Goal: Task Accomplishment & Management: Manage account settings

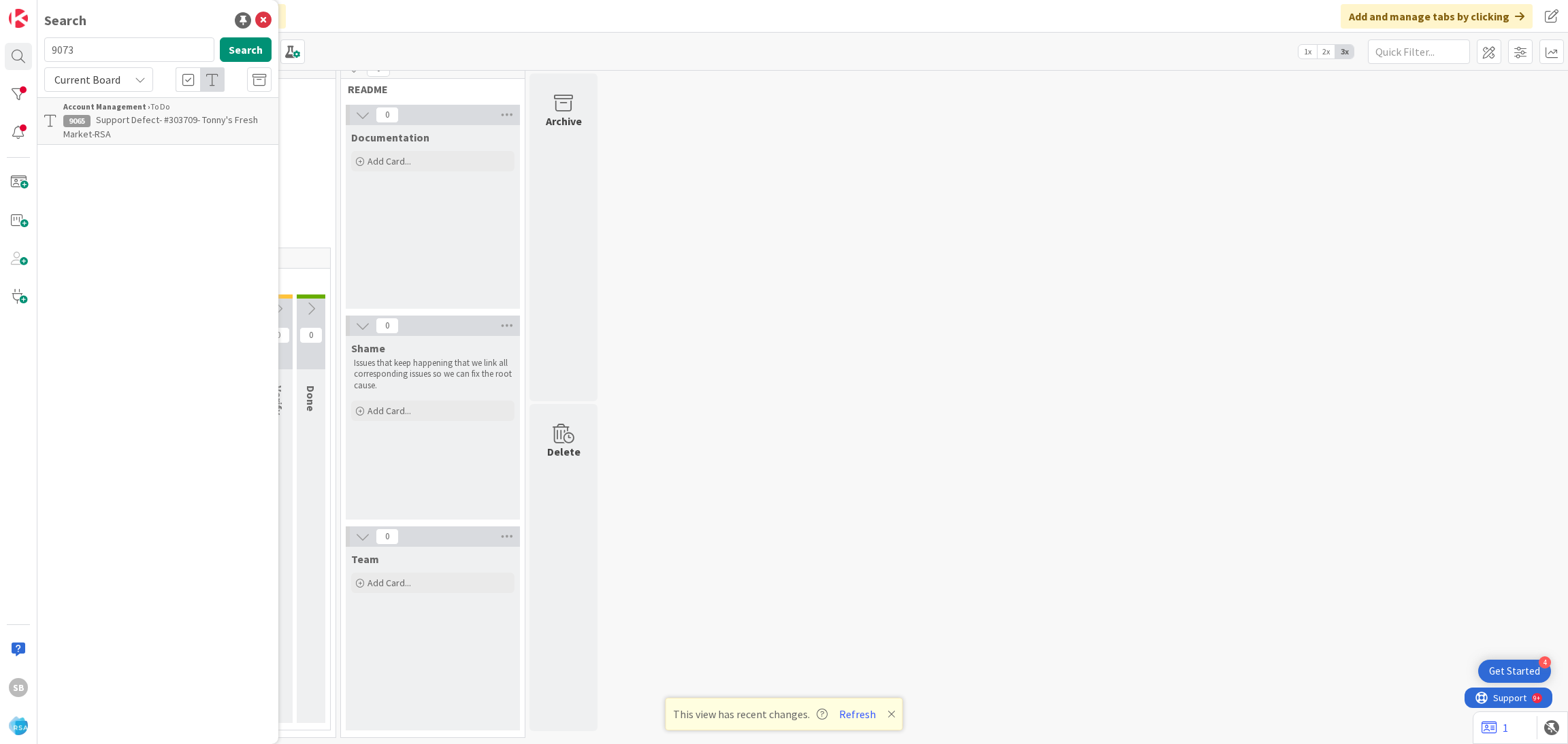
type input "9073"
click at [168, 114] on span "Support Maintenance - 304309- WM Grocery-RSA" at bounding box center [151, 126] width 174 height 26
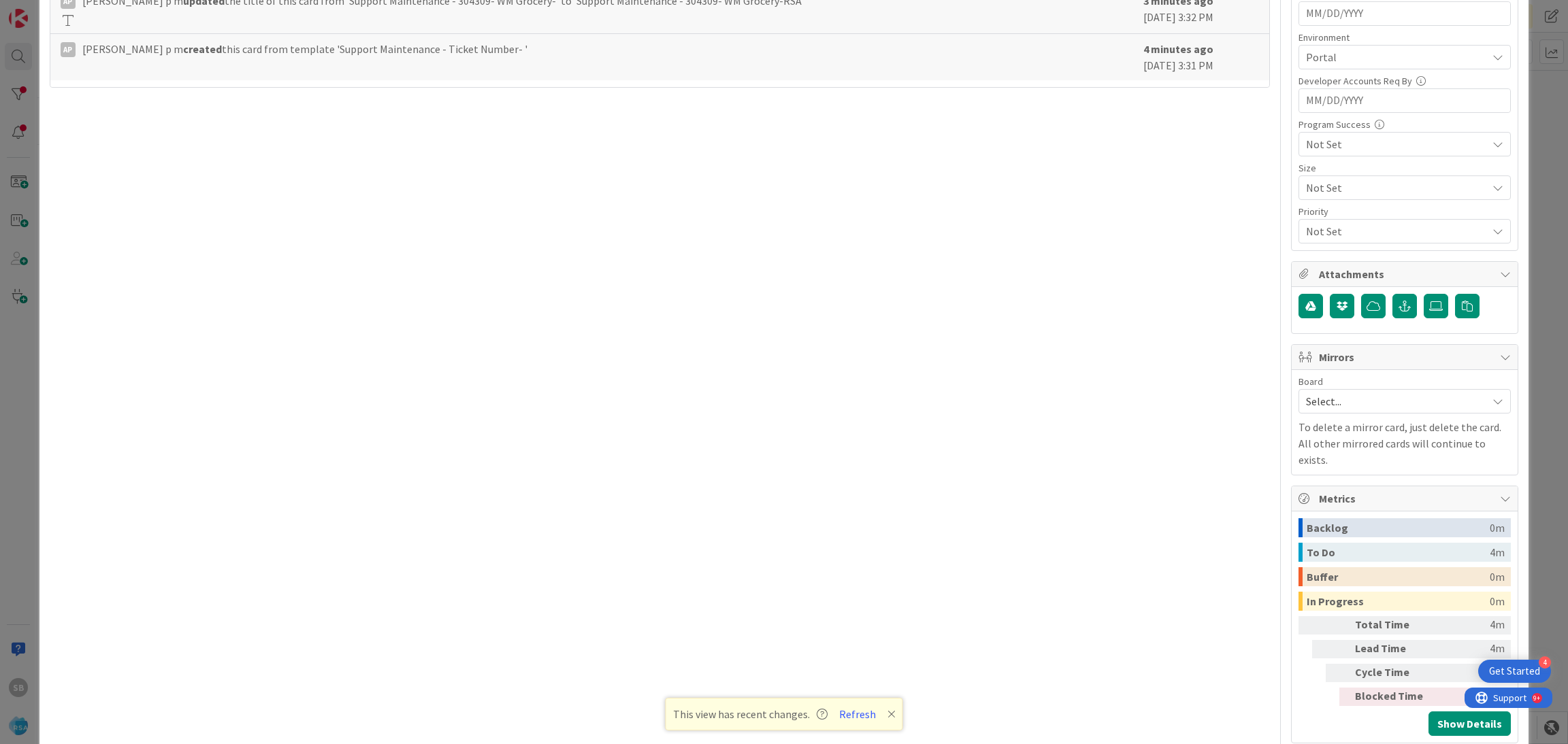
scroll to position [576, 0]
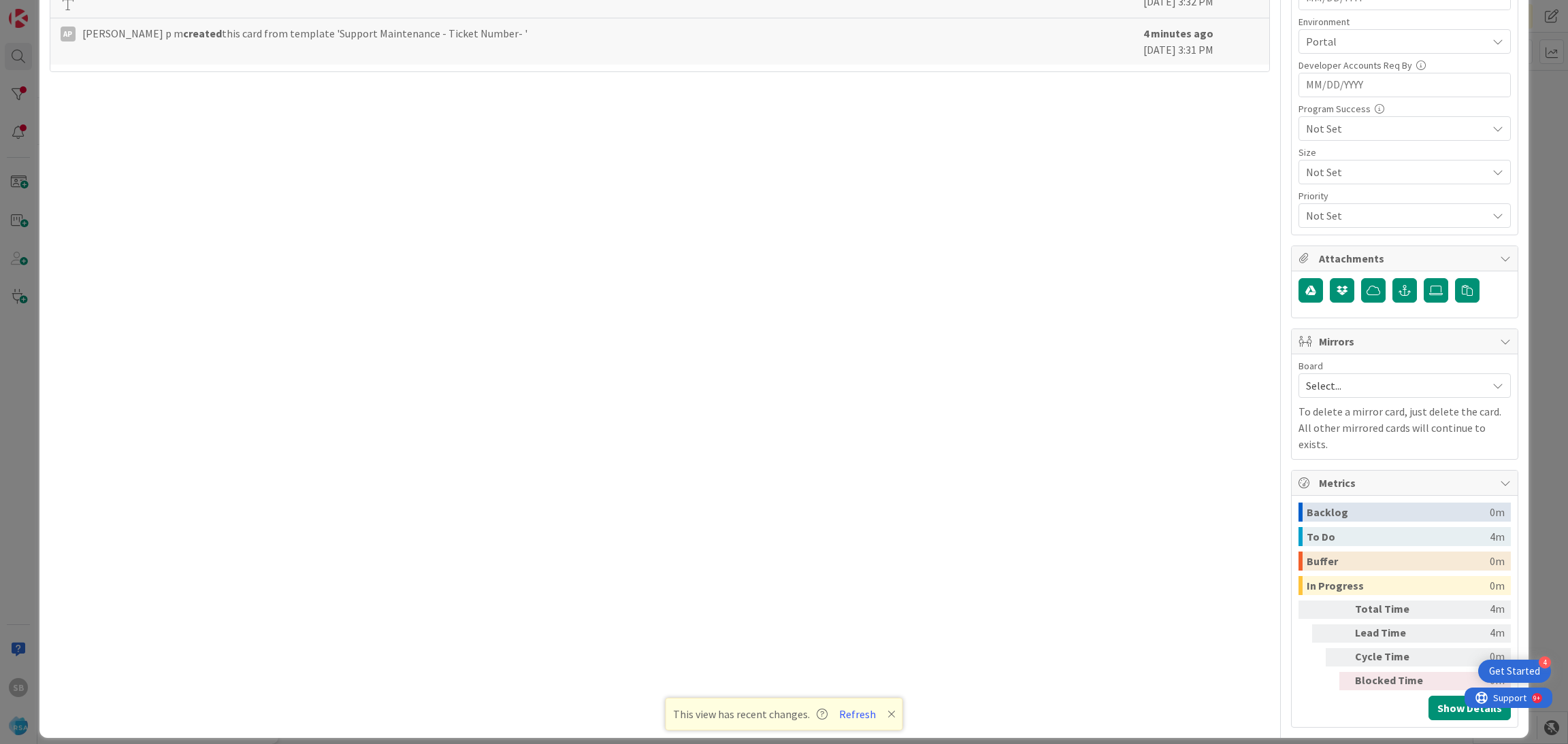
click at [1378, 379] on span "Select..." at bounding box center [1393, 385] width 174 height 19
click at [1354, 503] on div "Backlog" at bounding box center [1398, 512] width 183 height 19
click at [1332, 481] on div "Metrics" at bounding box center [1404, 483] width 226 height 25
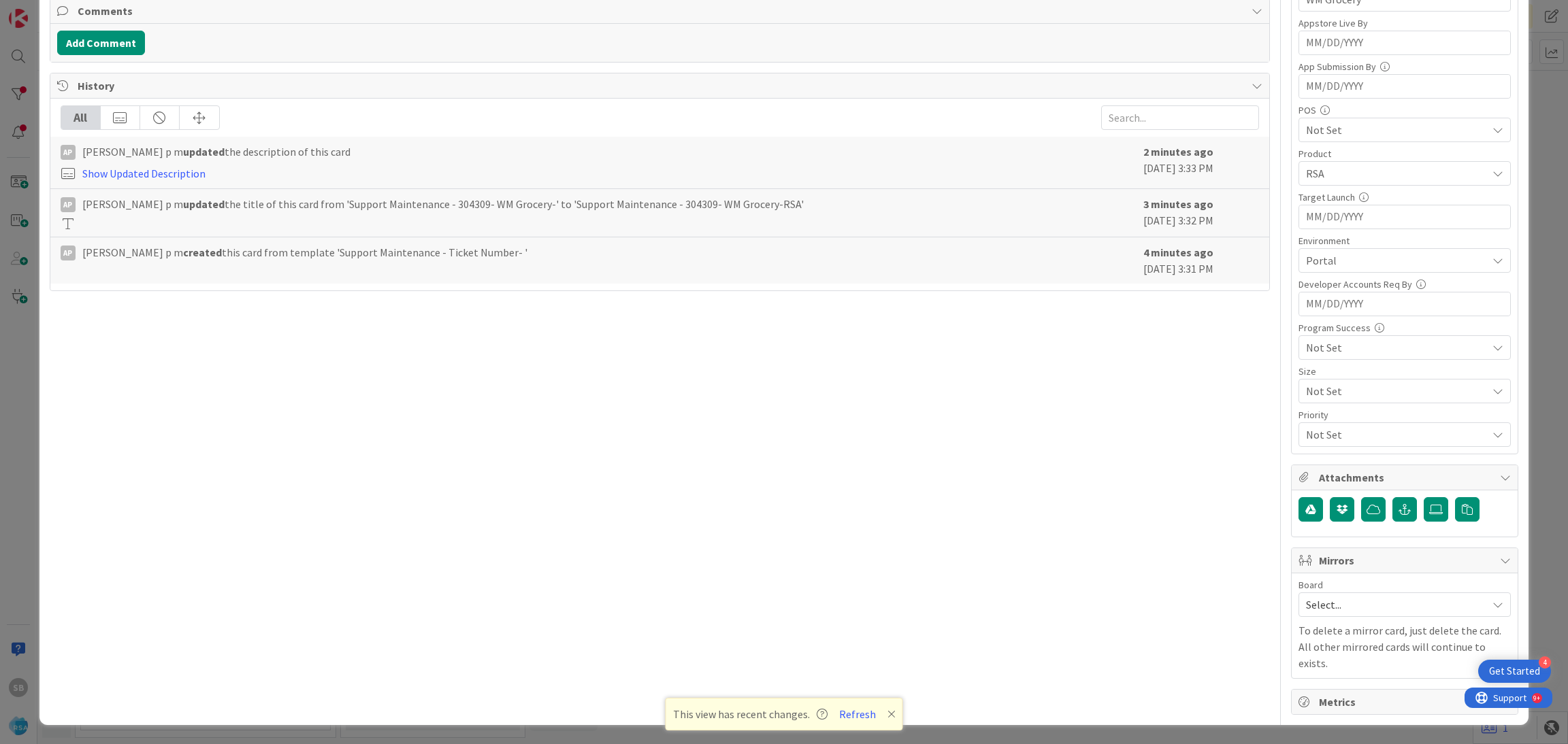
scroll to position [344, 0]
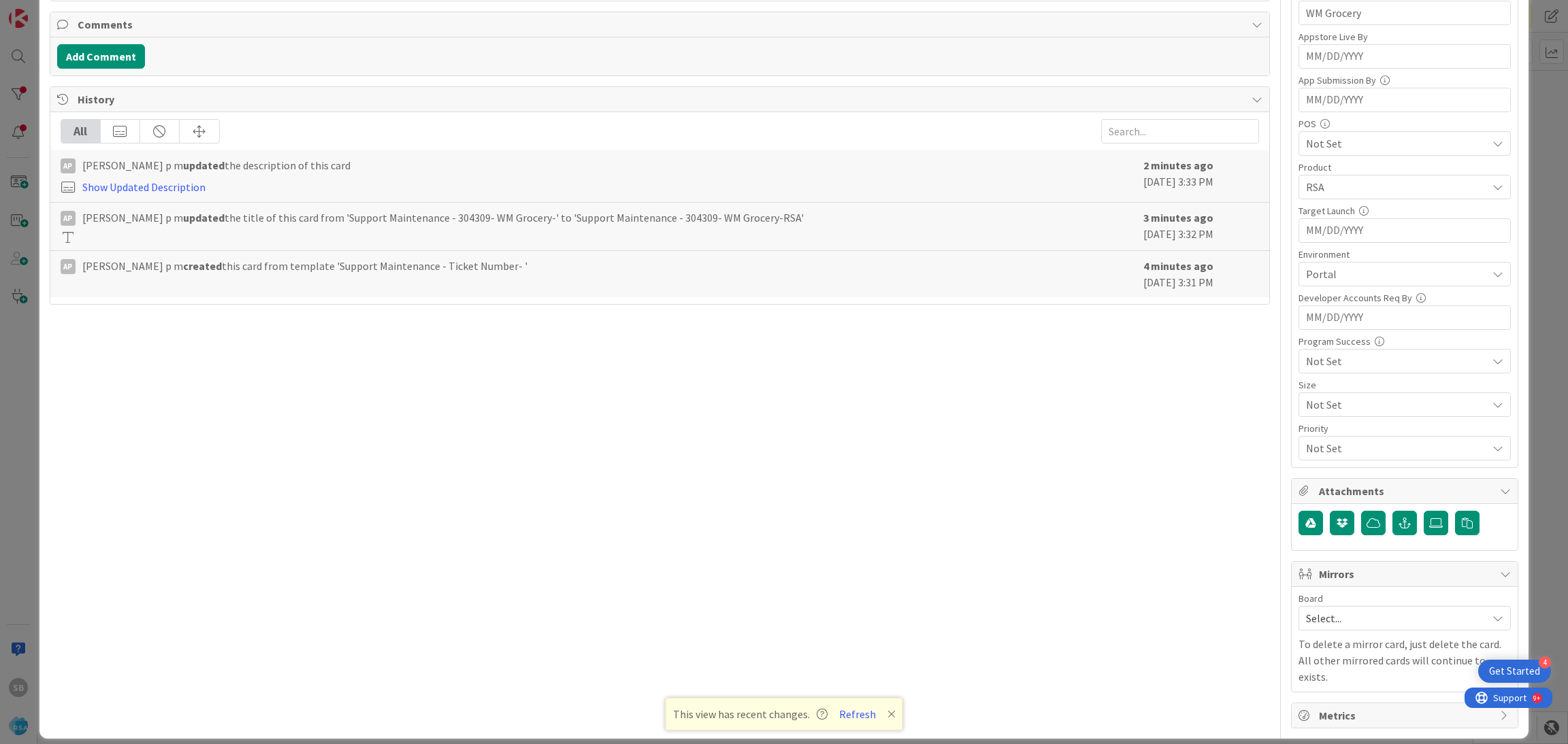
click at [1351, 612] on span "Select..." at bounding box center [1393, 618] width 174 height 19
click at [1327, 708] on span "Software Development" at bounding box center [1413, 706] width 179 height 20
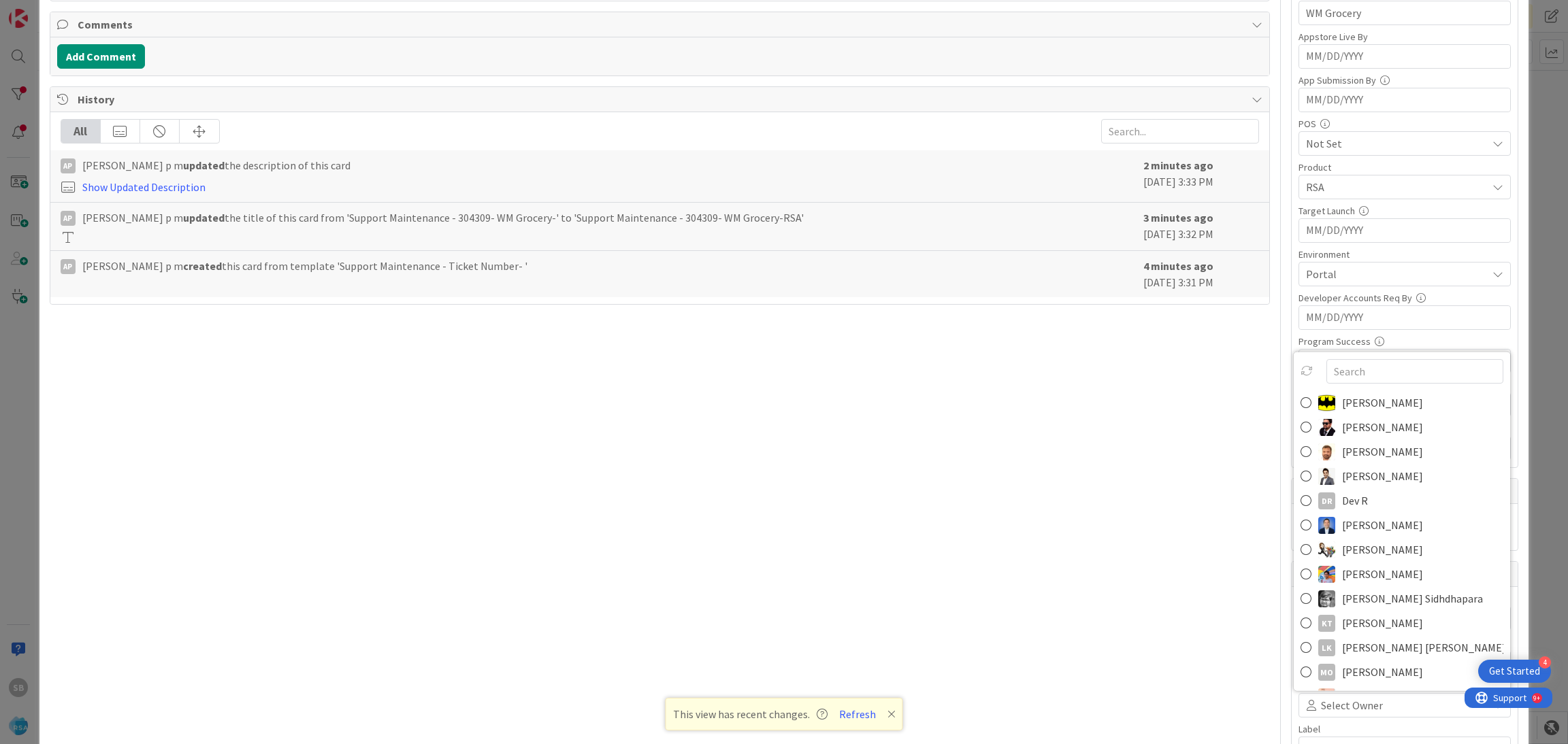
scroll to position [352, 0]
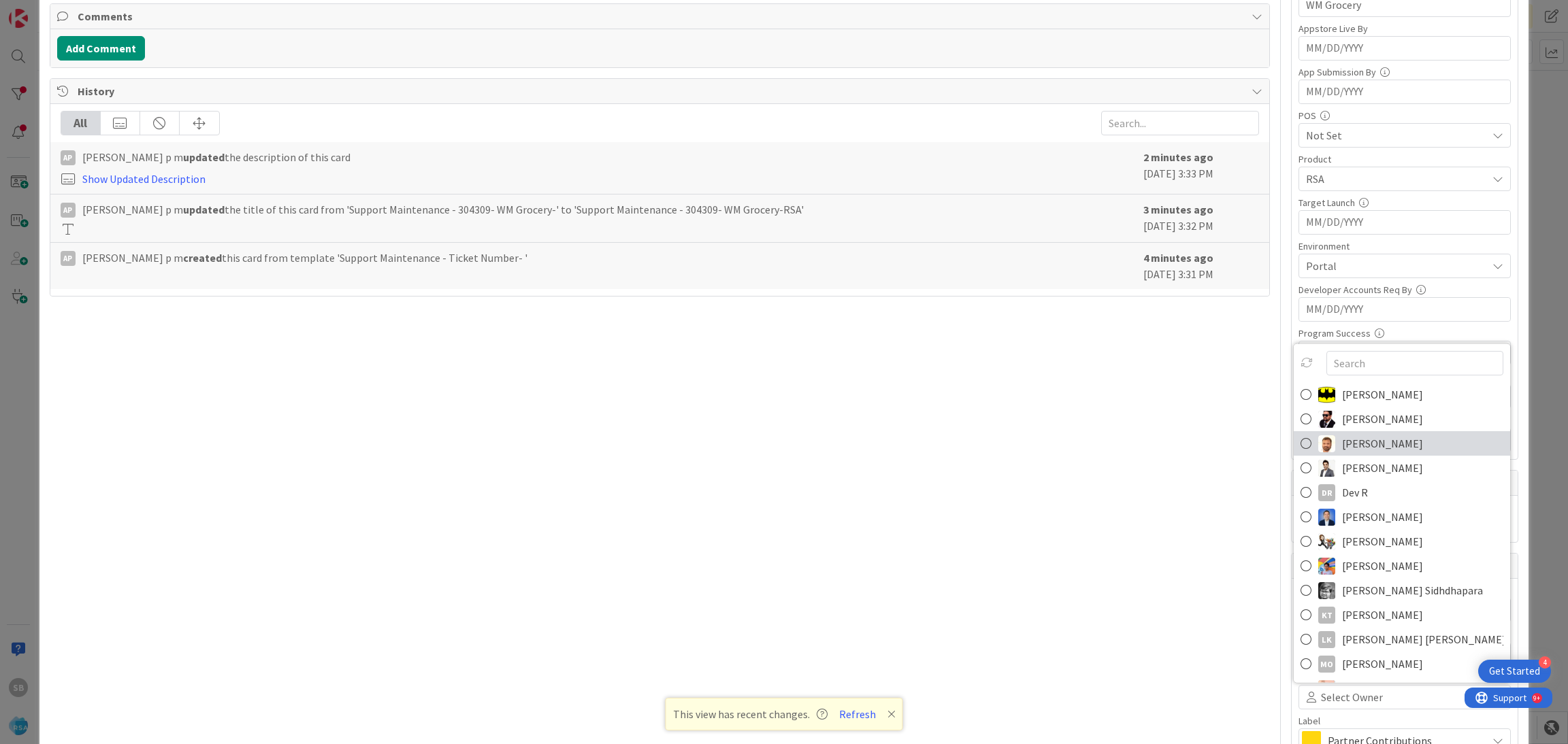
click at [1346, 450] on span "[PERSON_NAME]" at bounding box center [1382, 443] width 81 height 20
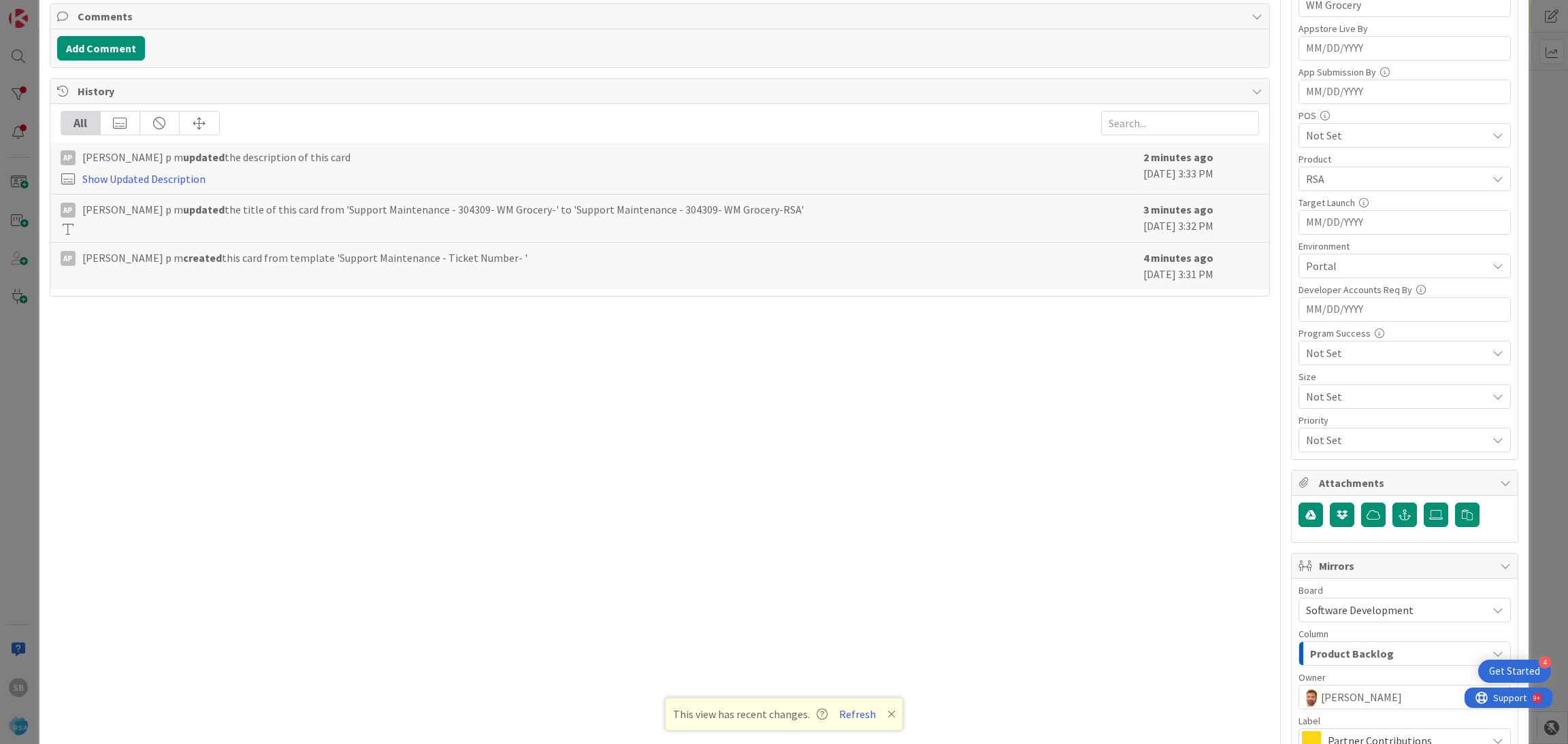
scroll to position [506, 0]
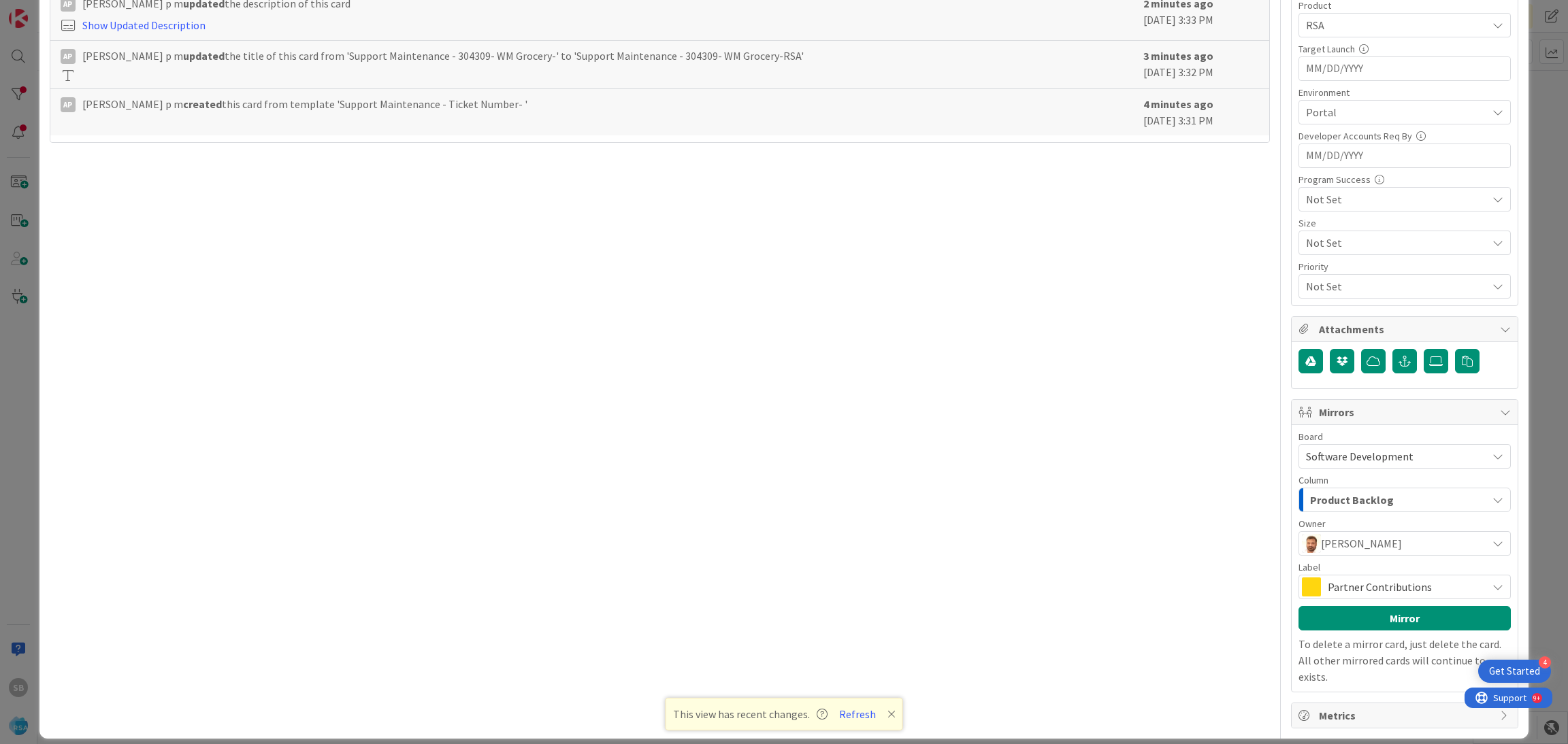
click at [1365, 584] on span "Partner Contributions" at bounding box center [1403, 587] width 152 height 19
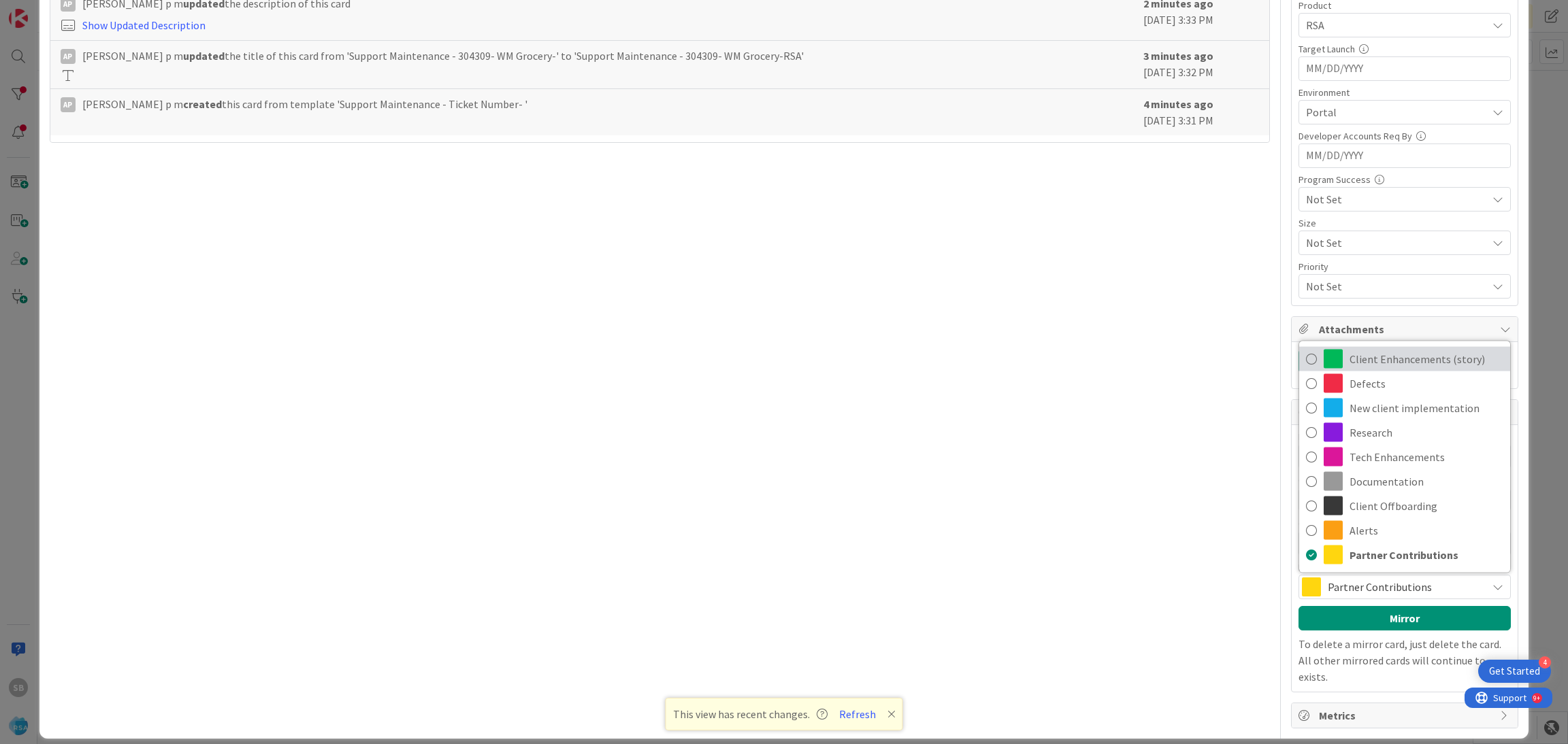
click at [1379, 364] on span "Client Enhancements (story)" at bounding box center [1426, 359] width 154 height 20
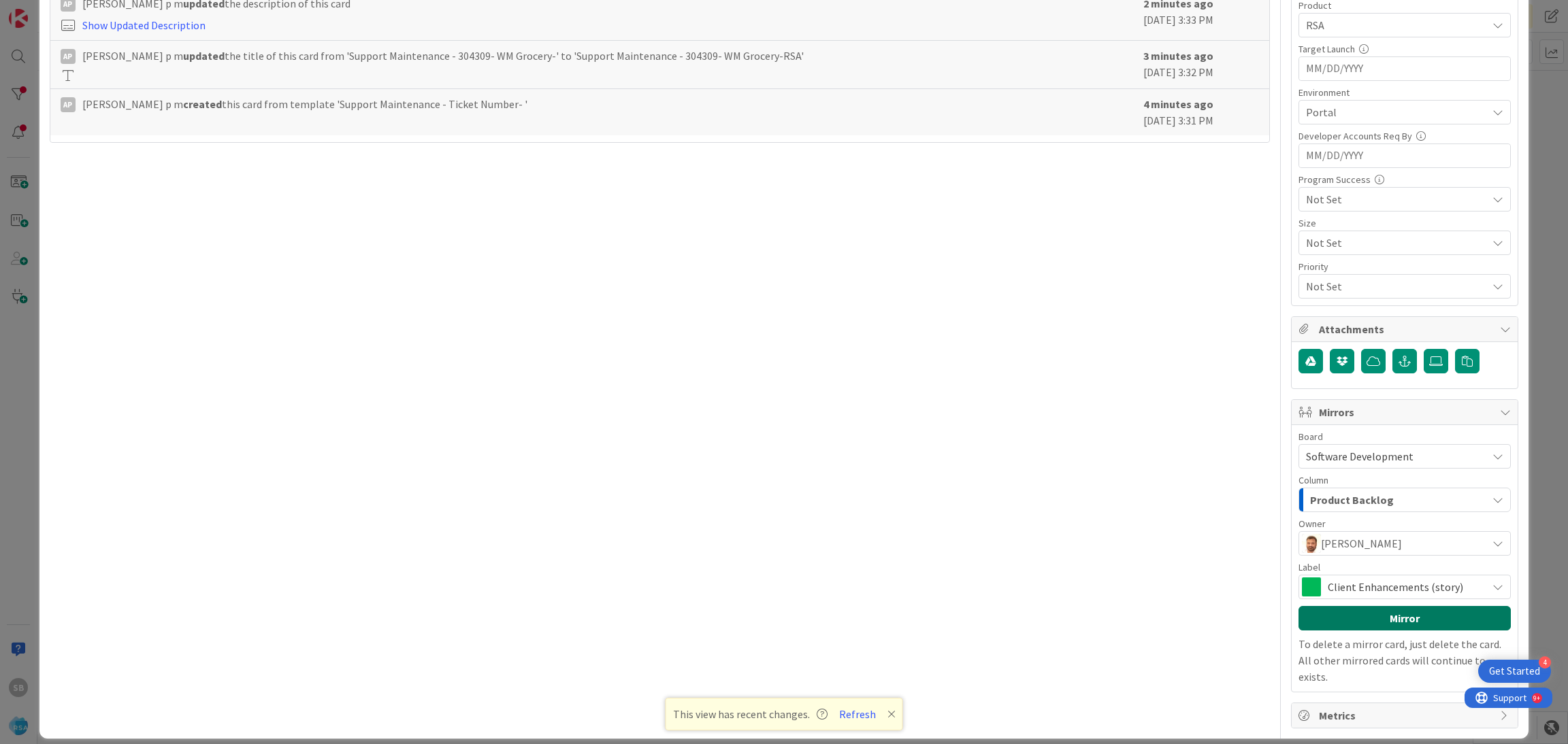
click at [1361, 612] on button "Mirror" at bounding box center [1404, 618] width 212 height 24
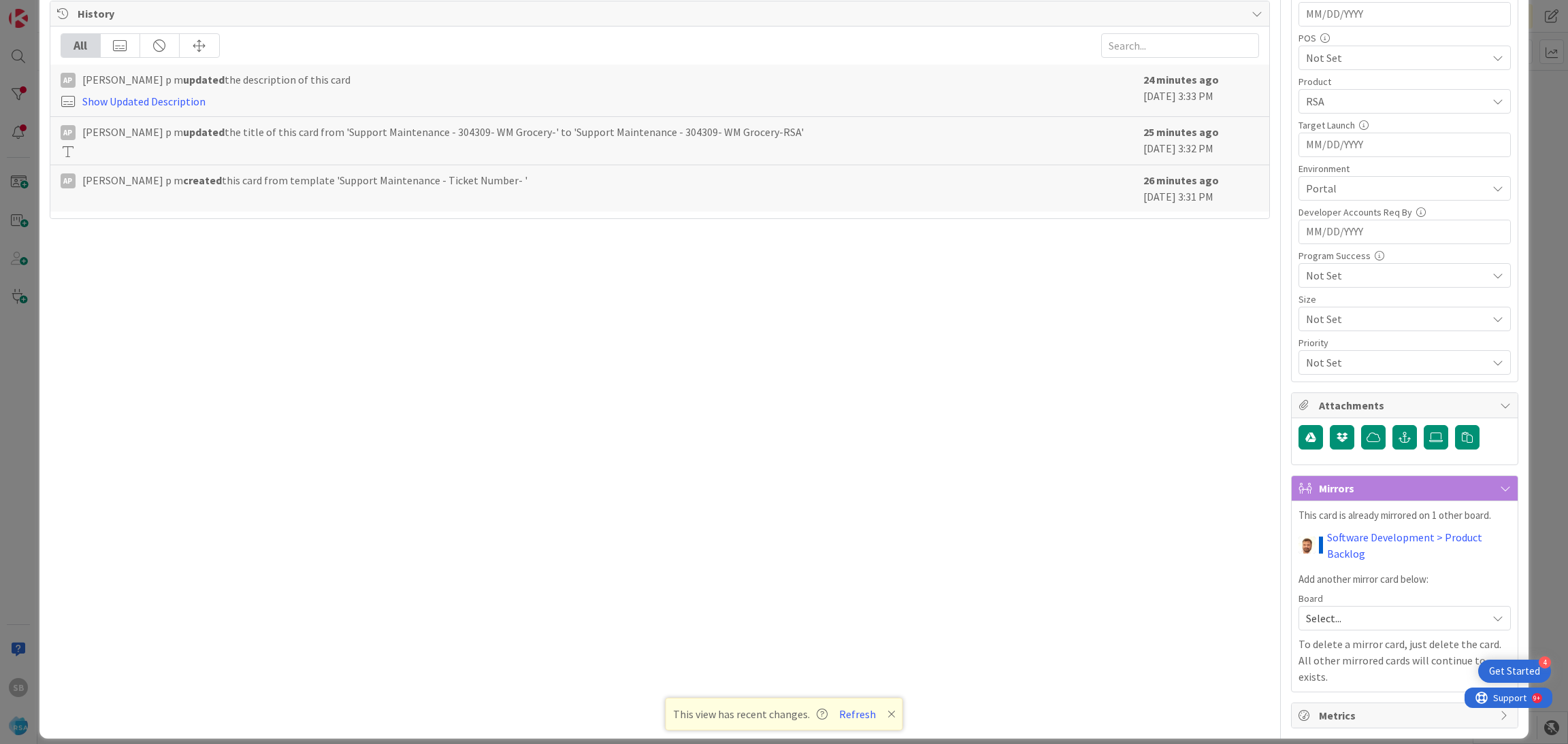
scroll to position [0, 0]
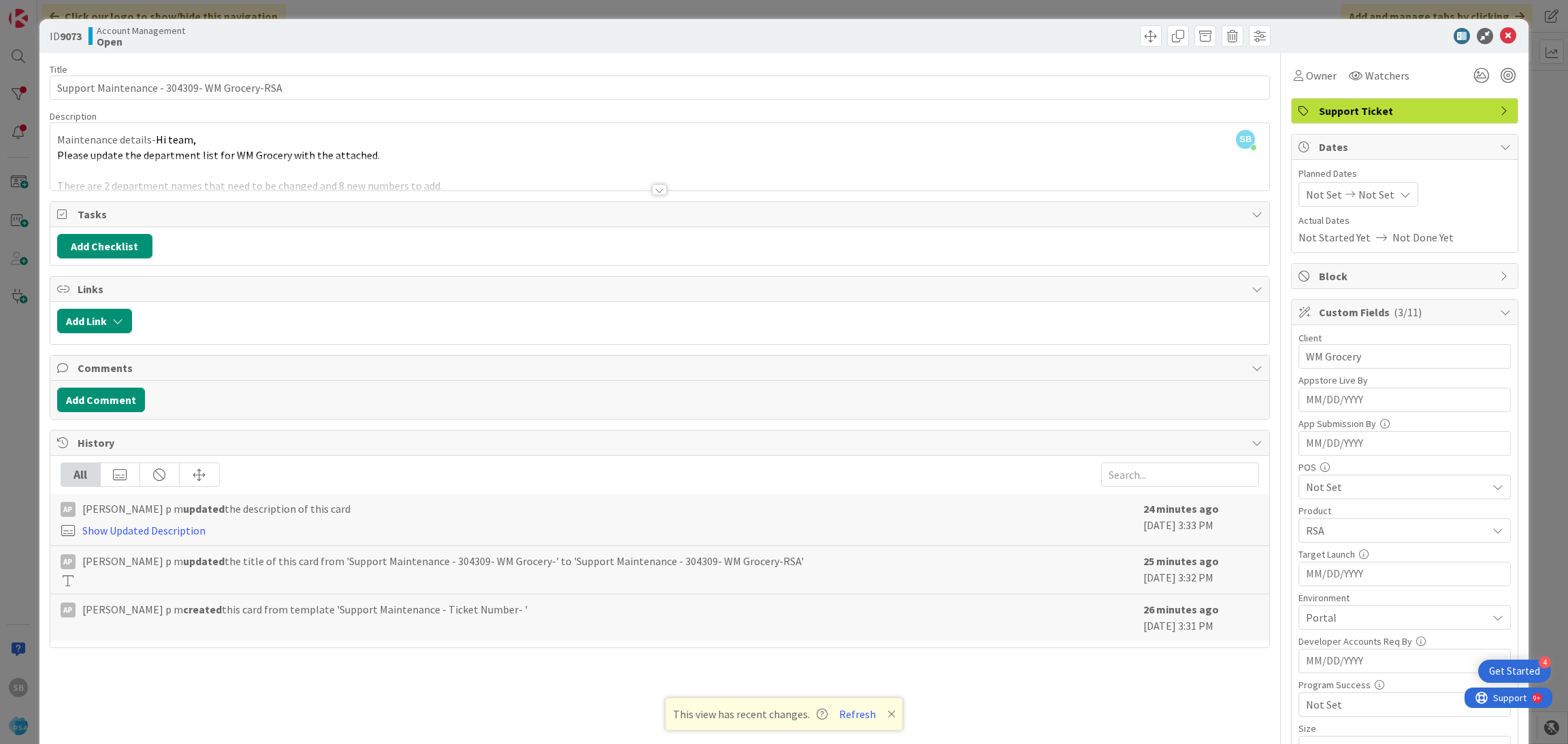
click at [1488, 24] on div "ID 9073 Account Management Open" at bounding box center [784, 36] width 1489 height 34
click at [1500, 37] on icon at bounding box center [1508, 36] width 17 height 17
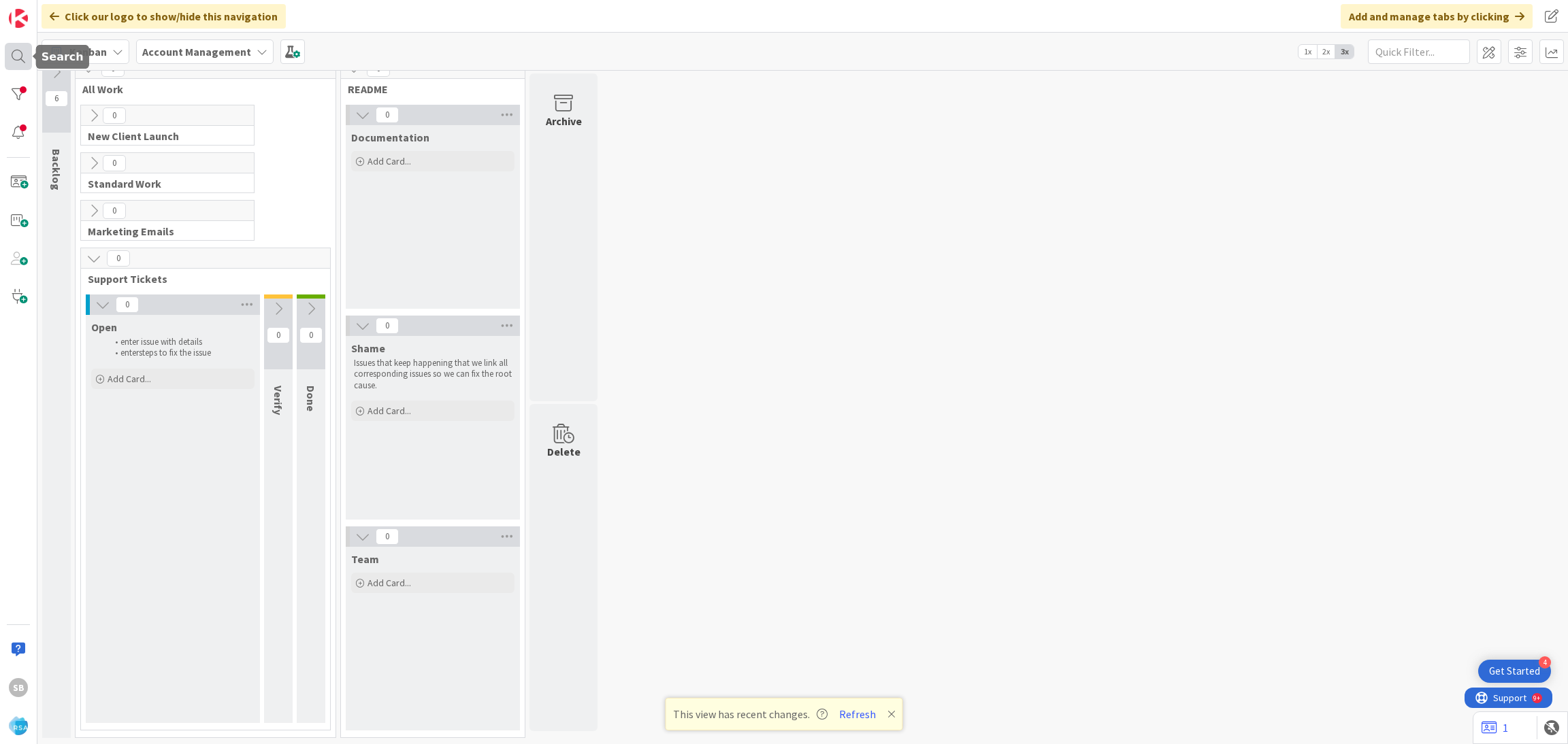
click at [23, 61] on div at bounding box center [18, 57] width 27 height 27
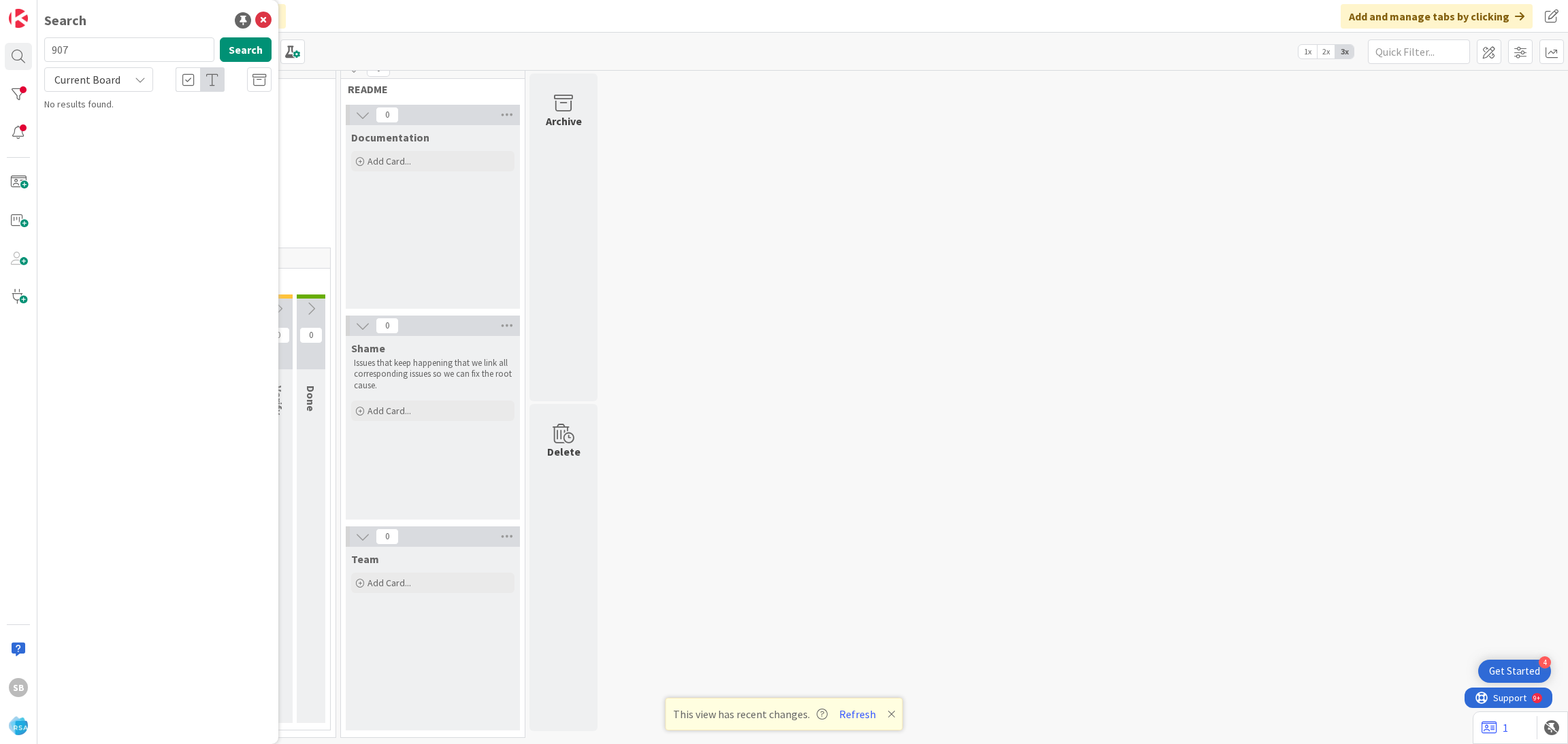
click at [151, 28] on div "Search" at bounding box center [157, 20] width 227 height 20
click at [145, 42] on input "907" at bounding box center [129, 49] width 170 height 24
type input "9075"
click at [144, 114] on span "Support Defect- #304022- Superior Grocers - RSA" at bounding box center [151, 126] width 174 height 26
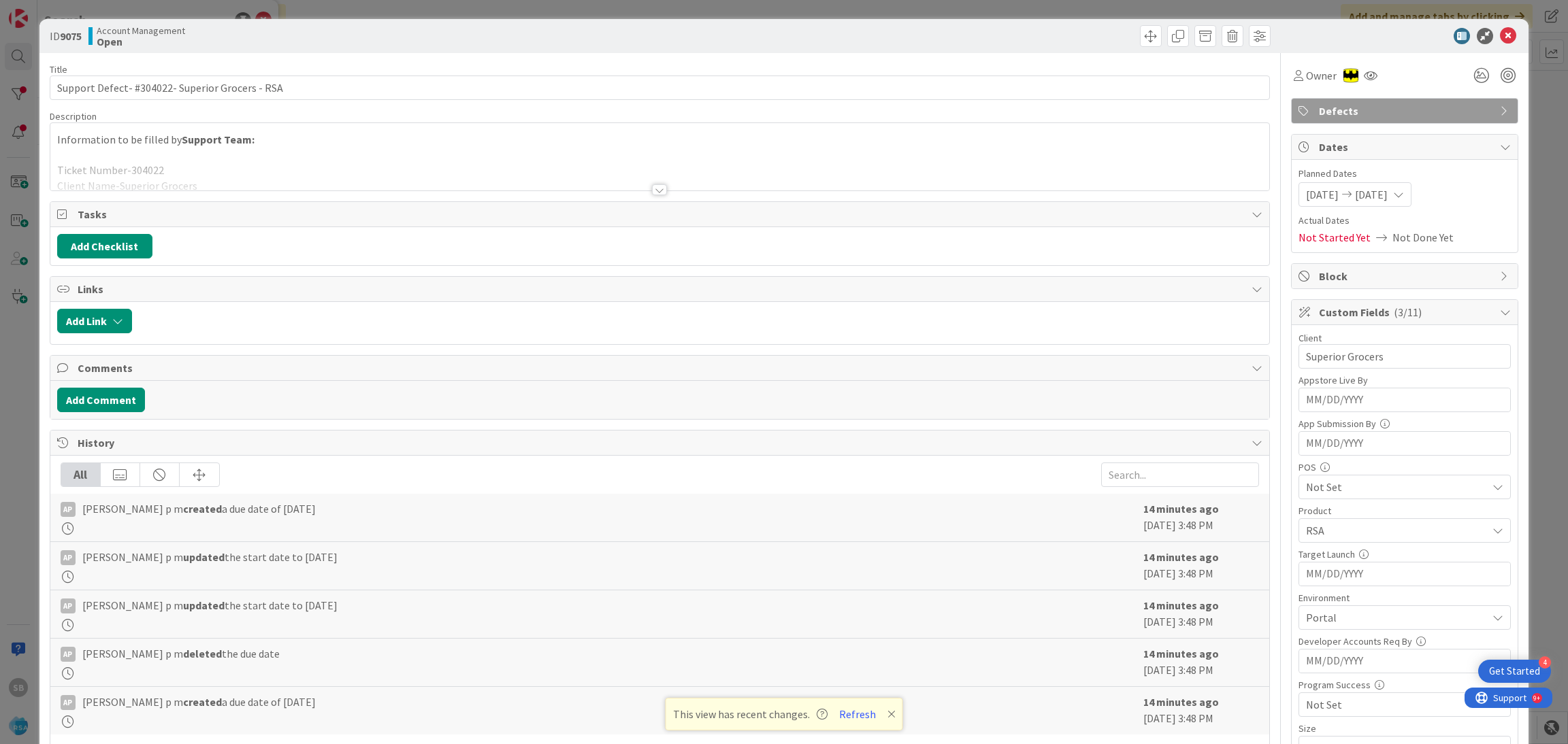
scroll to position [344, 0]
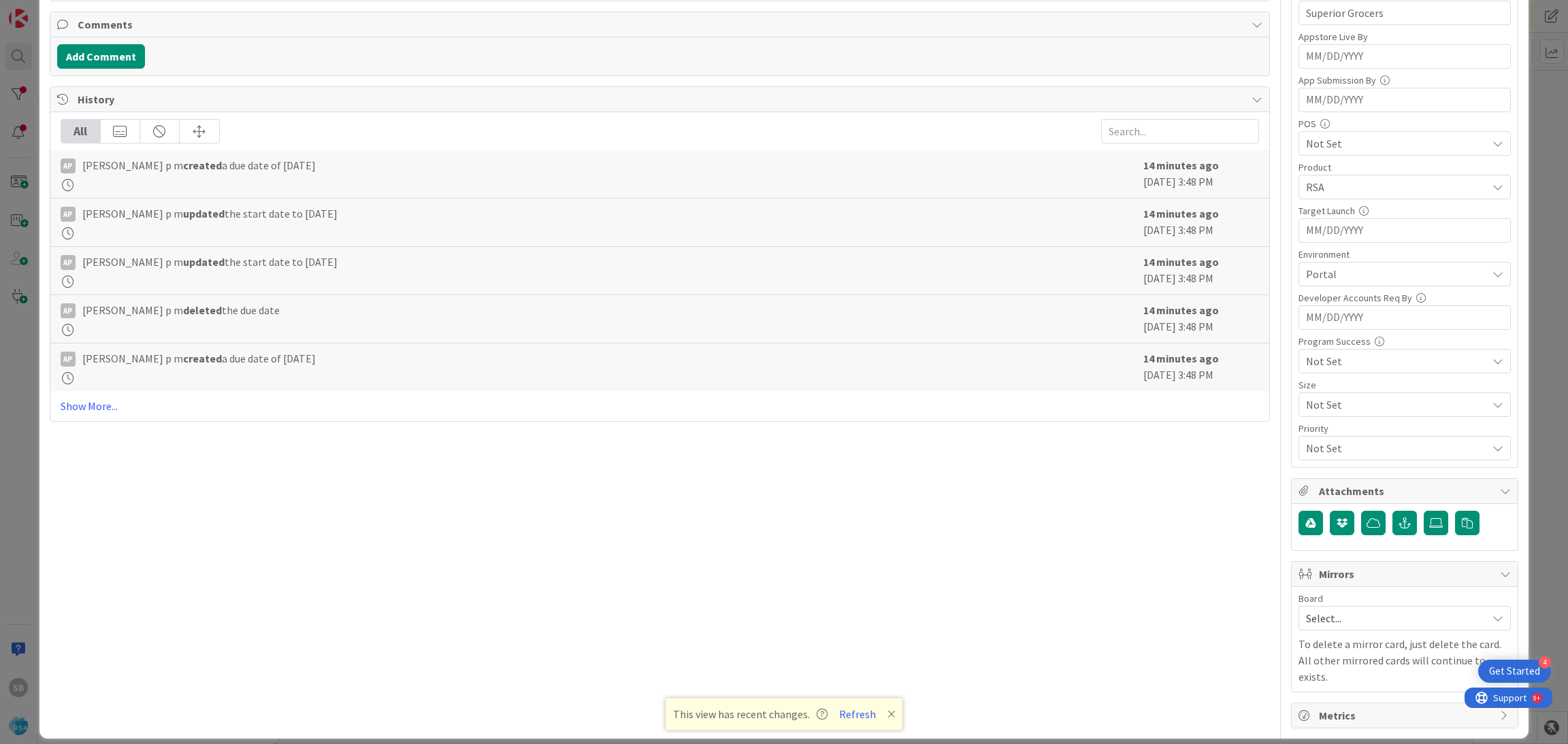
click at [1348, 628] on span "Select..." at bounding box center [1393, 618] width 174 height 19
click at [1336, 714] on span "Software Development" at bounding box center [1413, 706] width 179 height 20
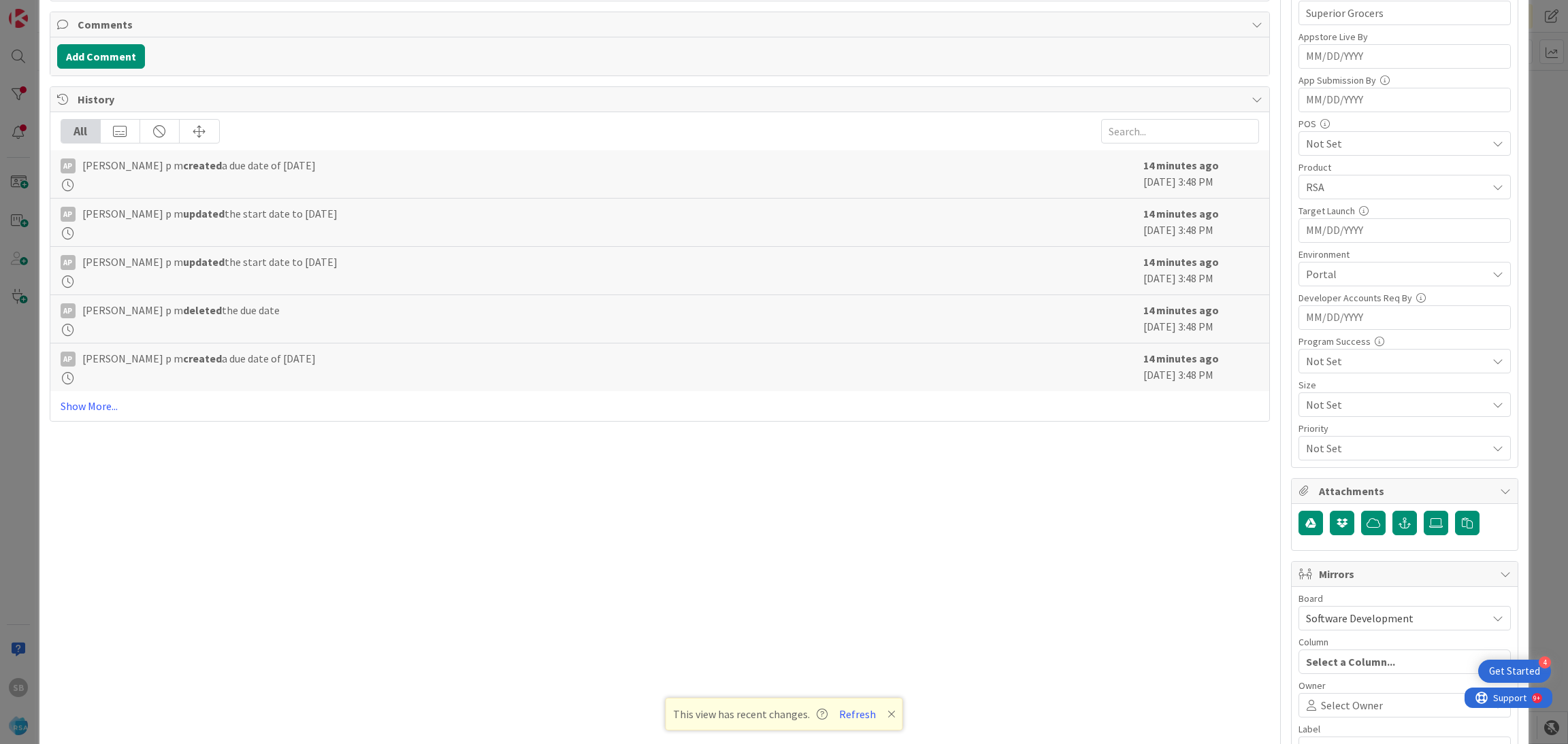
click at [1336, 714] on span "Select Owner" at bounding box center [1351, 705] width 62 height 17
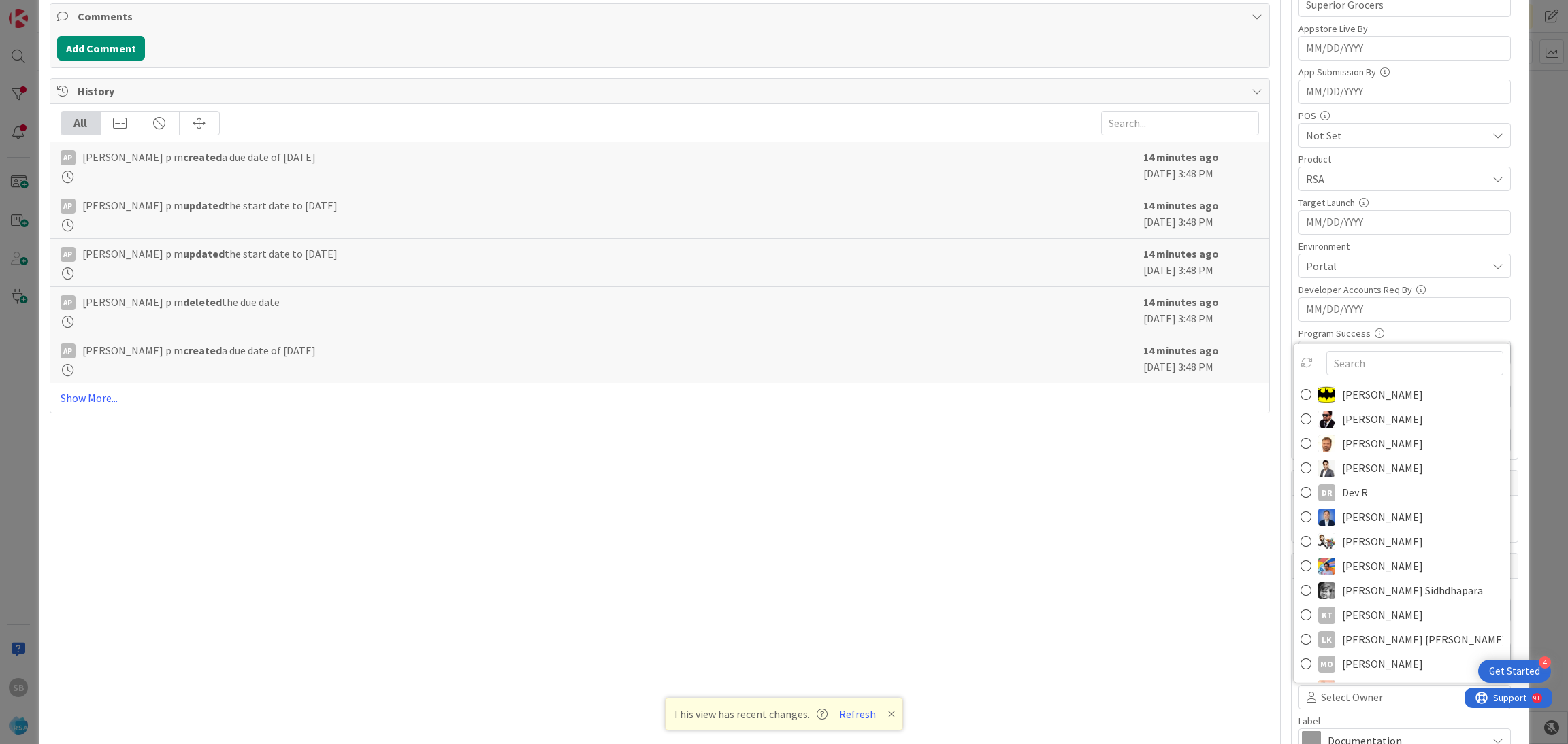
click at [1342, 448] on span "[PERSON_NAME]" at bounding box center [1382, 443] width 81 height 20
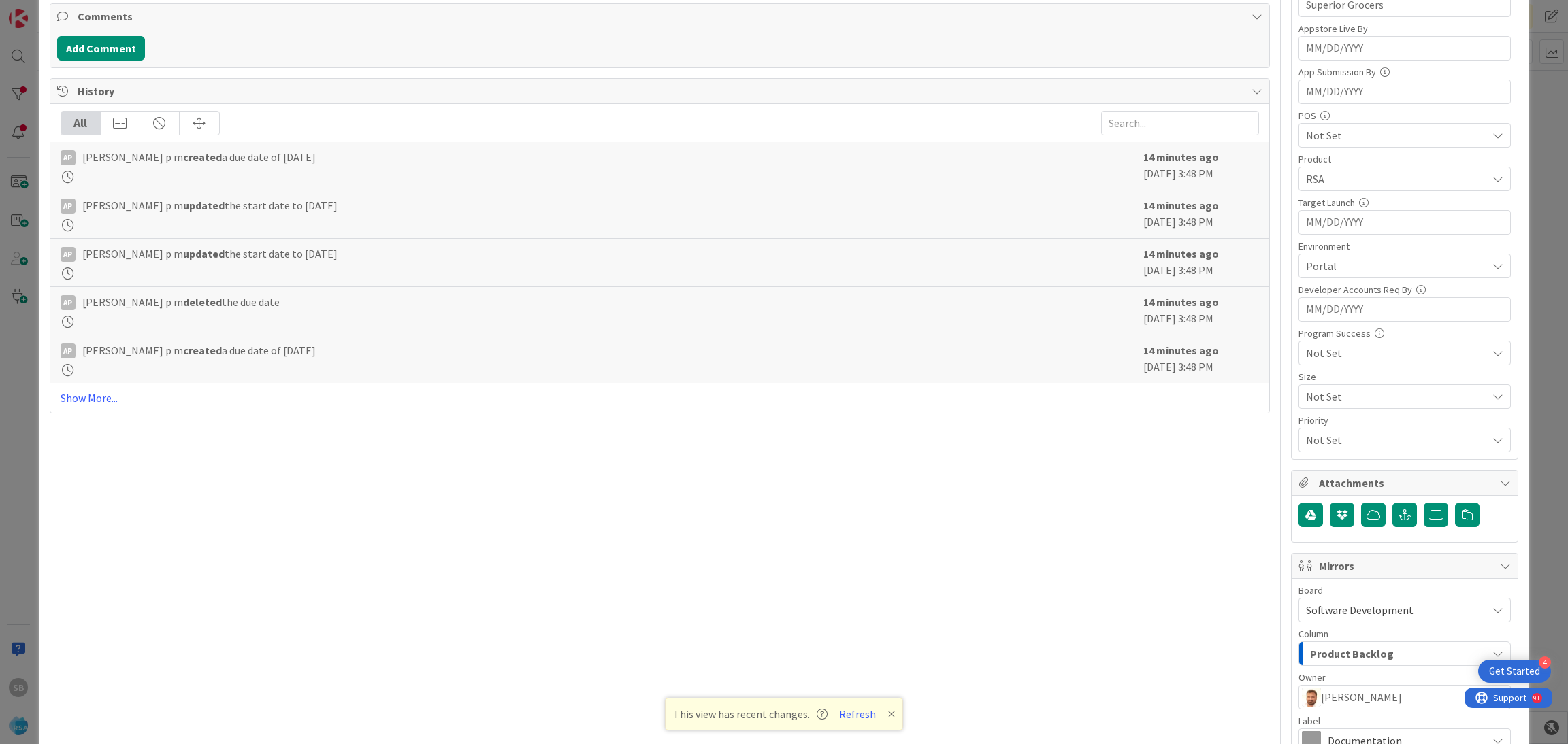
scroll to position [506, 0]
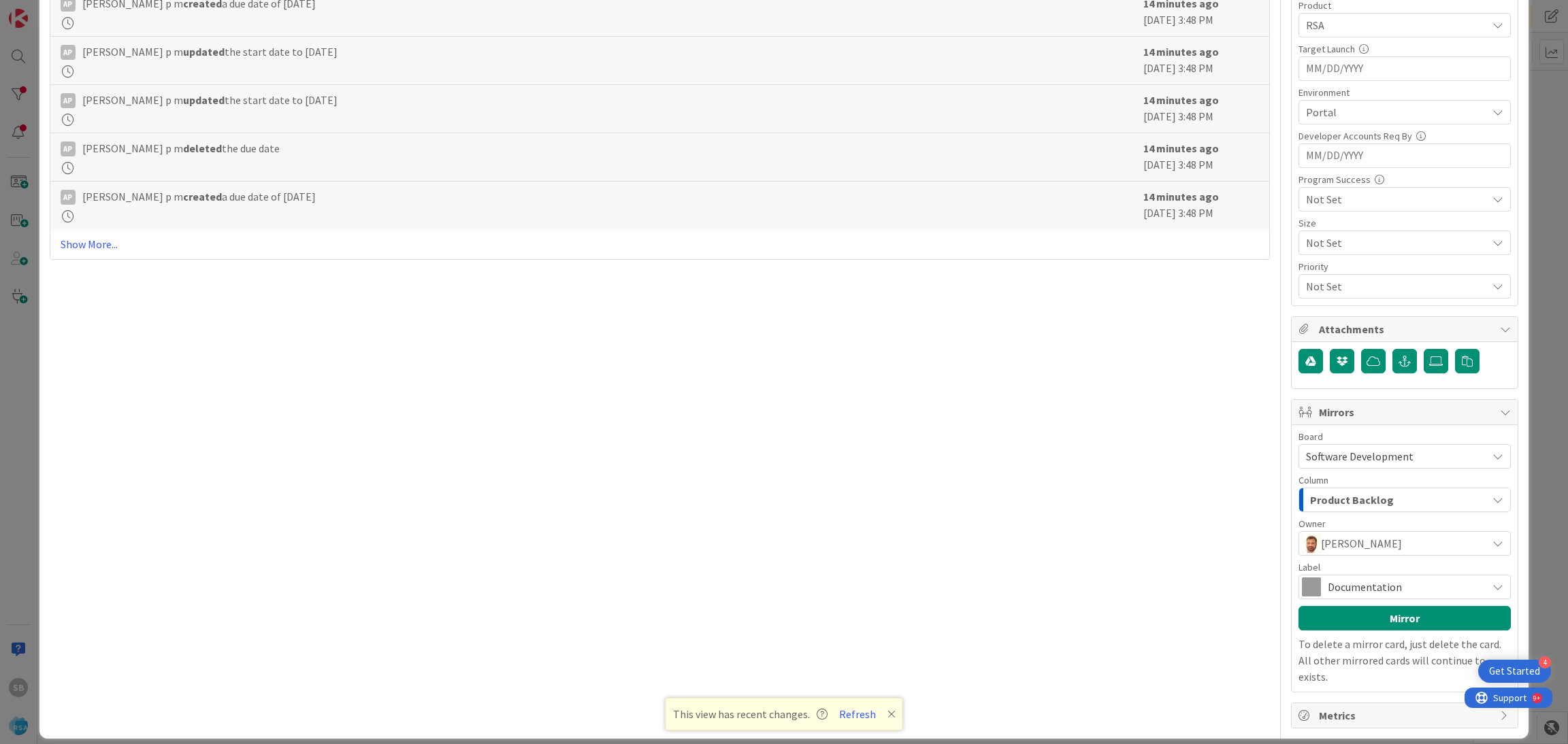
click at [1359, 581] on span "Documentation" at bounding box center [1403, 587] width 152 height 19
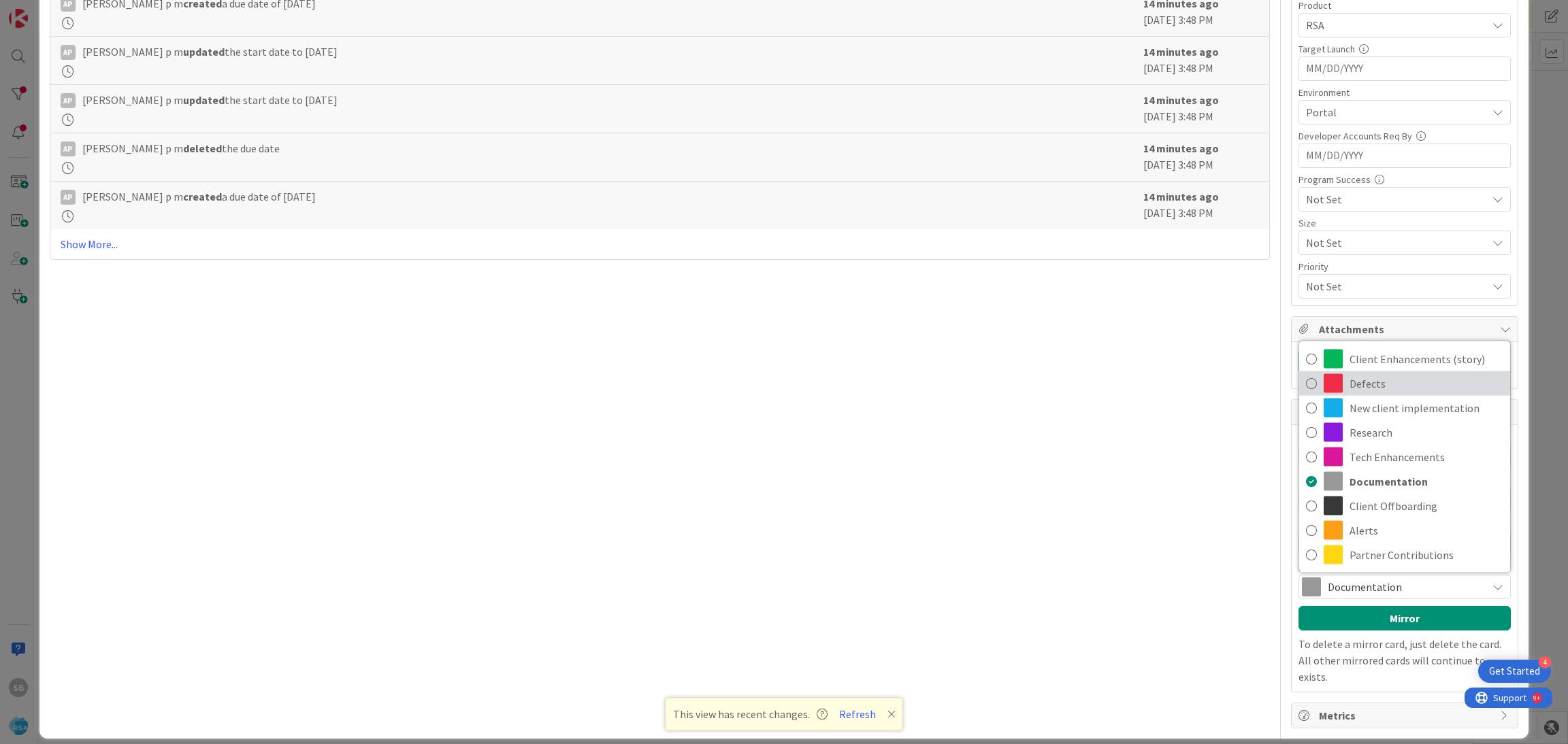
click at [1349, 384] on span "Defects" at bounding box center [1426, 383] width 154 height 20
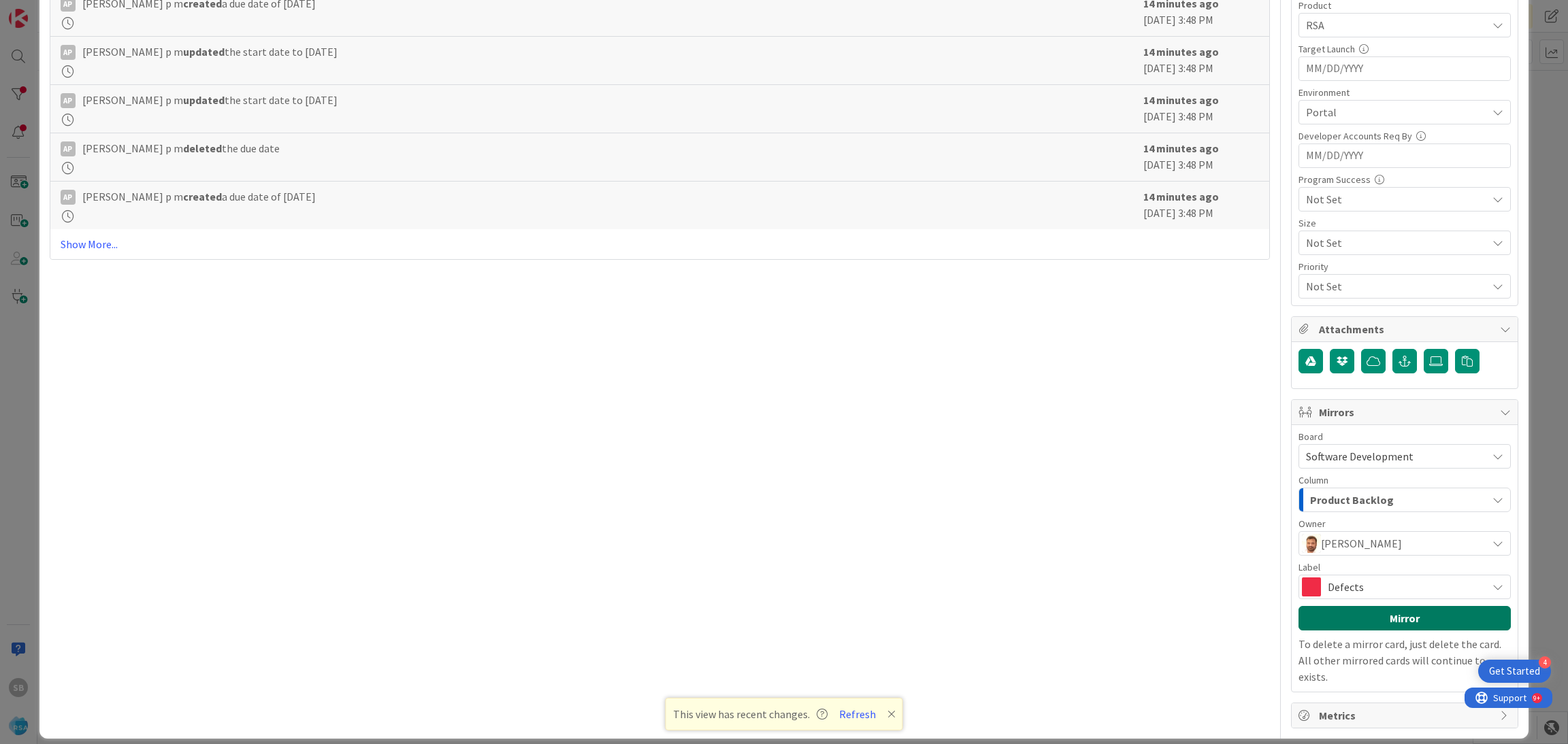
click at [1354, 618] on button "Mirror" at bounding box center [1404, 618] width 212 height 24
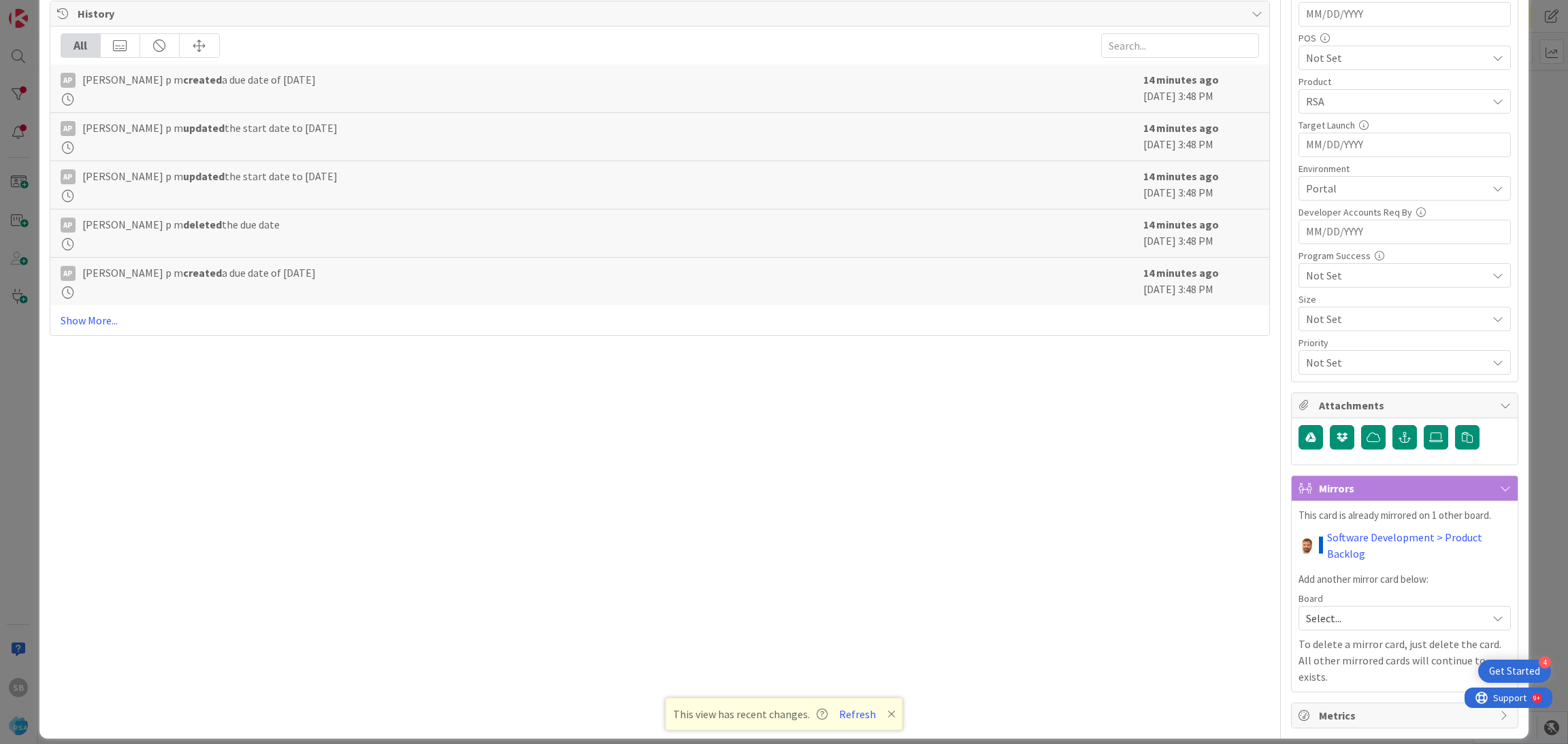
scroll to position [0, 0]
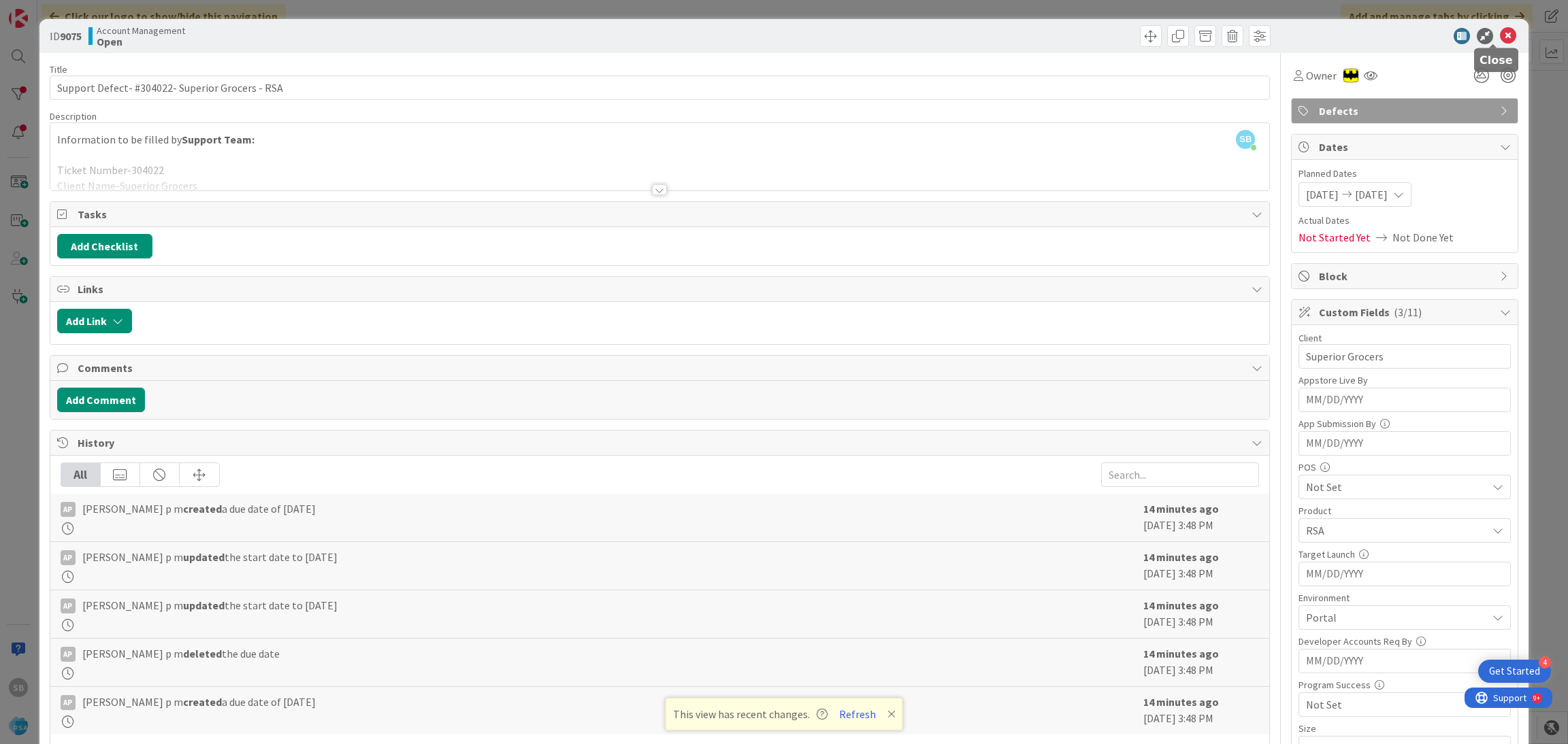
click at [1500, 36] on icon at bounding box center [1508, 36] width 17 height 17
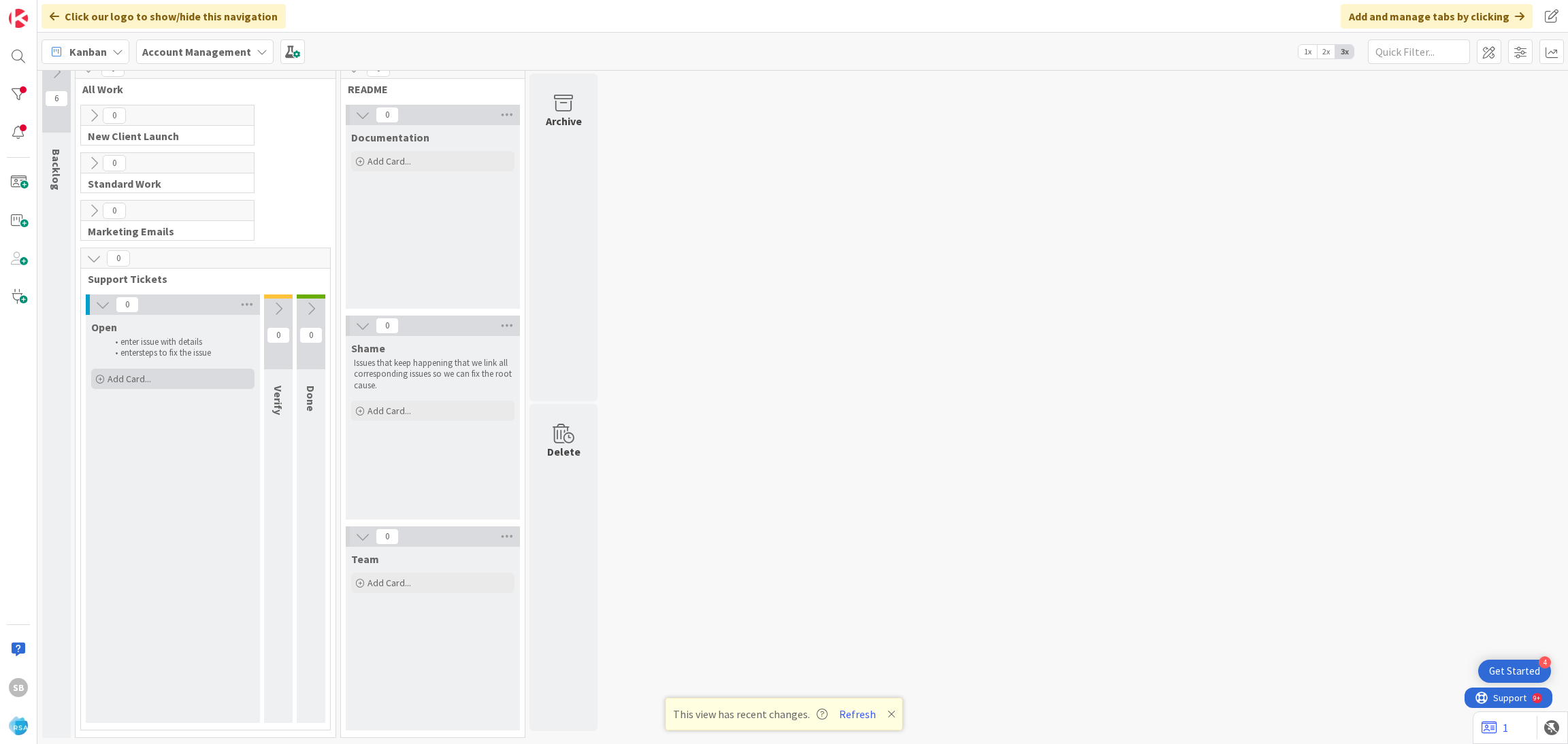
click at [156, 384] on div "Add Card..." at bounding box center [173, 378] width 164 height 20
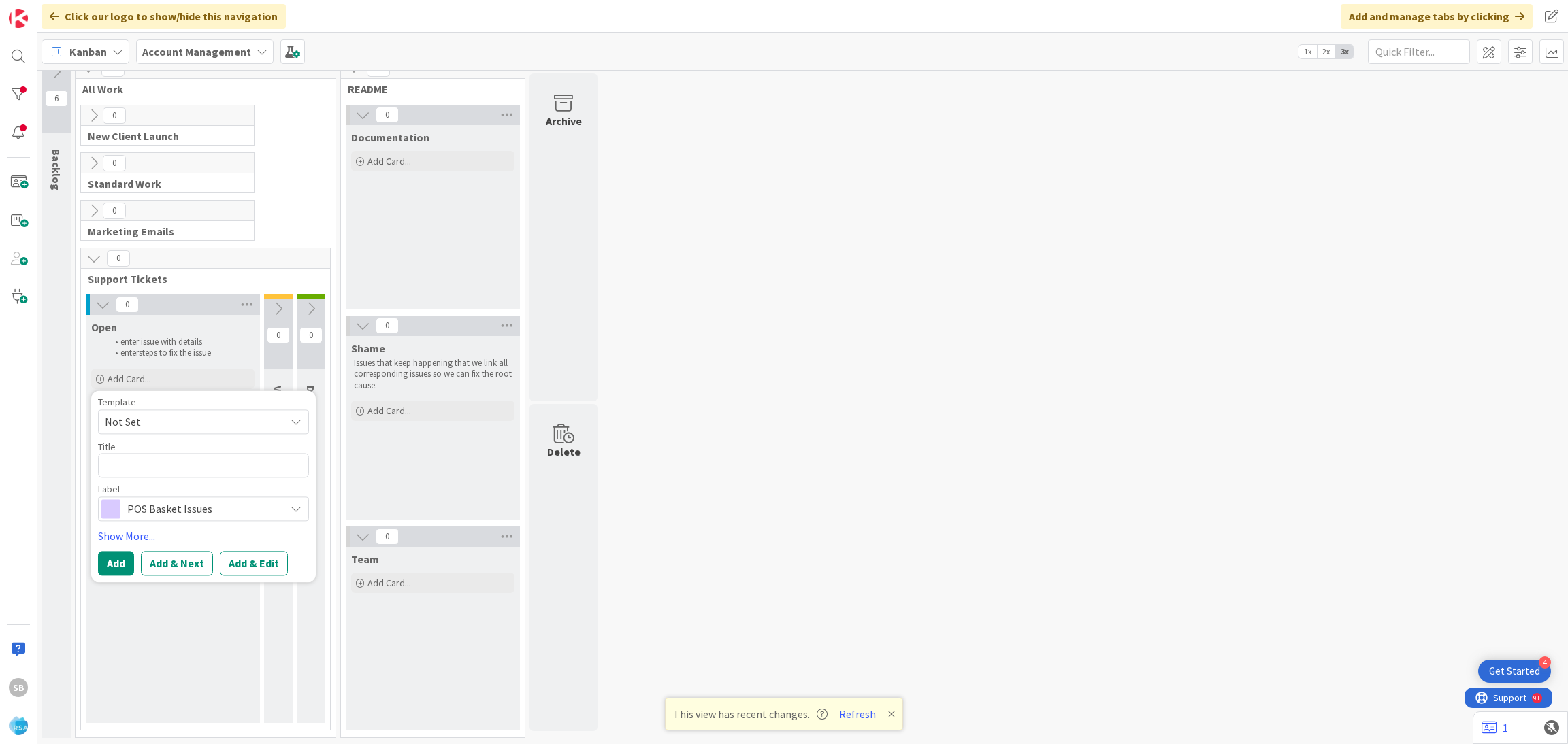
click at [165, 419] on span "Not Set" at bounding box center [189, 422] width 170 height 17
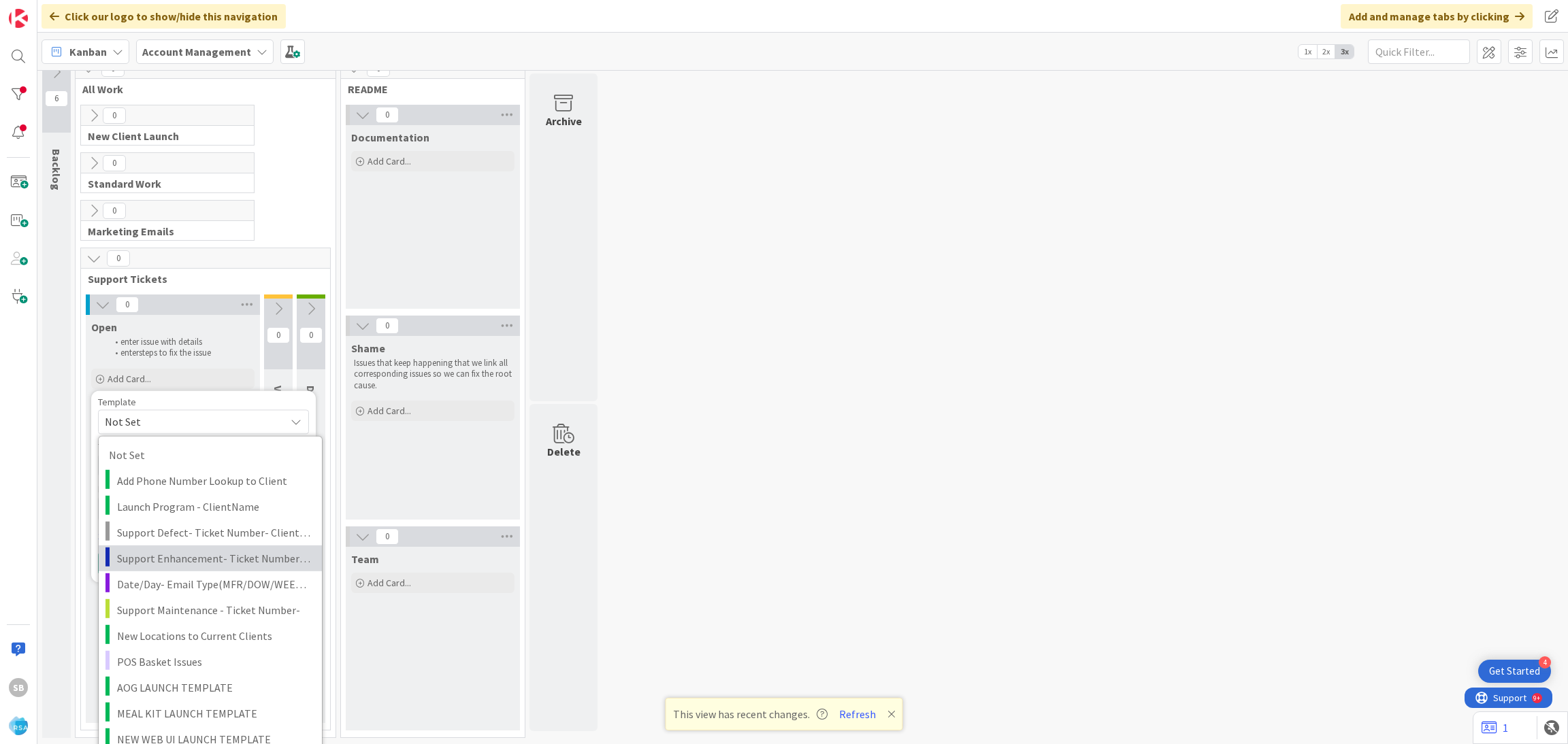
click at [180, 556] on span "Support Enhancement- Ticket Number- Client Name- Product Name" at bounding box center [214, 557] width 195 height 17
type textarea "x"
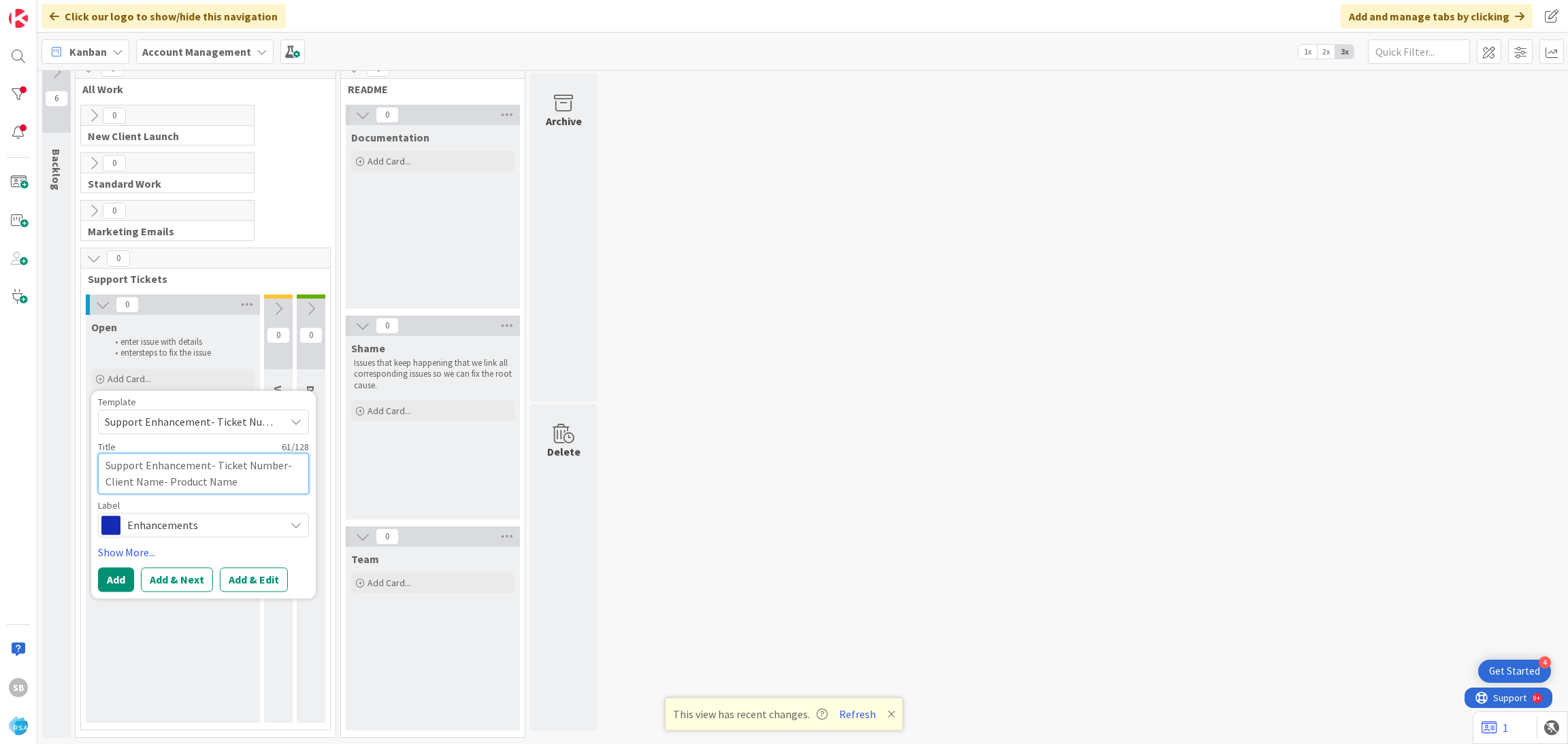
drag, startPoint x: 218, startPoint y: 461, endPoint x: 279, endPoint y: 497, distance: 70.8
click at [279, 497] on div "Template Support Enhancement- Ticket Number- Client Name- Product Name Not Set …" at bounding box center [203, 467] width 211 height 140
type textarea "Support Enhancement- T"
type textarea "x"
type textarea "Support Enhancement-"
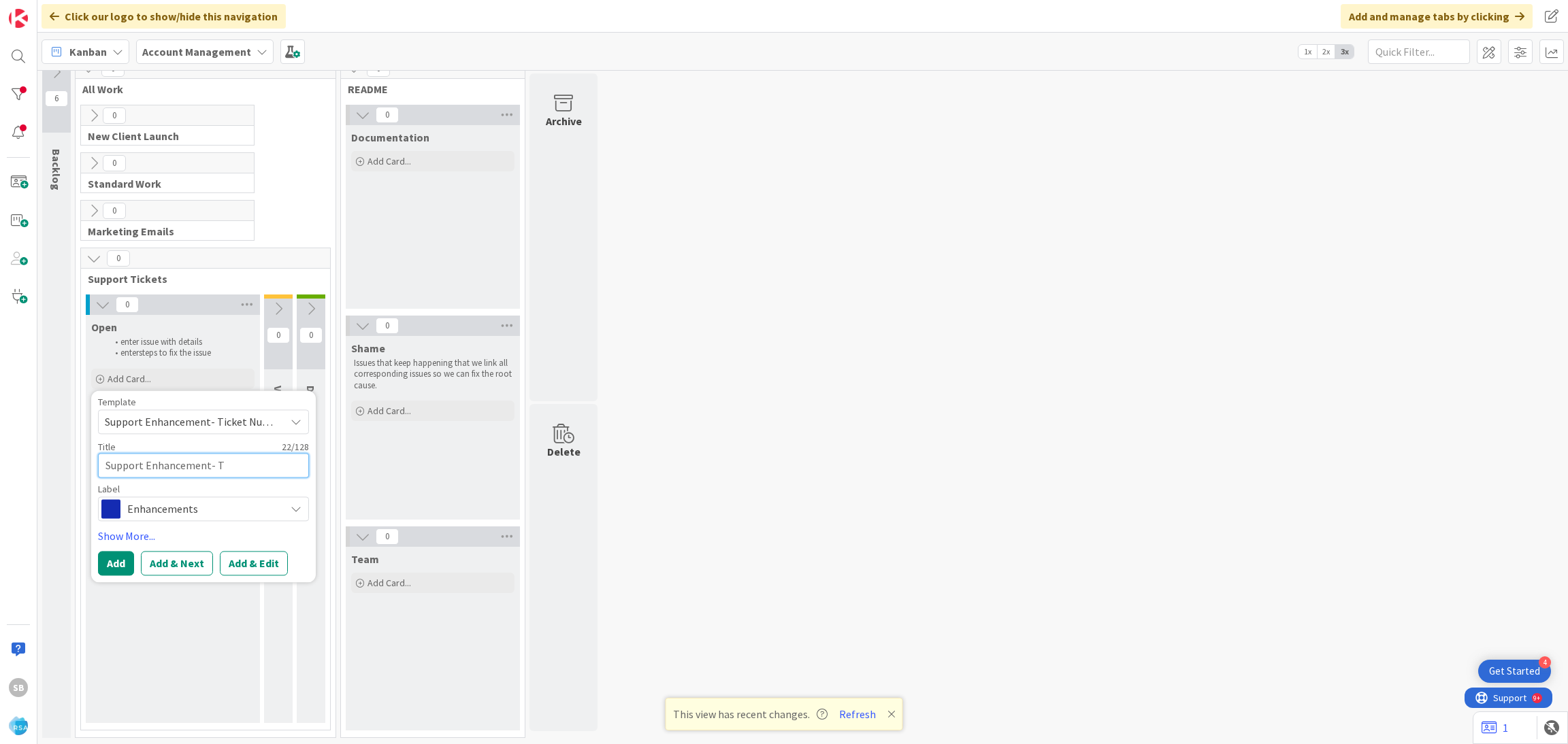
type textarea "x"
type textarea "Support Enhancement-"
click at [23, 70] on div "SB" at bounding box center [18, 372] width 37 height 744
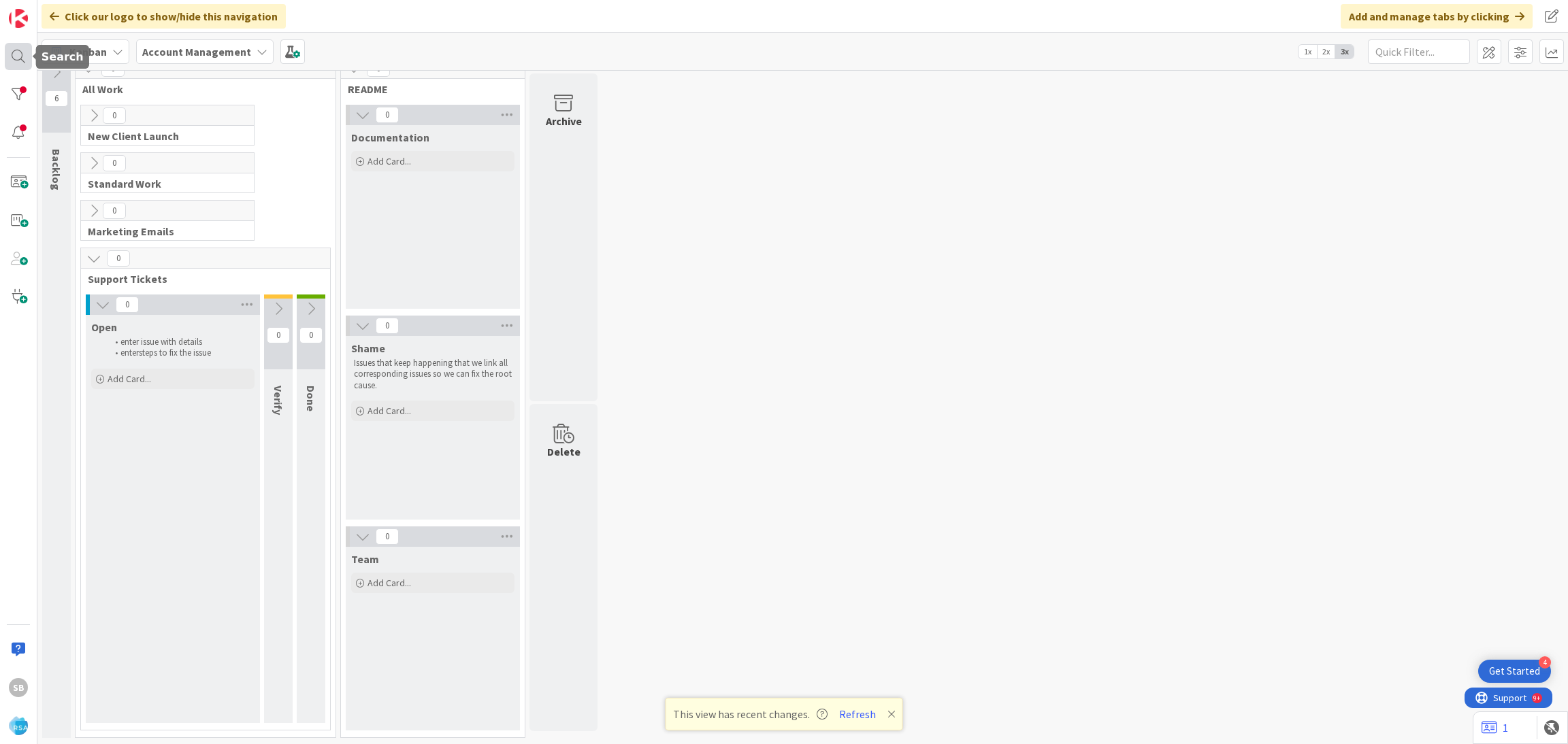
click at [16, 57] on div at bounding box center [18, 57] width 27 height 27
type textarea "x"
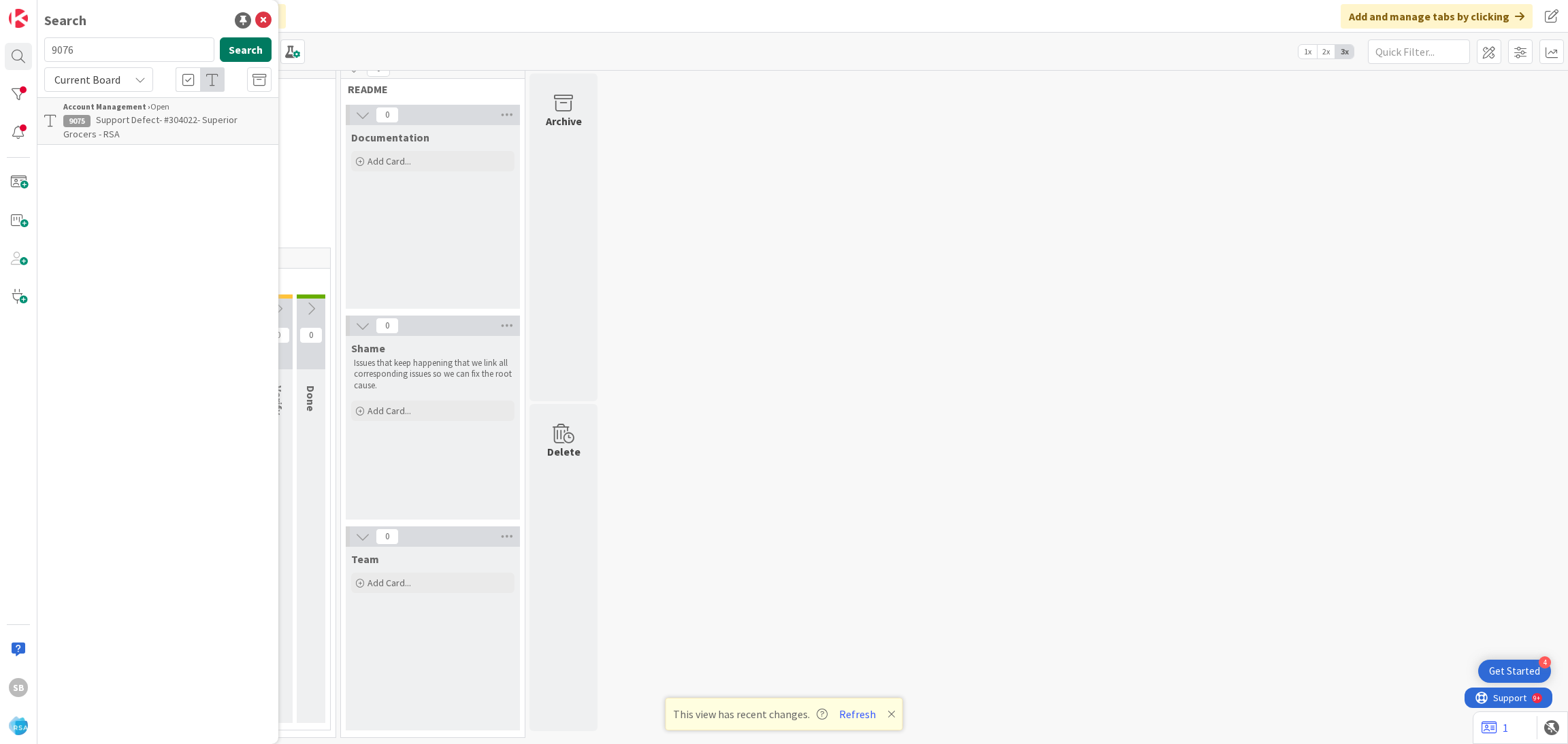
type input "9076"
click at [202, 124] on span "Support Defect-304399-Superior Grocers - RSA" at bounding box center [166, 126] width 205 height 26
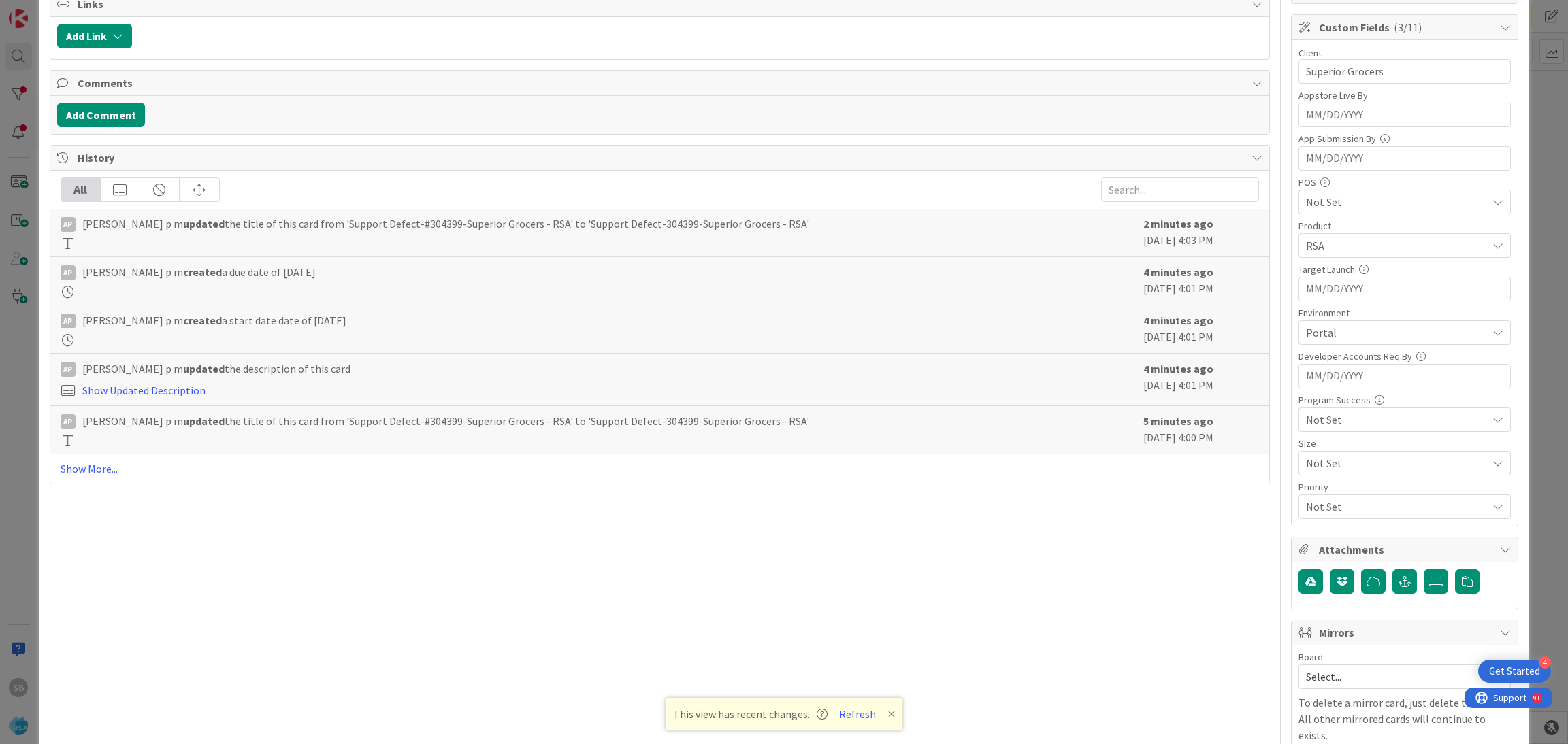
scroll to position [344, 0]
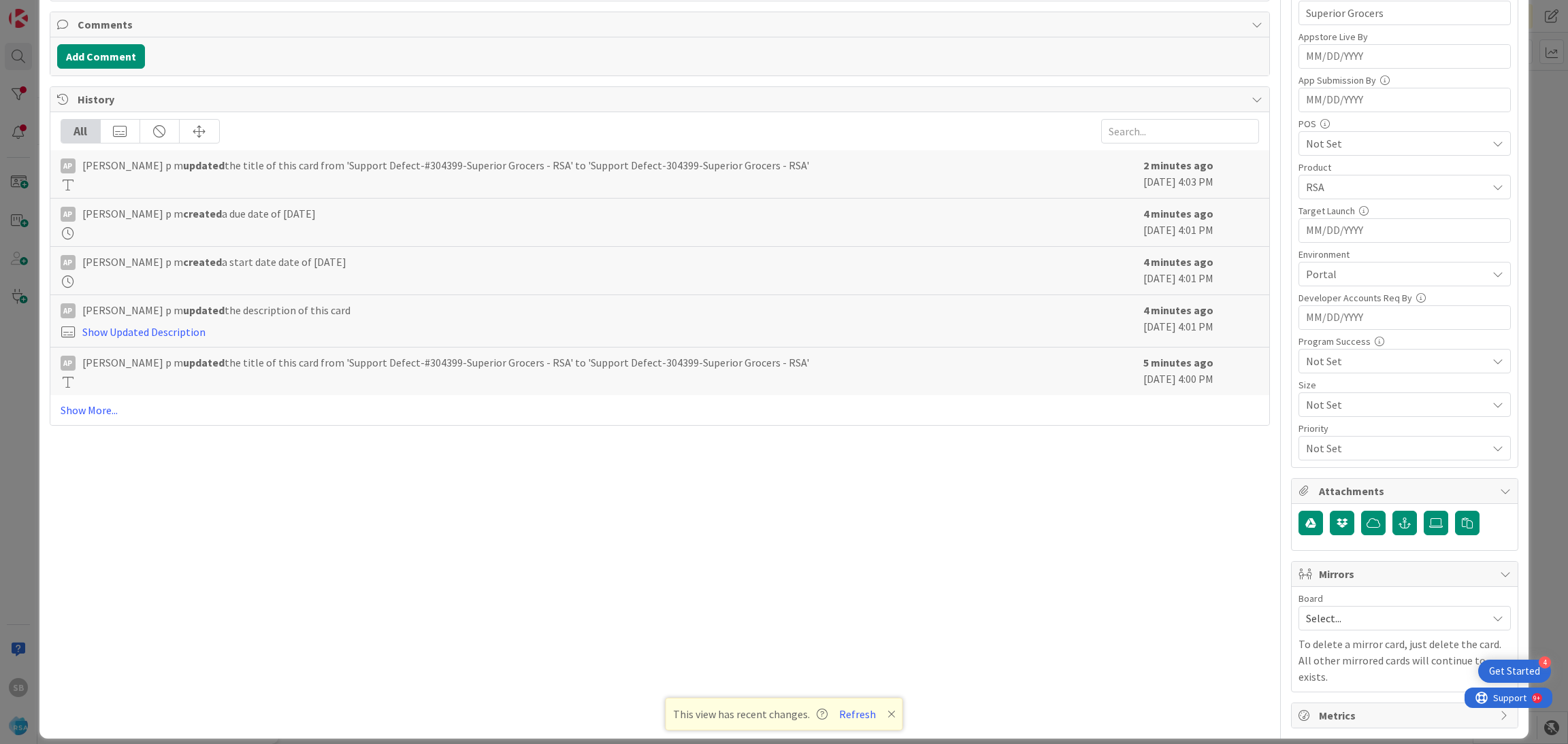
click at [1312, 615] on span "Select..." at bounding box center [1393, 618] width 174 height 19
click at [1330, 702] on span "Software Development" at bounding box center [1413, 706] width 179 height 20
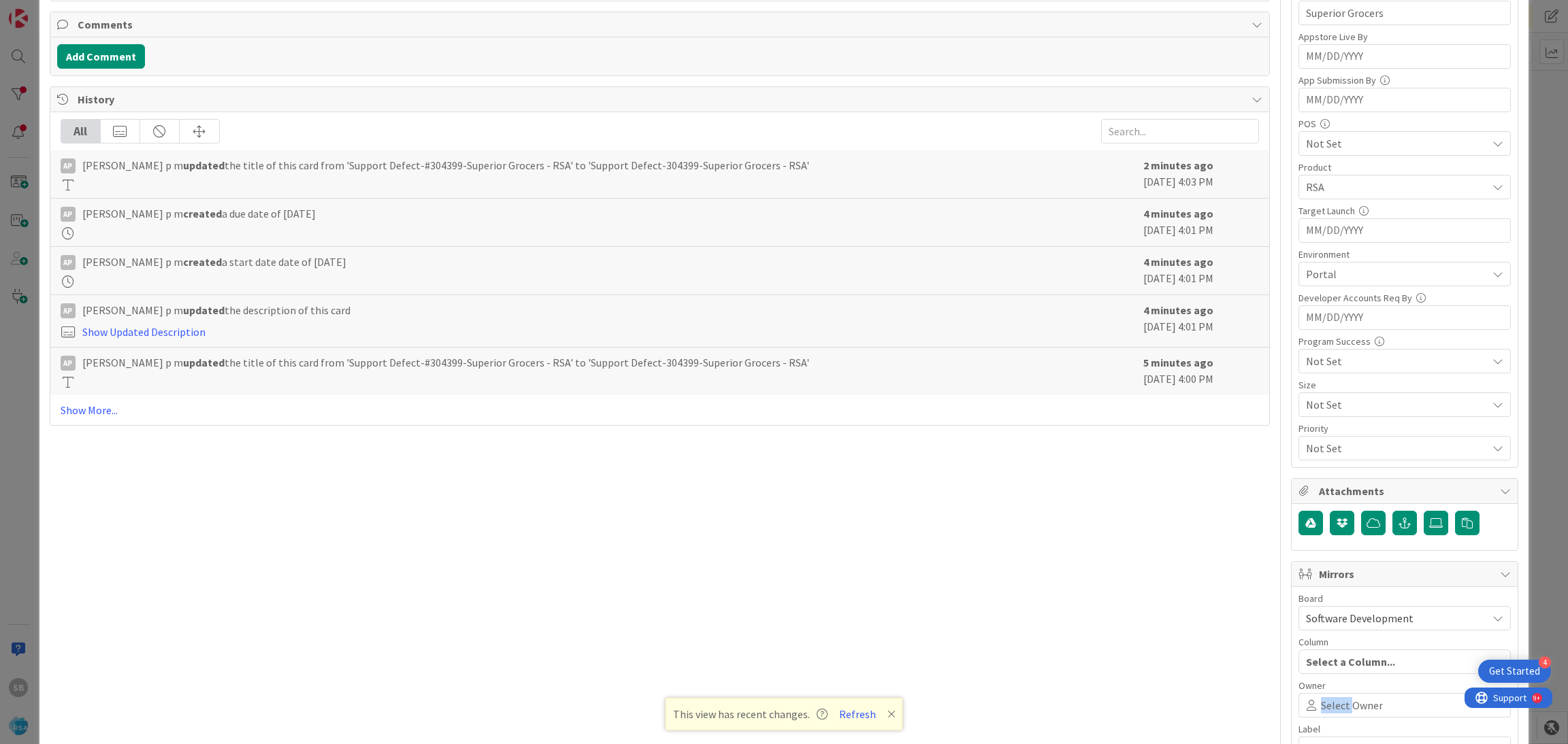
click at [1330, 702] on span "Select Owner" at bounding box center [1351, 705] width 62 height 17
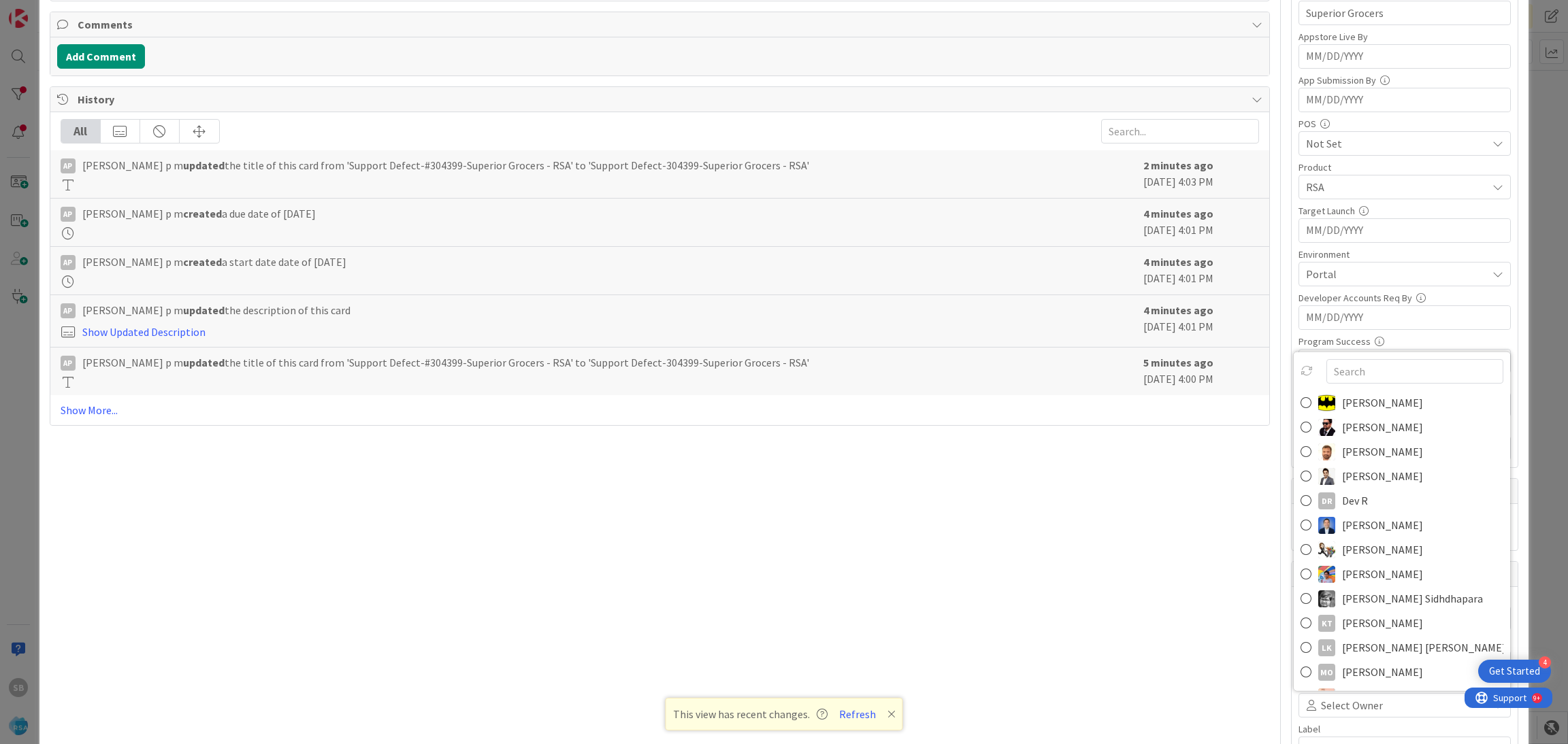
scroll to position [352, 0]
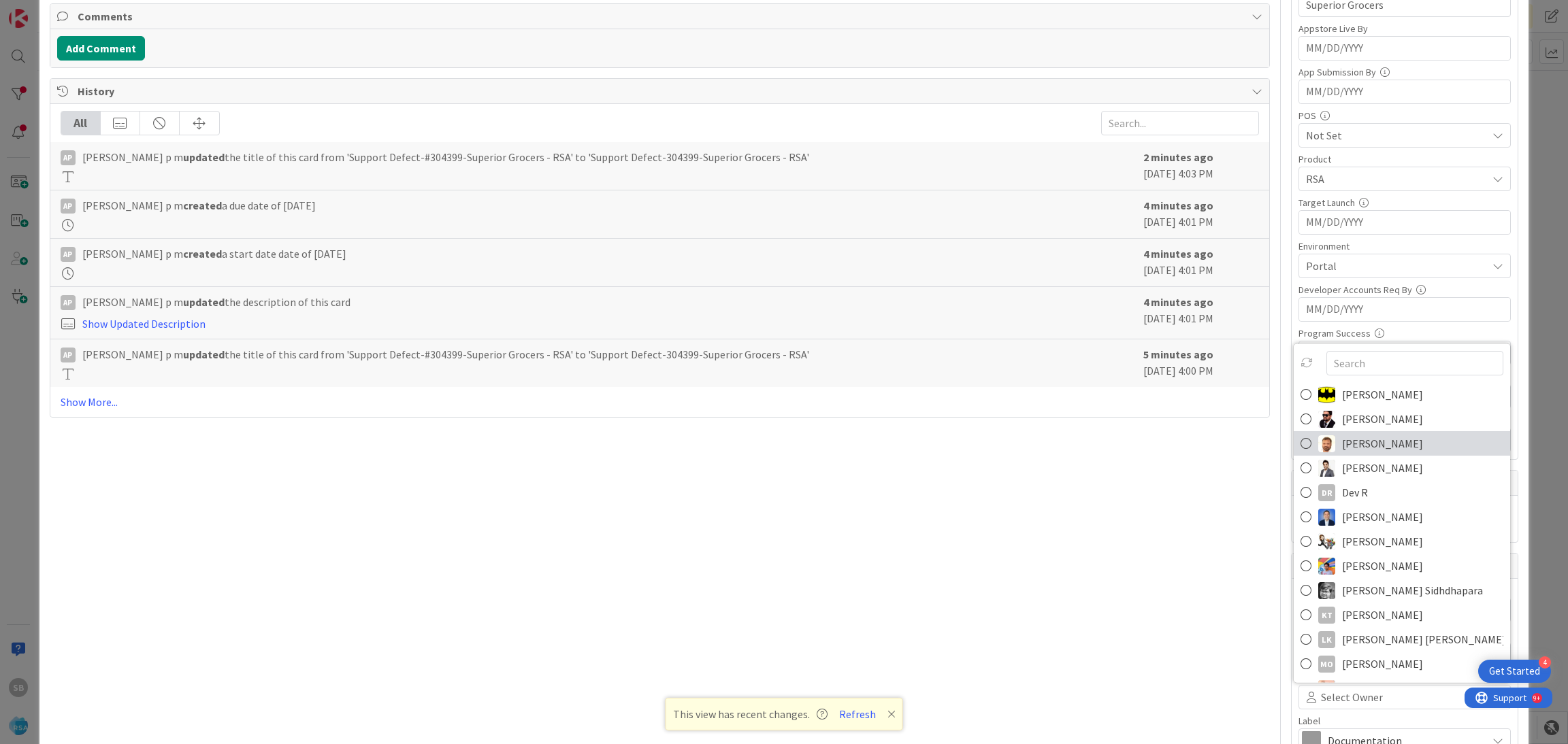
click at [1342, 440] on span "[PERSON_NAME]" at bounding box center [1382, 443] width 81 height 20
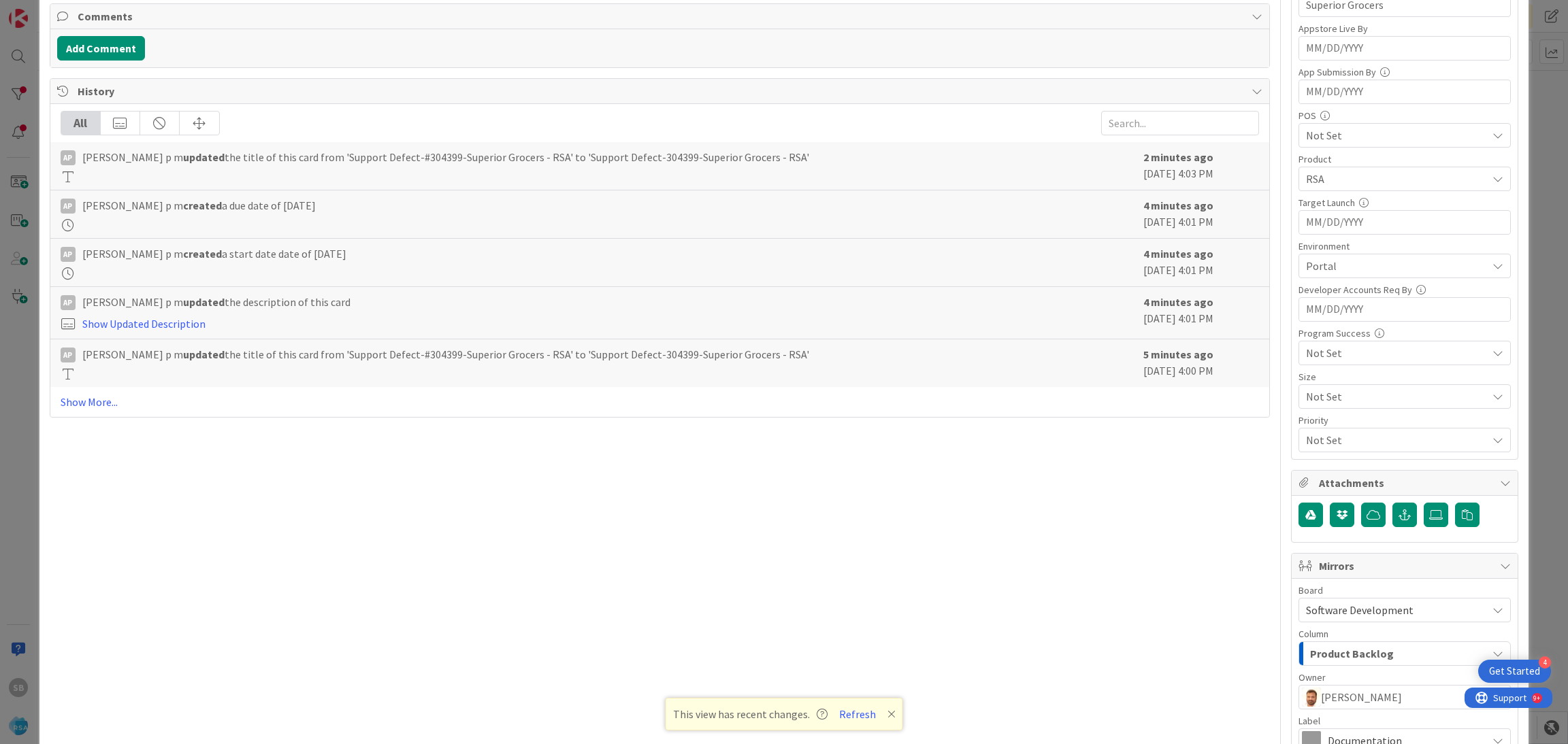
scroll to position [506, 0]
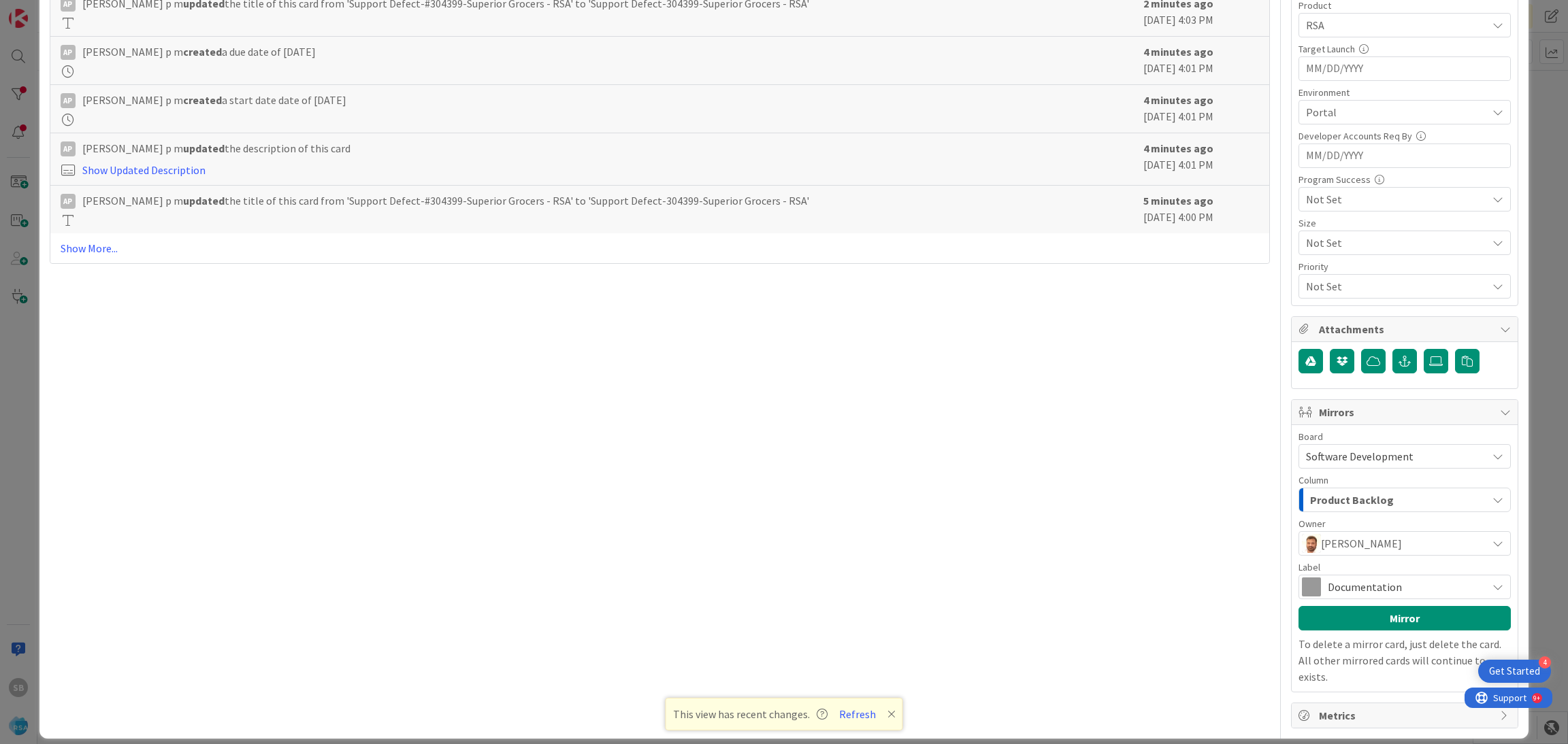
click at [1356, 594] on span "Documentation" at bounding box center [1403, 587] width 152 height 19
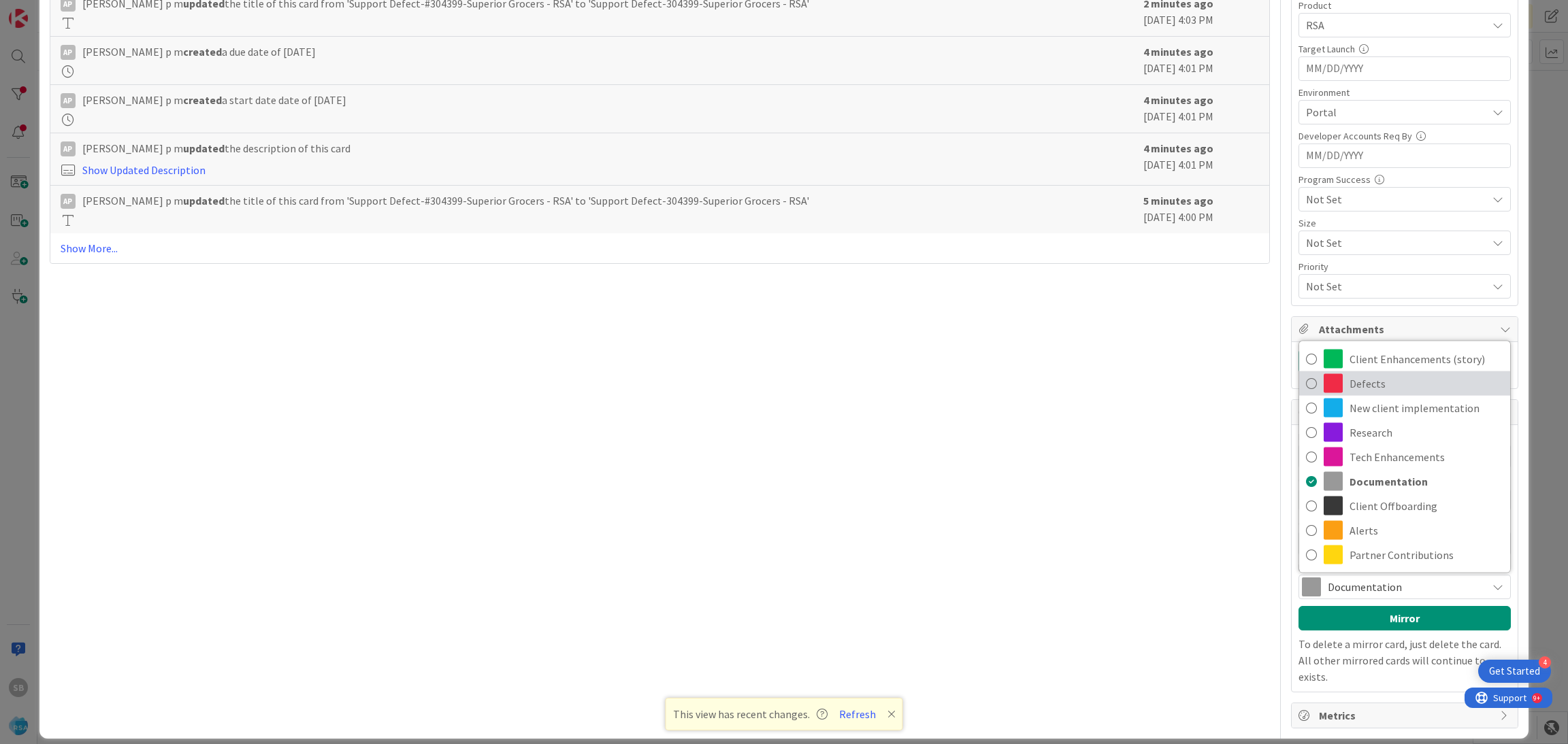
click at [1349, 383] on span "Defects" at bounding box center [1426, 383] width 154 height 20
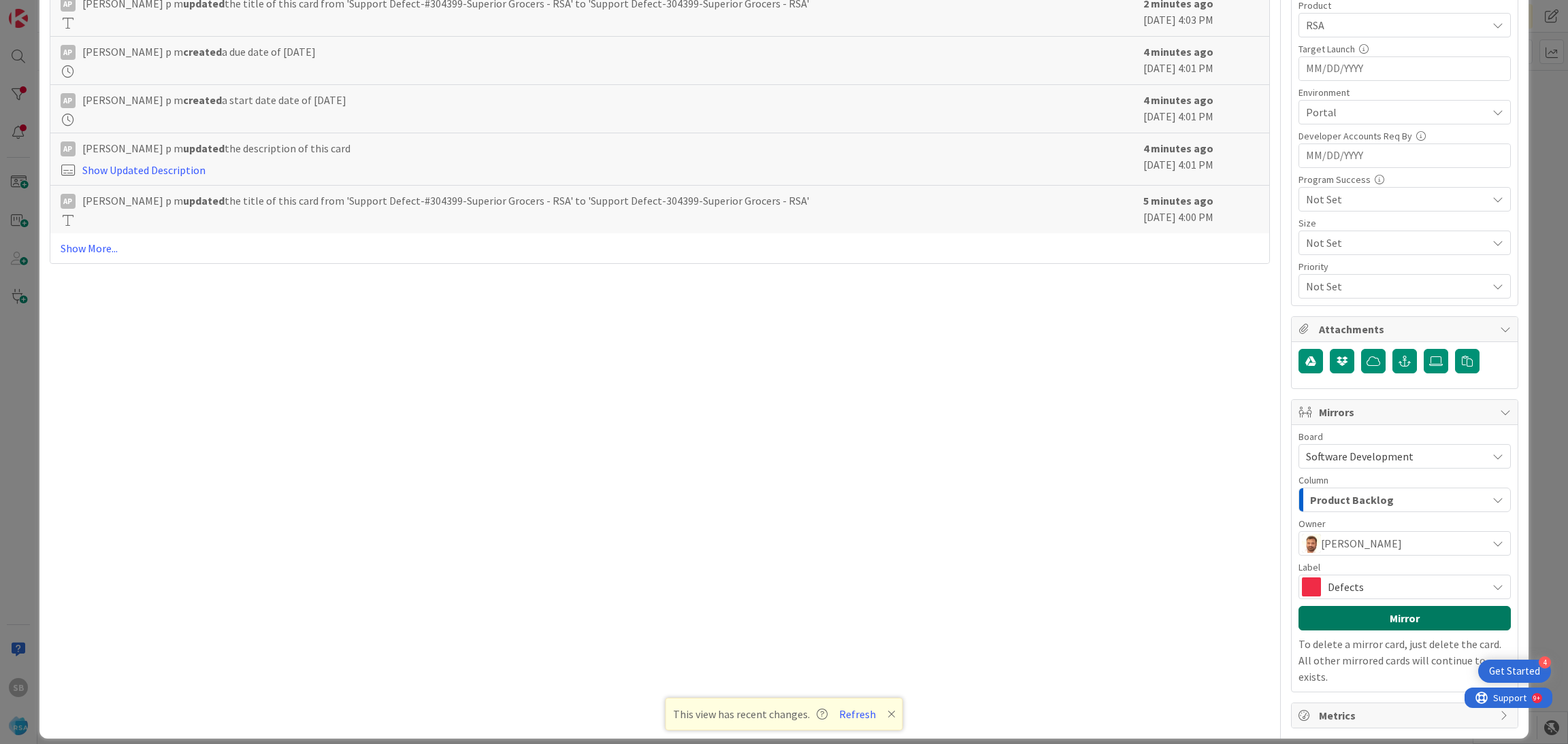
click at [1361, 621] on button "Mirror" at bounding box center [1404, 618] width 212 height 24
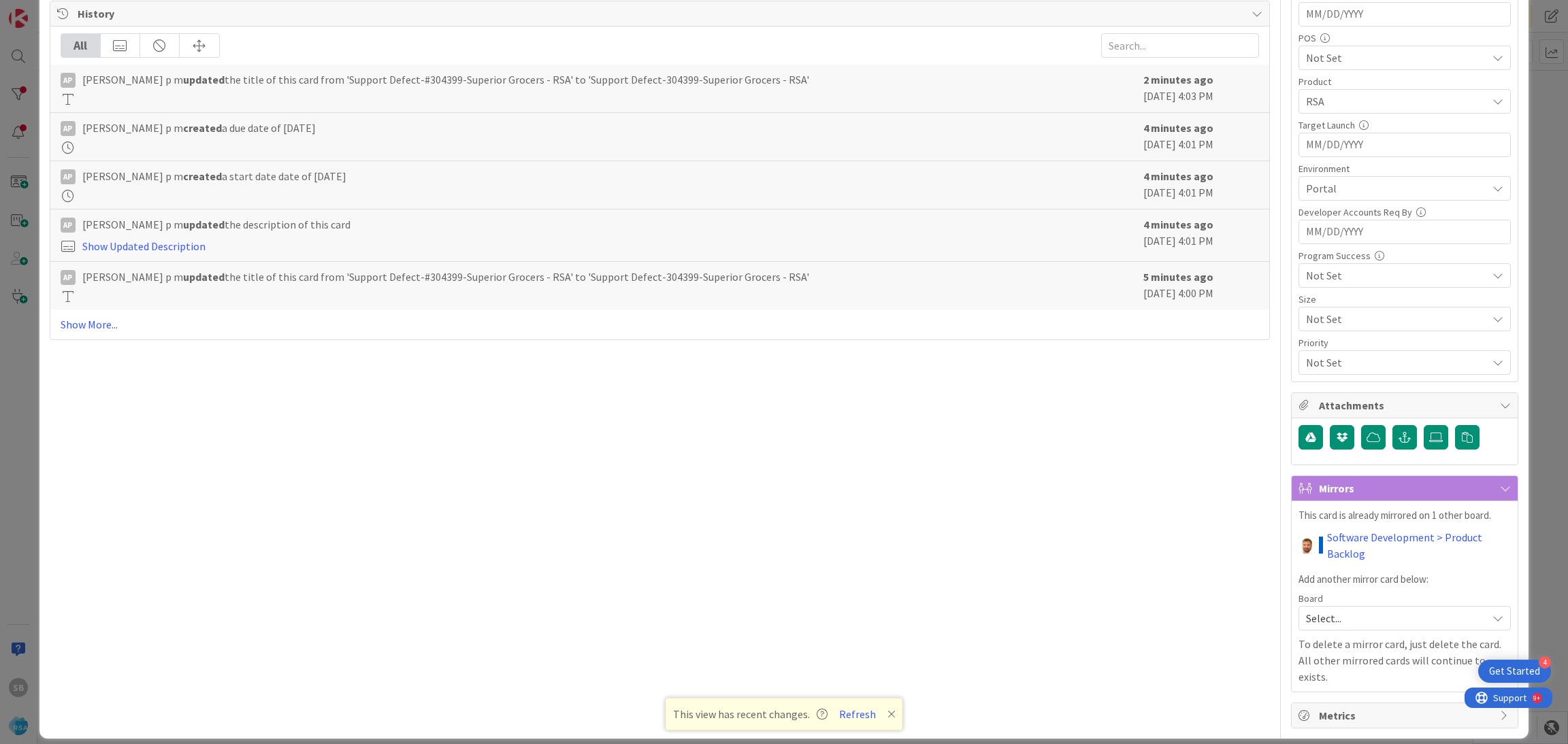
scroll to position [0, 0]
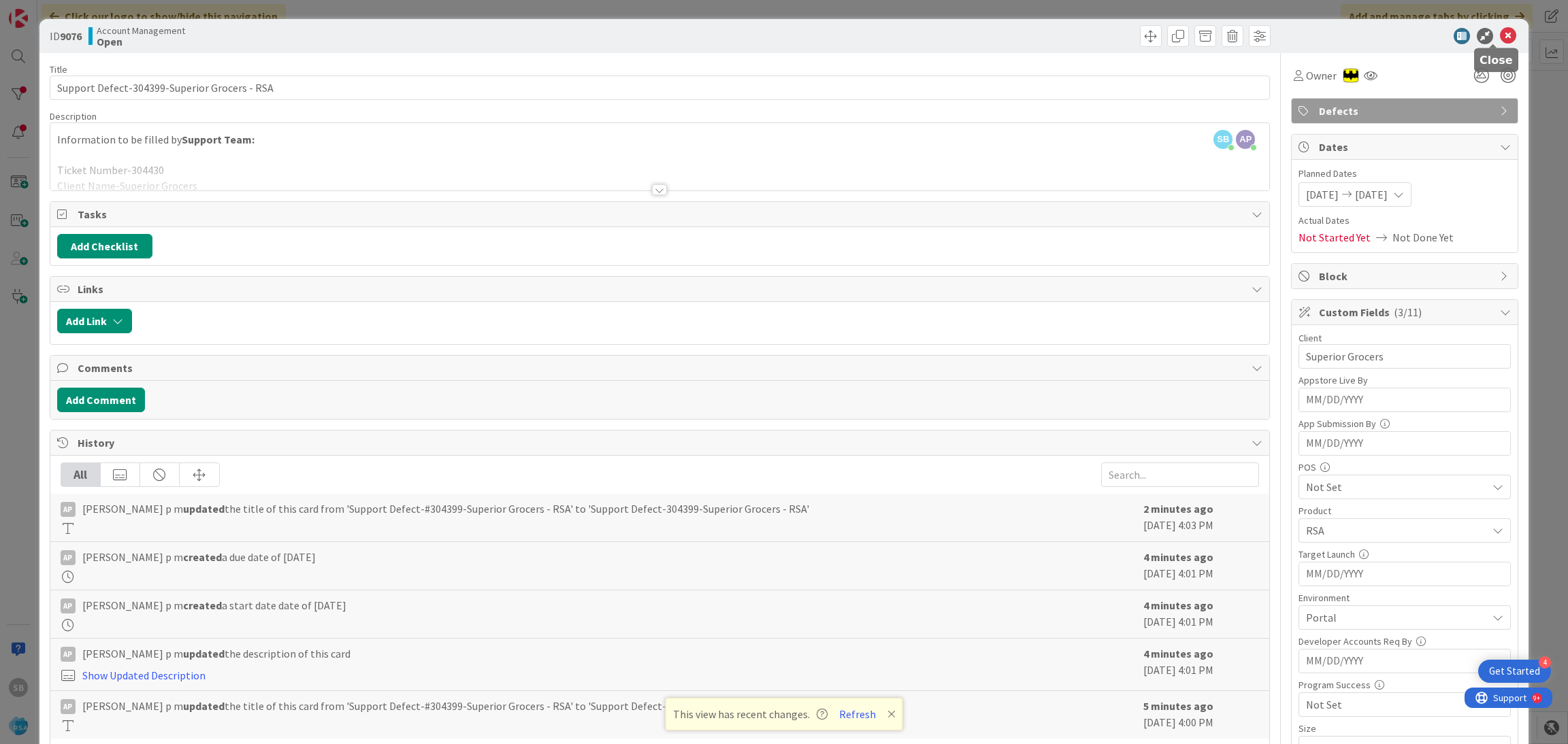
click at [1500, 36] on icon at bounding box center [1508, 36] width 17 height 17
type textarea "x"
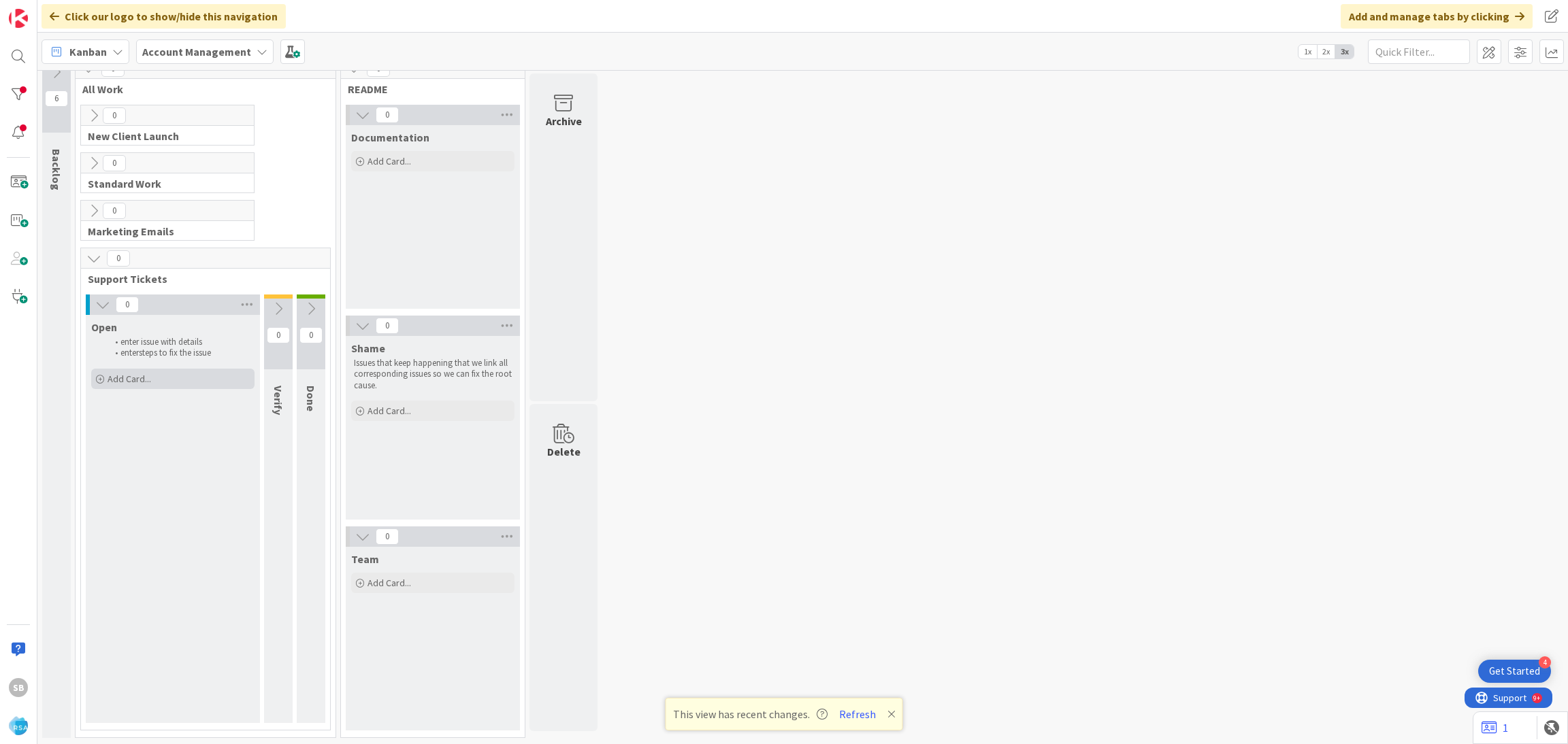
click at [142, 372] on span "Add Card..." at bounding box center [129, 378] width 44 height 12
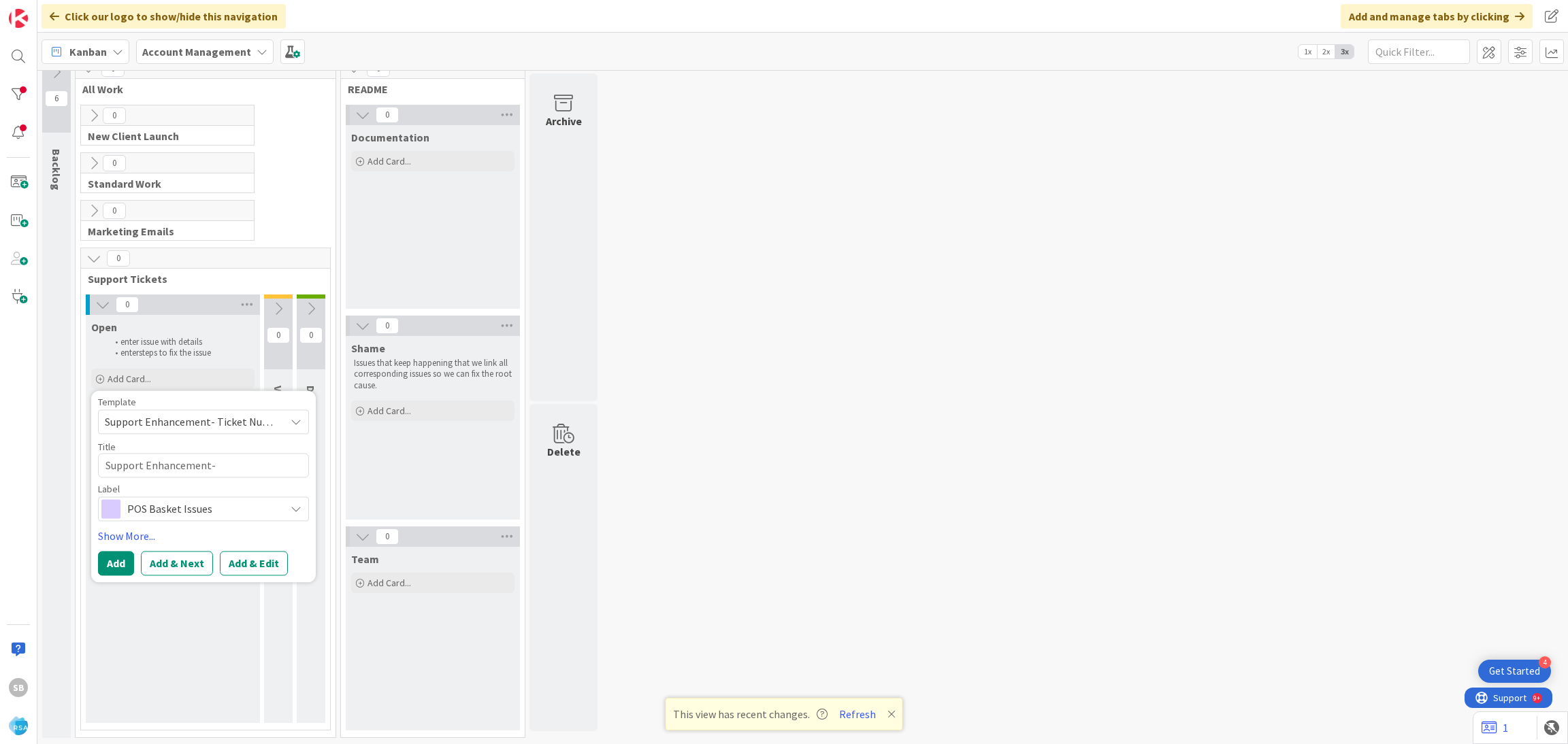
click at [142, 422] on span "Support Enhancement- Ticket Number- Client Name- Product Name" at bounding box center [189, 422] width 170 height 17
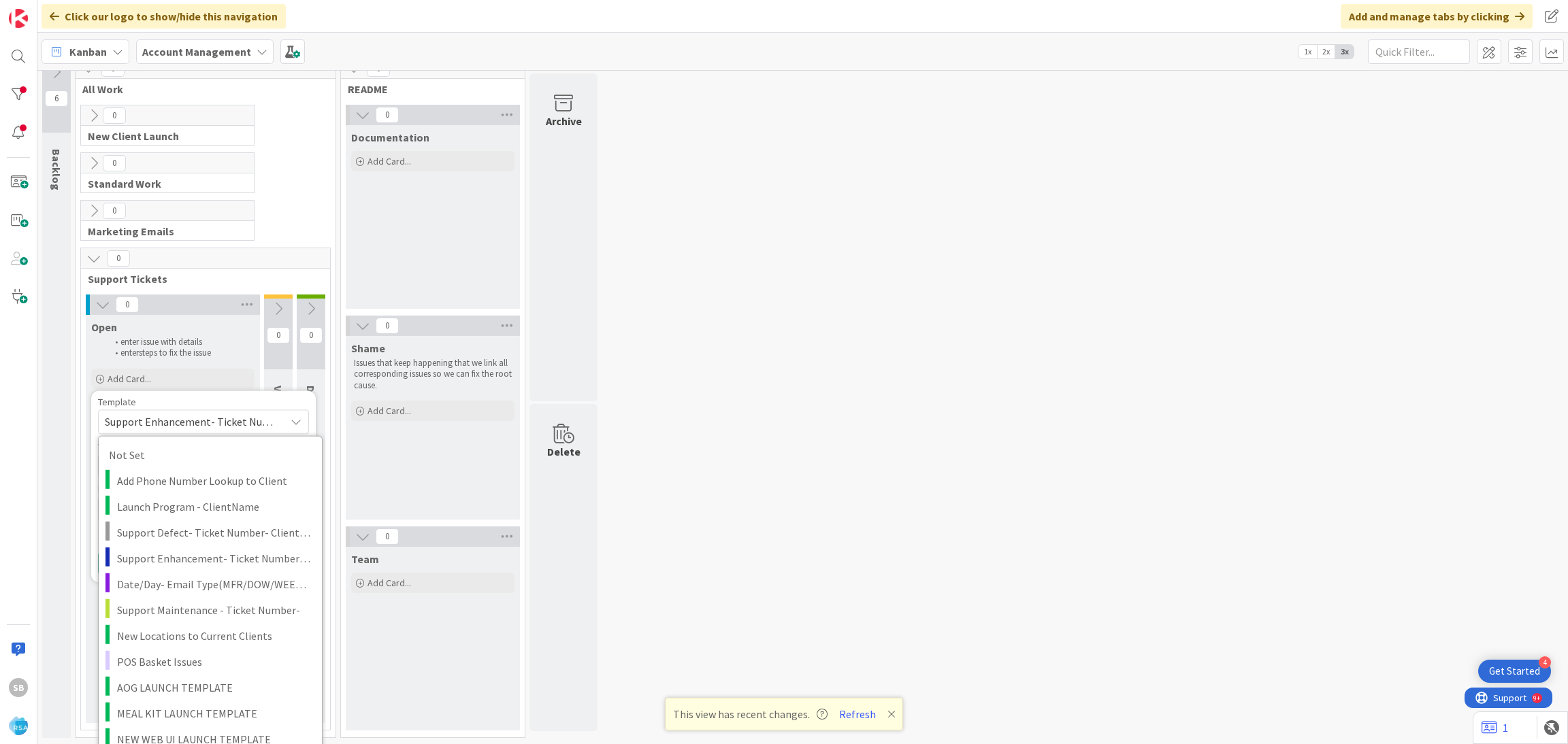
click at [142, 422] on span "Support Enhancement- Ticket Number- Client Name- Product Name" at bounding box center [189, 422] width 170 height 17
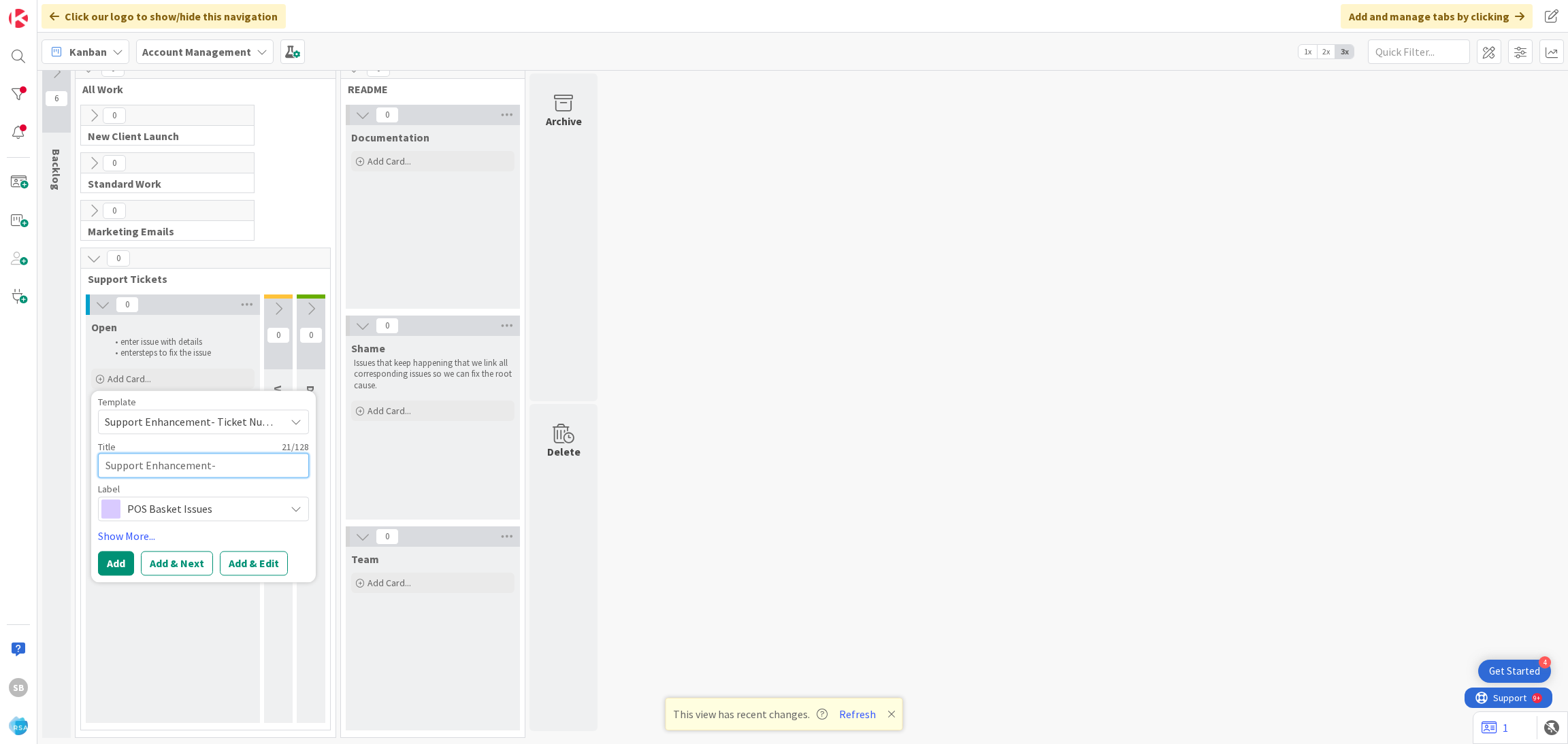
click at [242, 462] on textarea "Support Enhancement-" at bounding box center [203, 465] width 211 height 24
paste textarea "303999"
type textarea "Support Enhancement- 303999"
type textarea "x"
type textarea "Support Enhancement- 303999"
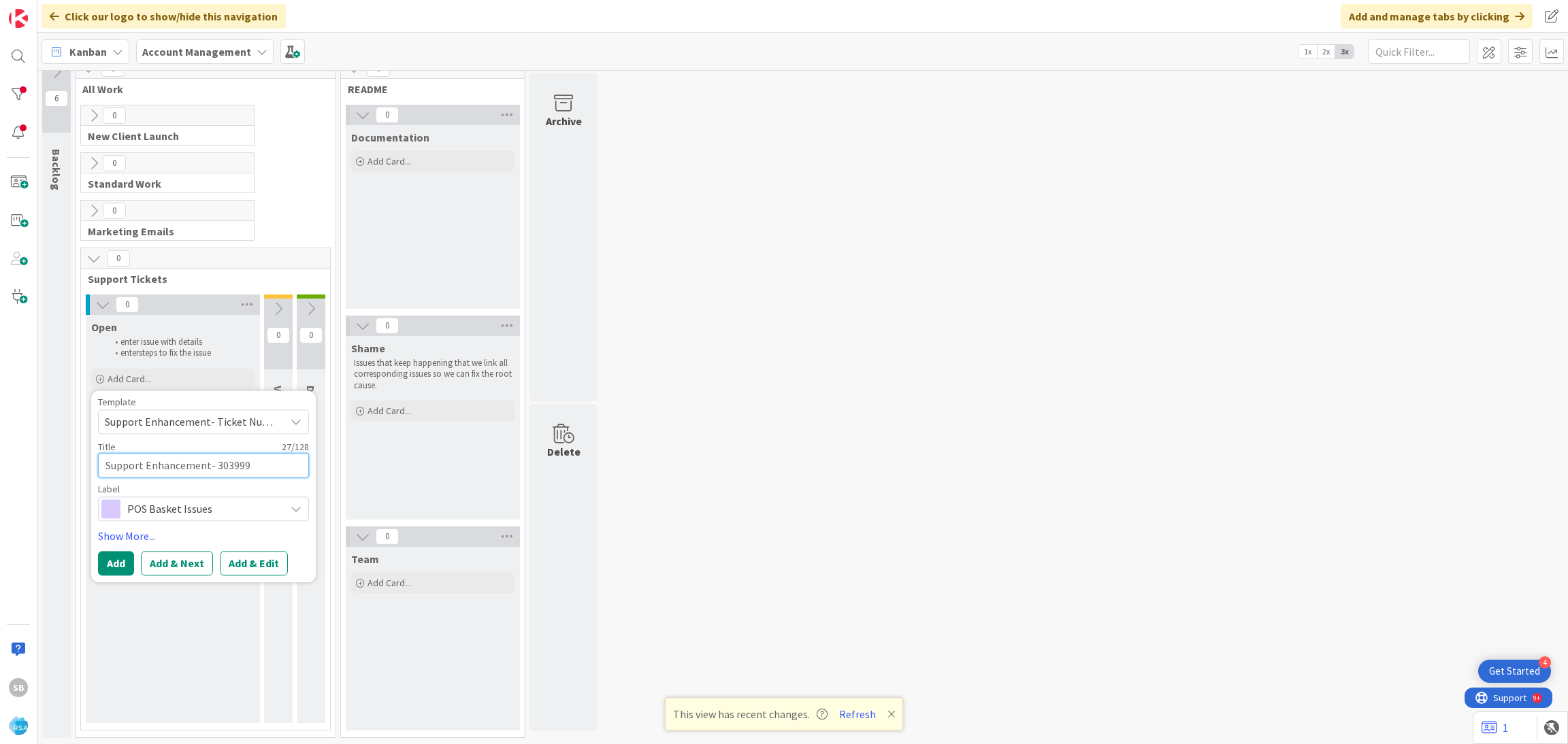
type textarea "x"
type textarea "Support Enhancement- 303999 -"
type textarea "x"
type textarea "Support Enhancement- 303999 -"
type textarea "x"
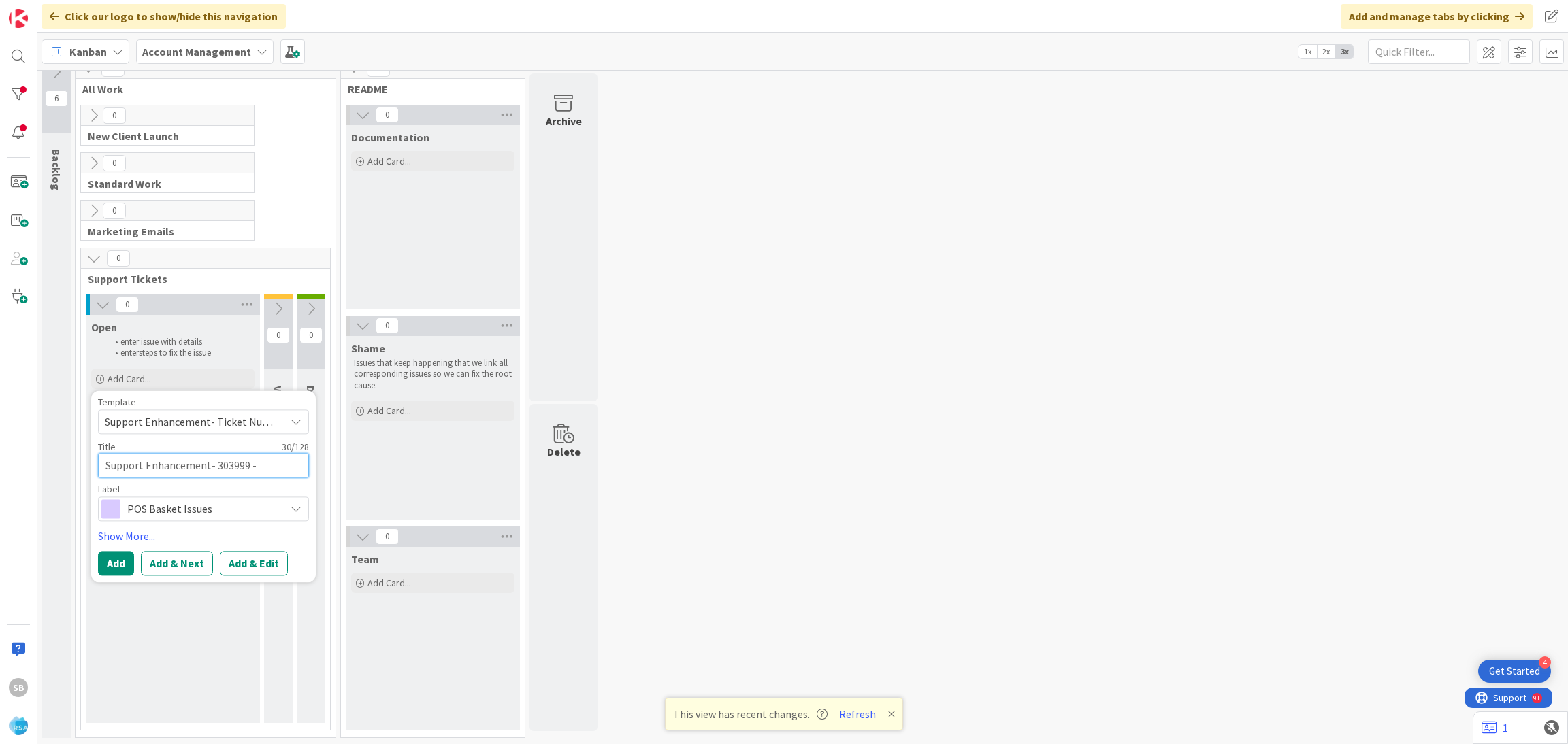
paste textarea "[PERSON_NAME]"
type textarea "Support Enhancement- 303999 - [PERSON_NAME]"
type textarea "x"
type textarea "Support Enhancement- 303999 - [PERSON_NAME]"
type textarea "x"
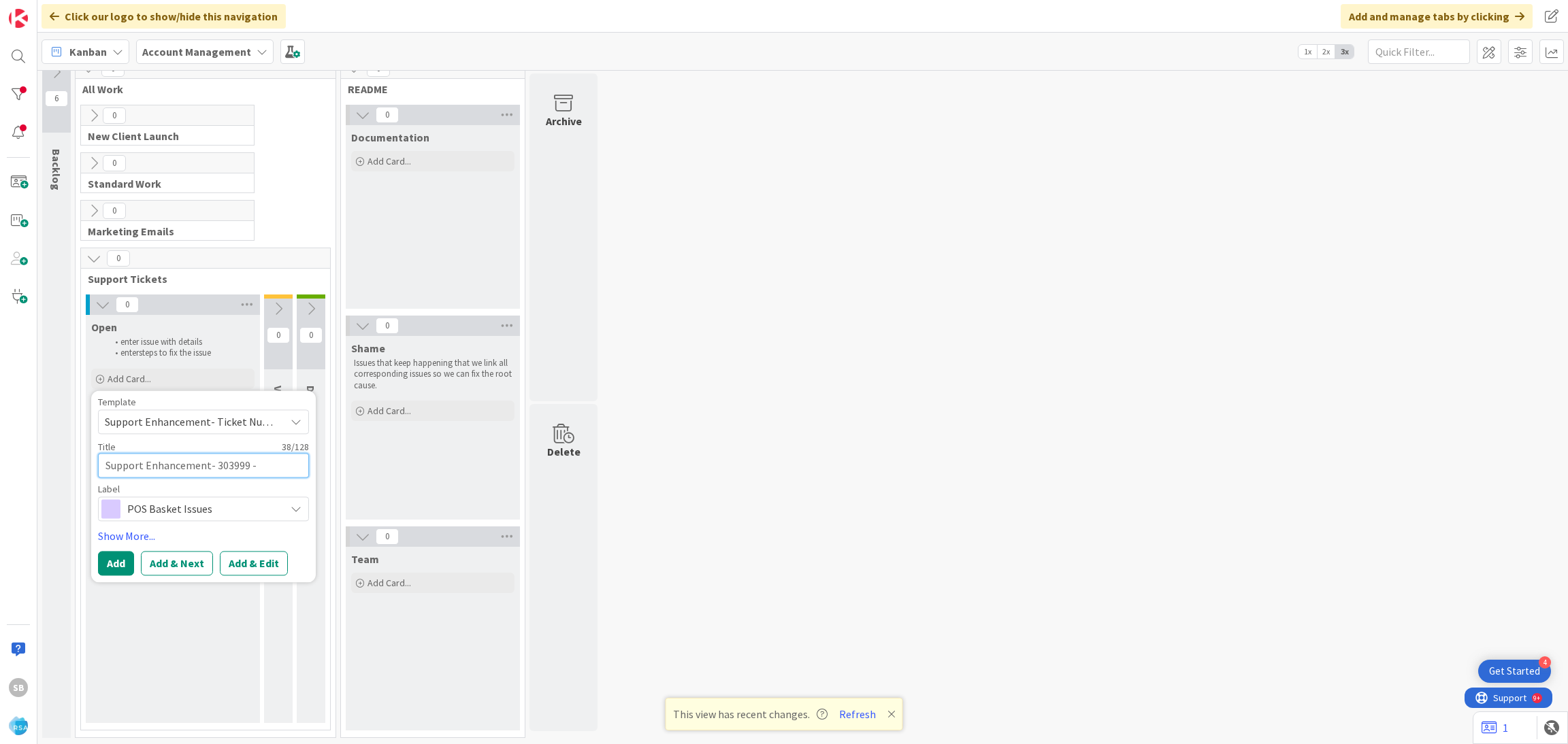
type textarea "Support Enhancement- 303999 - [PERSON_NAME] ="
type textarea "x"
type textarea "Support Enhancement- 303999 - [PERSON_NAME]"
type textarea "x"
type textarea "Support Enhancement- 303999 - [PERSON_NAME] -"
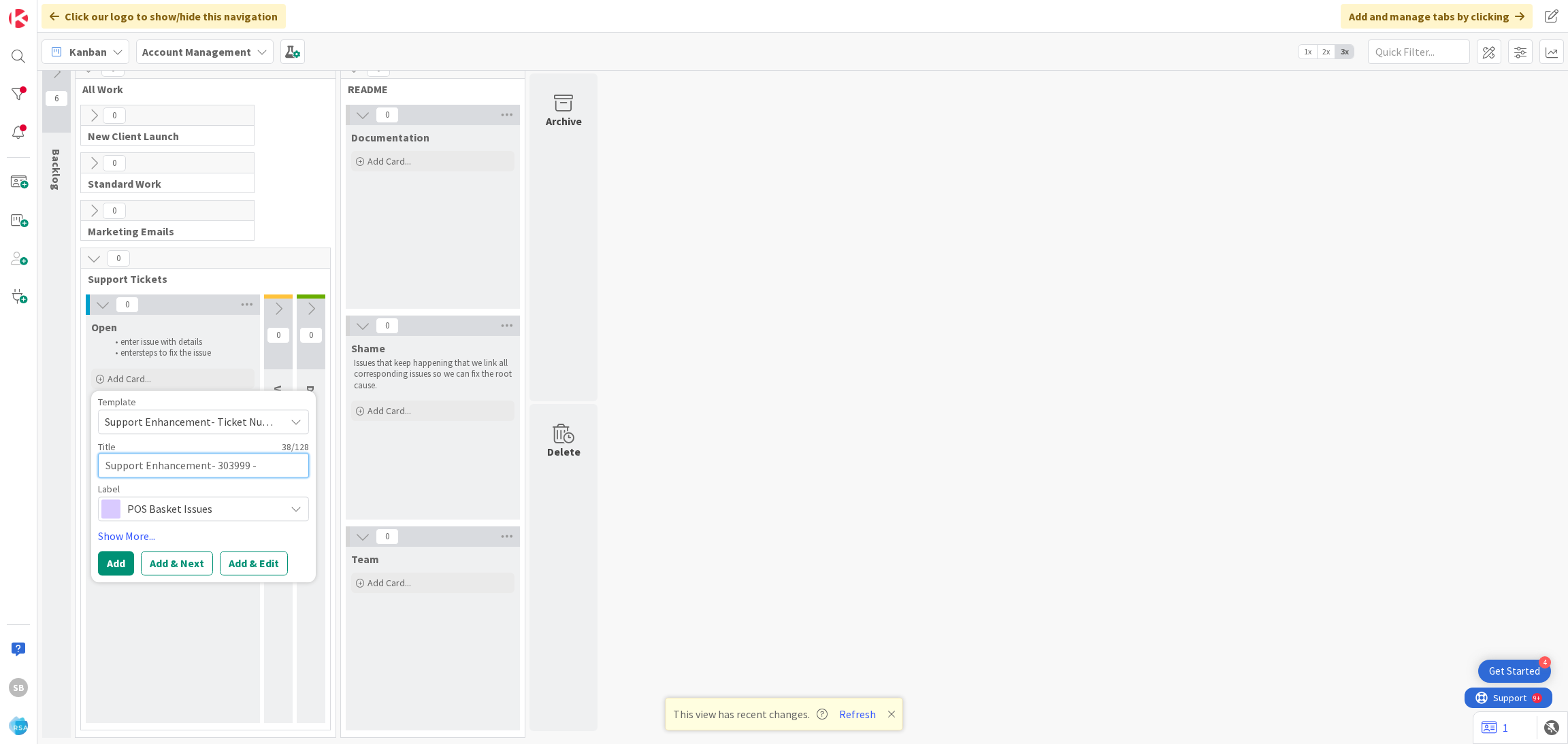
type textarea "x"
type textarea "Support Enhancement- 303999 - [PERSON_NAME] -"
type textarea "x"
paste textarea "List of online shopping customers - mosers"
type textarea "Support Enhancement- 303999 - [PERSON_NAME] - List of online shopping customers…"
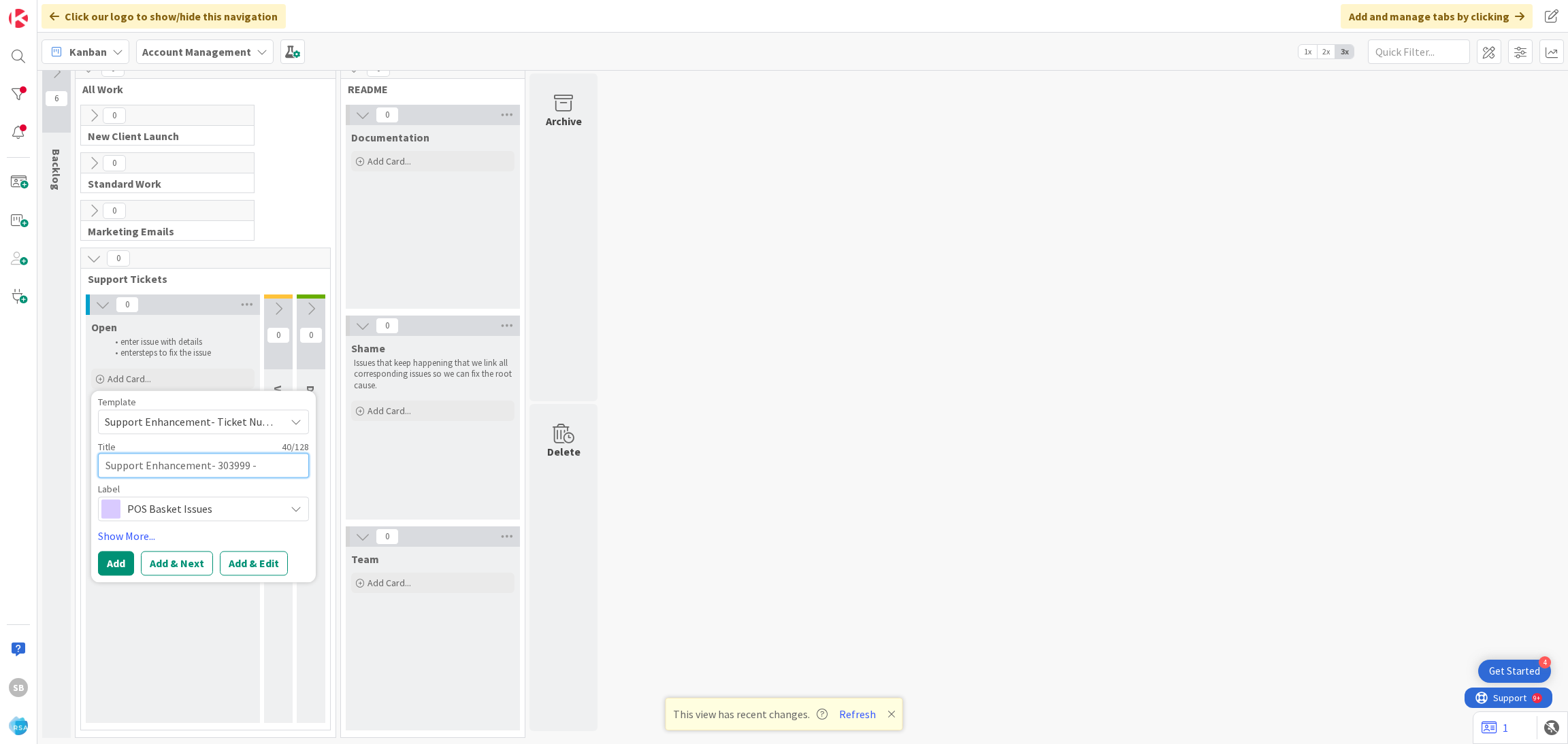
type textarea "x"
type textarea "Support Enhancement- 303999 - [PERSON_NAME] - List of online shopping customers…"
type textarea "x"
type textarea "Support Enhancement- 303999 - [PERSON_NAME] - List of online shopping customers…"
type textarea "x"
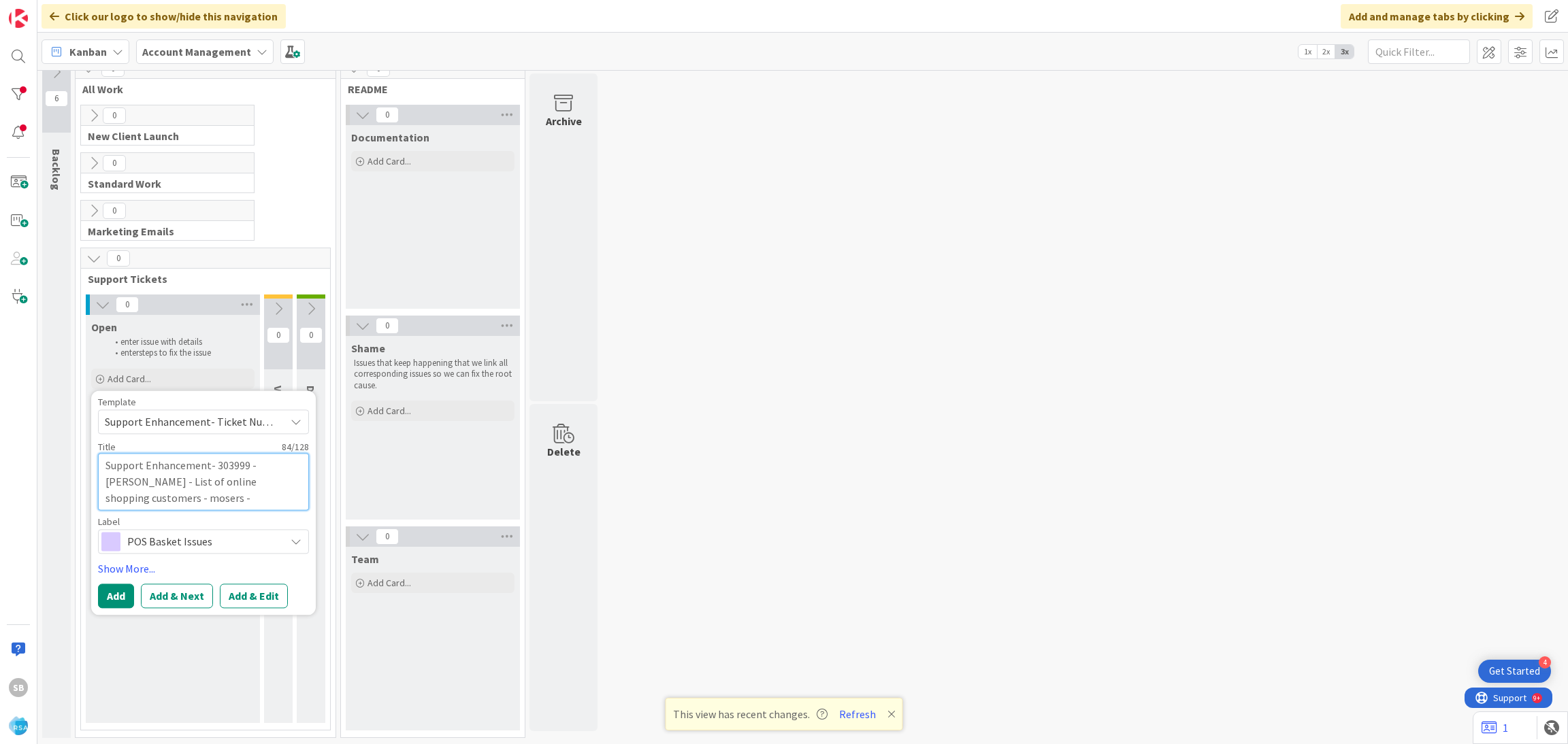
type textarea "Support Enhancement- 303999 - [PERSON_NAME] - List of online shopping customers…"
type textarea "x"
type textarea "Support Enhancement- 303999 - [PERSON_NAME] - List of online shopping customers…"
type textarea "x"
type textarea "Support Enhancement- 303999 - [PERSON_NAME] - List of online shopping customers…"
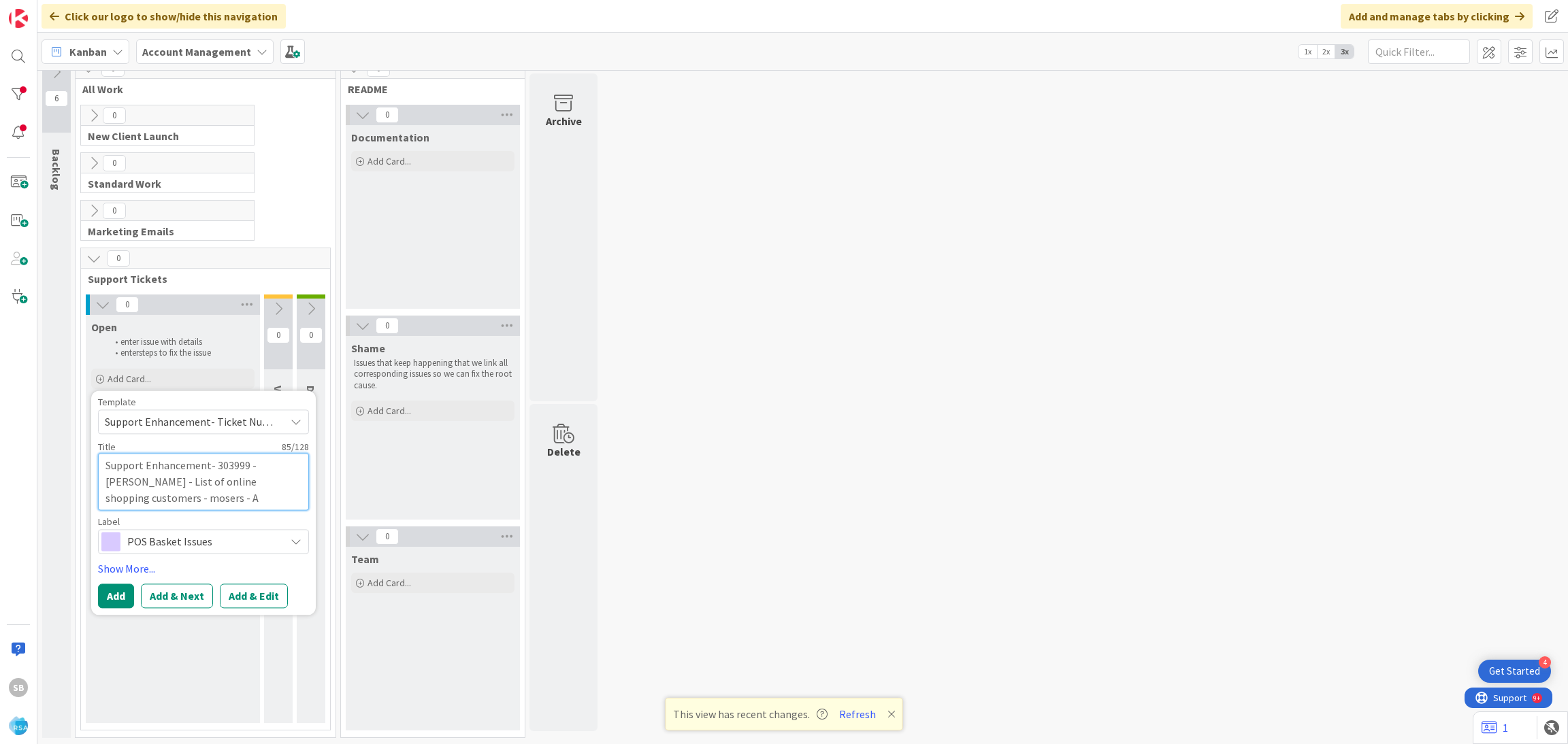
type textarea "x"
type textarea "Support Enhancement- 303999 - [PERSON_NAME] - List of online shopping customers…"
type textarea "x"
type textarea "Support Enhancement- 303999 - [PERSON_NAME] - List of online shopping customers…"
click at [276, 591] on button "Add & Edit" at bounding box center [254, 596] width 68 height 24
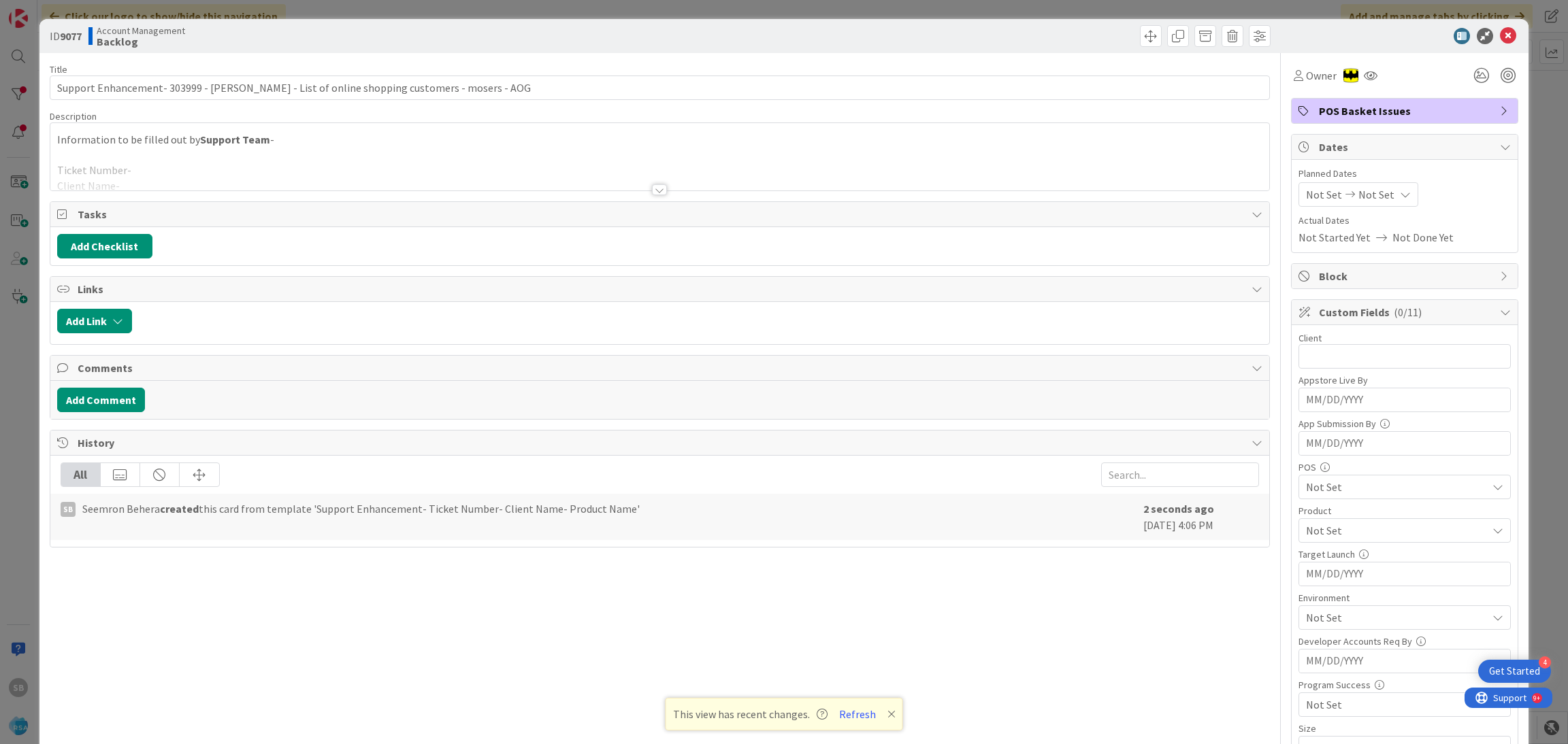
click at [192, 185] on div at bounding box center [660, 173] width 1219 height 35
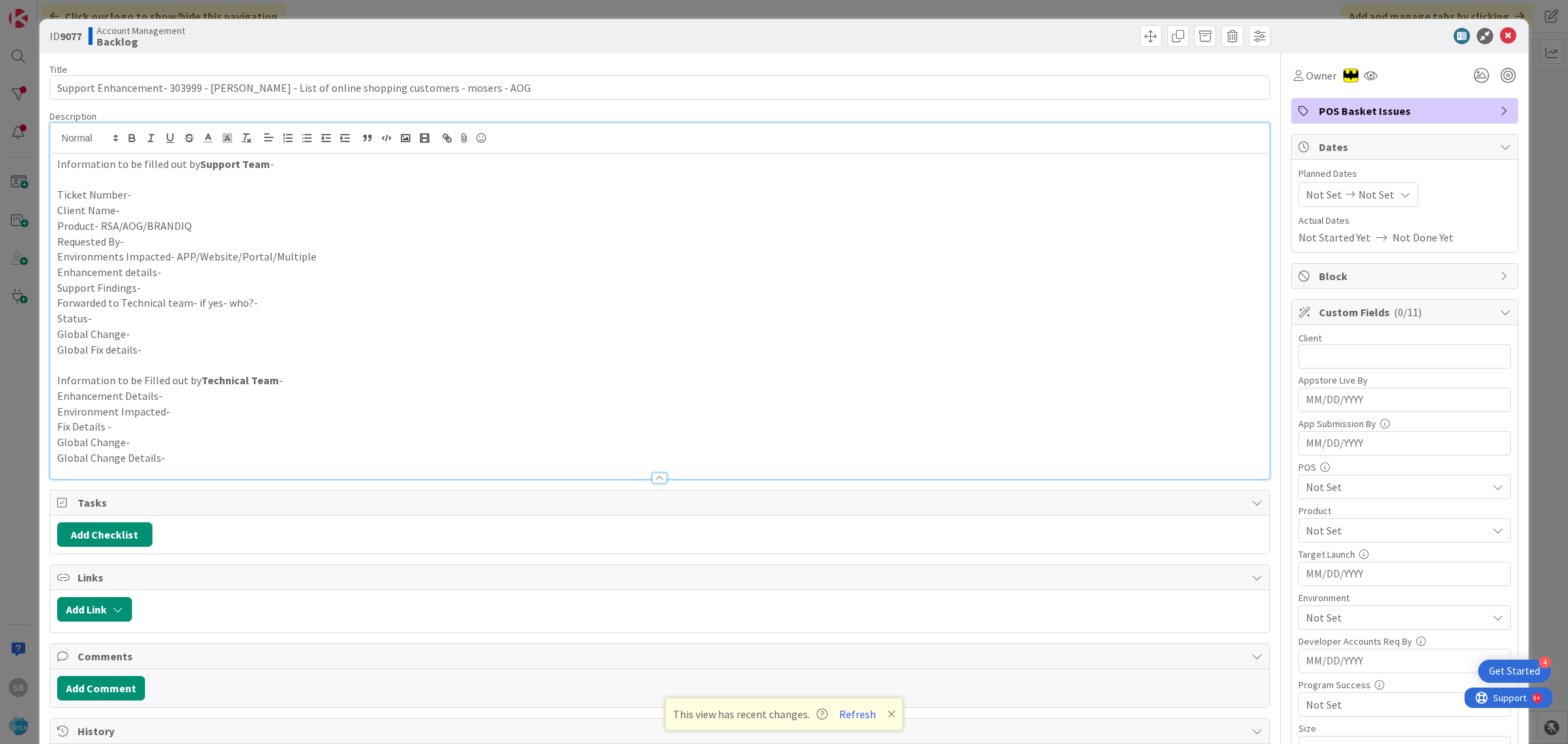
click at [174, 185] on p at bounding box center [659, 179] width 1206 height 16
click at [157, 194] on p "Ticket Number-" at bounding box center [659, 195] width 1206 height 16
click at [154, 212] on p "Client Name-" at bounding box center [659, 210] width 1206 height 16
click at [192, 226] on p "Product- RSA/AOG/BRANDIQ" at bounding box center [659, 226] width 1206 height 16
click at [174, 249] on p "Environments Impacted- APP/Website/Portal/Multiple" at bounding box center [659, 257] width 1206 height 16
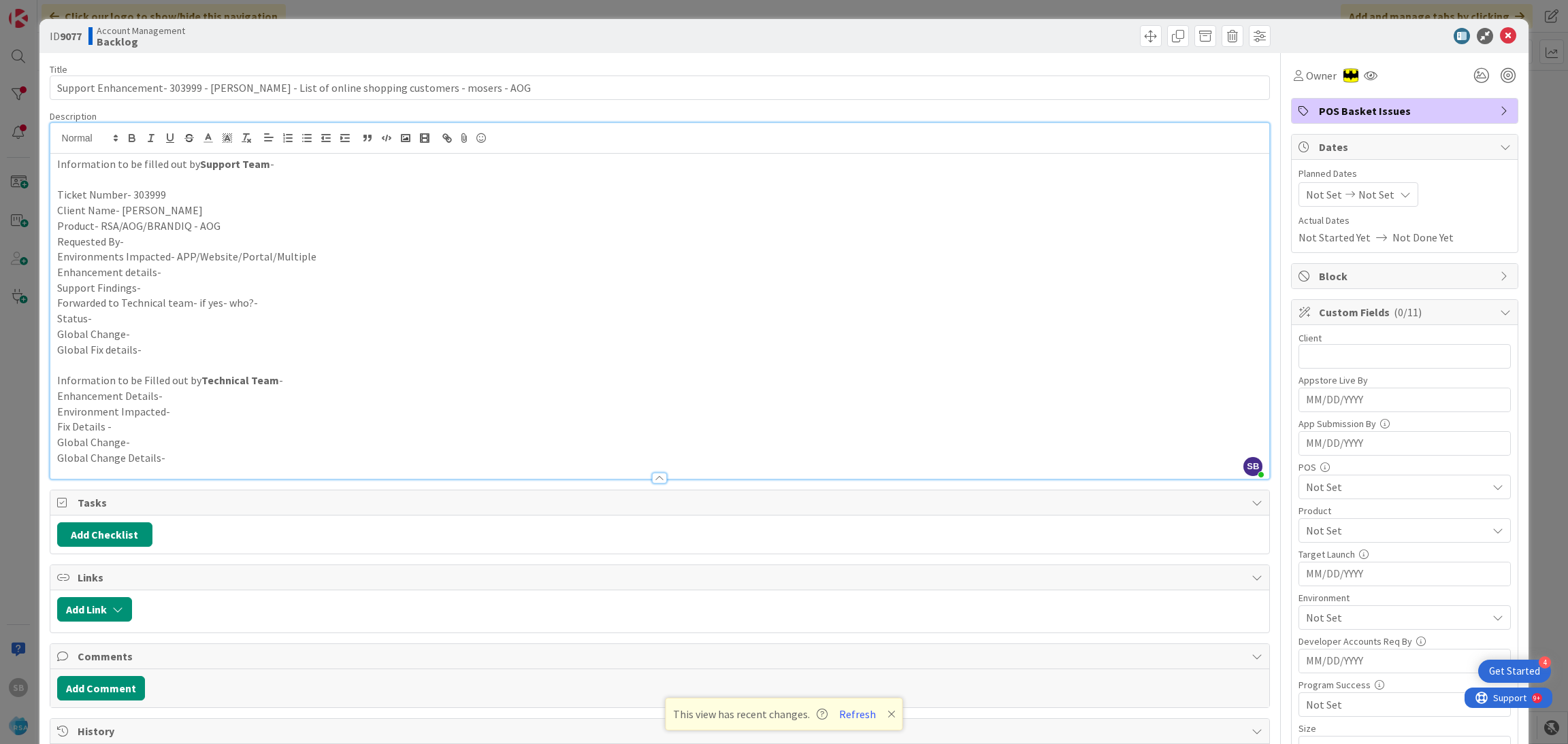
click at [218, 229] on p "Product- RSA/AOG/BRANDIQ - AOG" at bounding box center [659, 226] width 1206 height 16
click at [186, 244] on p "Requested By-" at bounding box center [659, 241] width 1206 height 16
click at [323, 262] on p "Environments Impacted- APP/Website/Portal/Multiple" at bounding box center [659, 257] width 1206 height 16
click at [338, 259] on p "Environments Impacted- APP/Website/Portal/Multiple - Website" at bounding box center [659, 257] width 1206 height 16
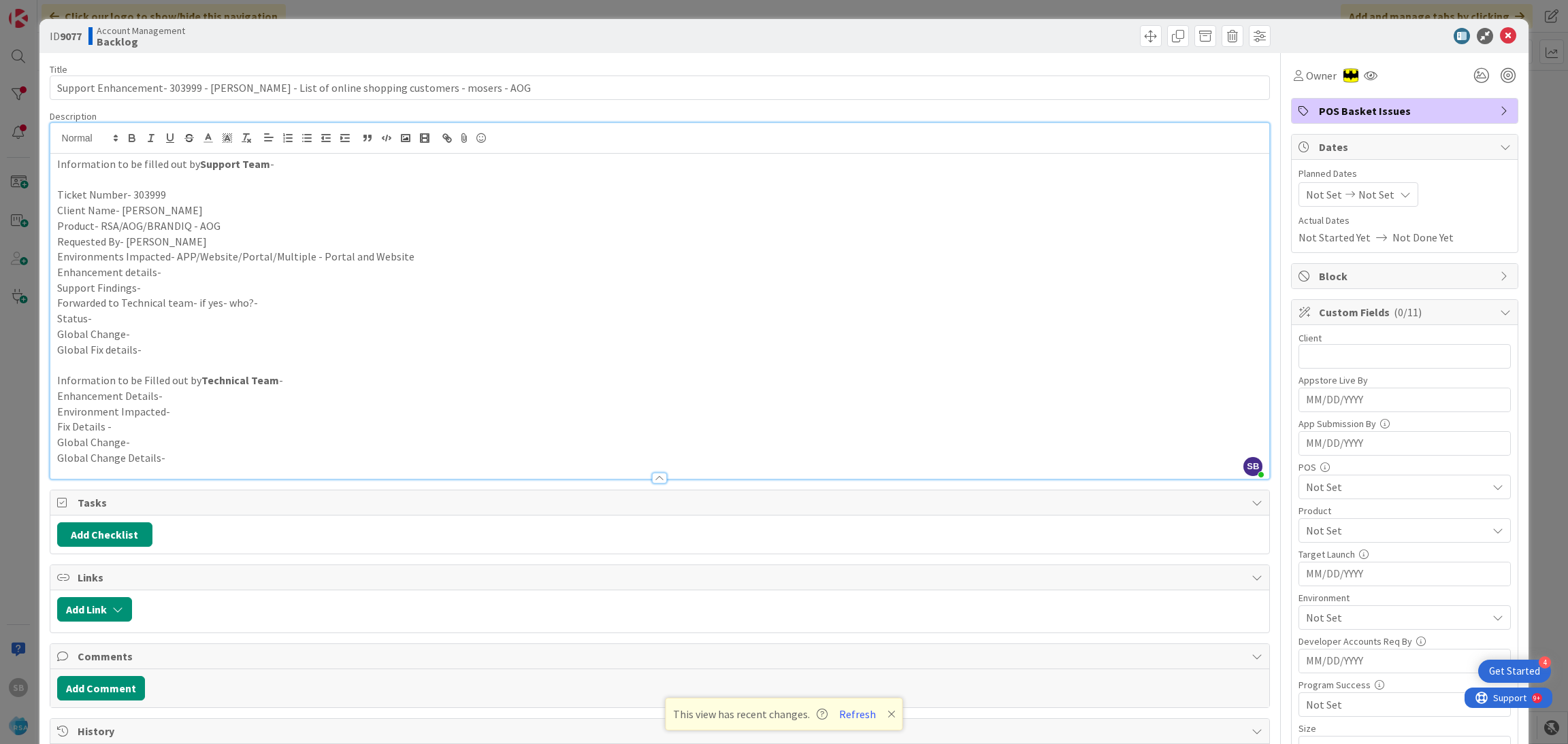
click at [195, 266] on p "Enhancement details-" at bounding box center [659, 272] width 1206 height 16
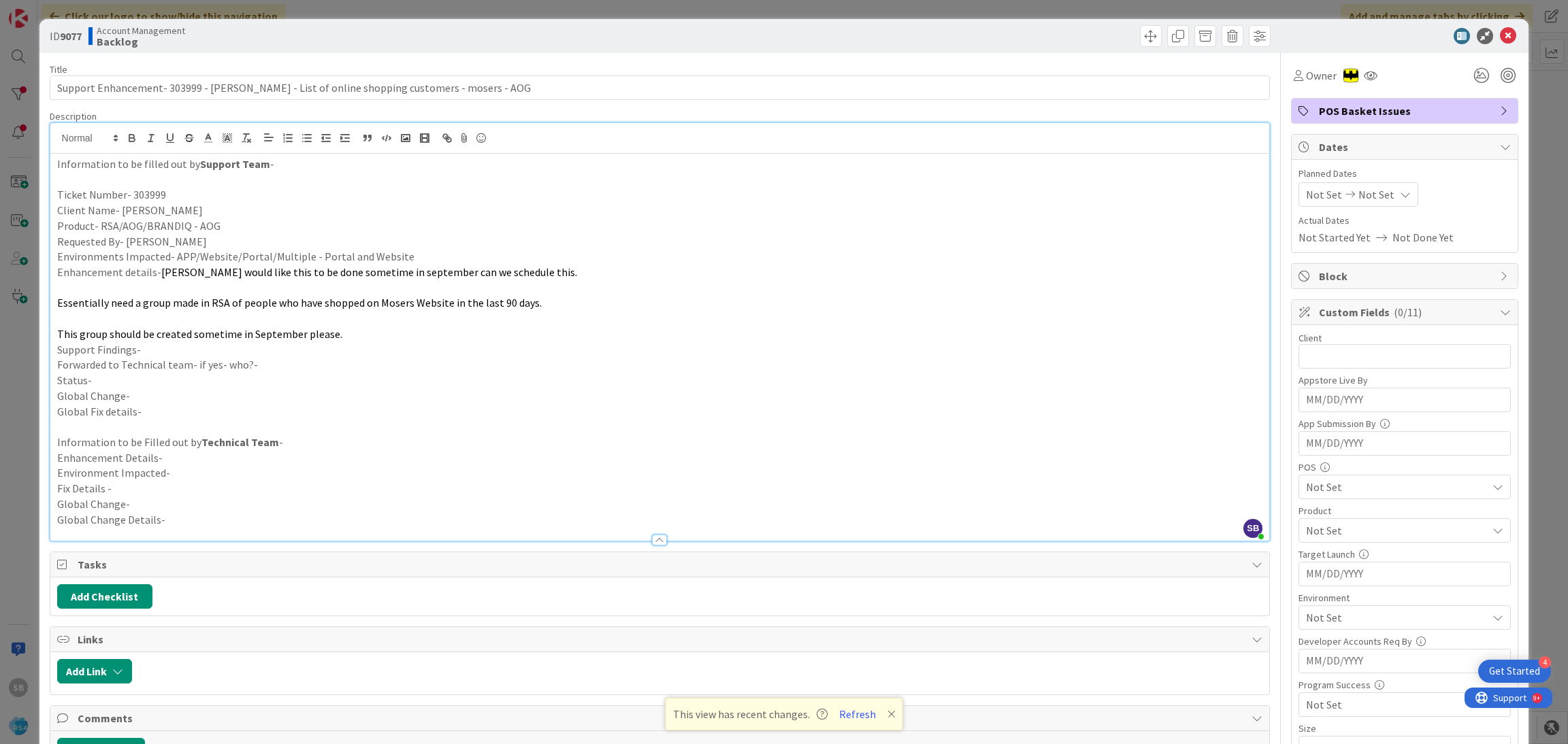
click at [210, 282] on p at bounding box center [659, 288] width 1206 height 16
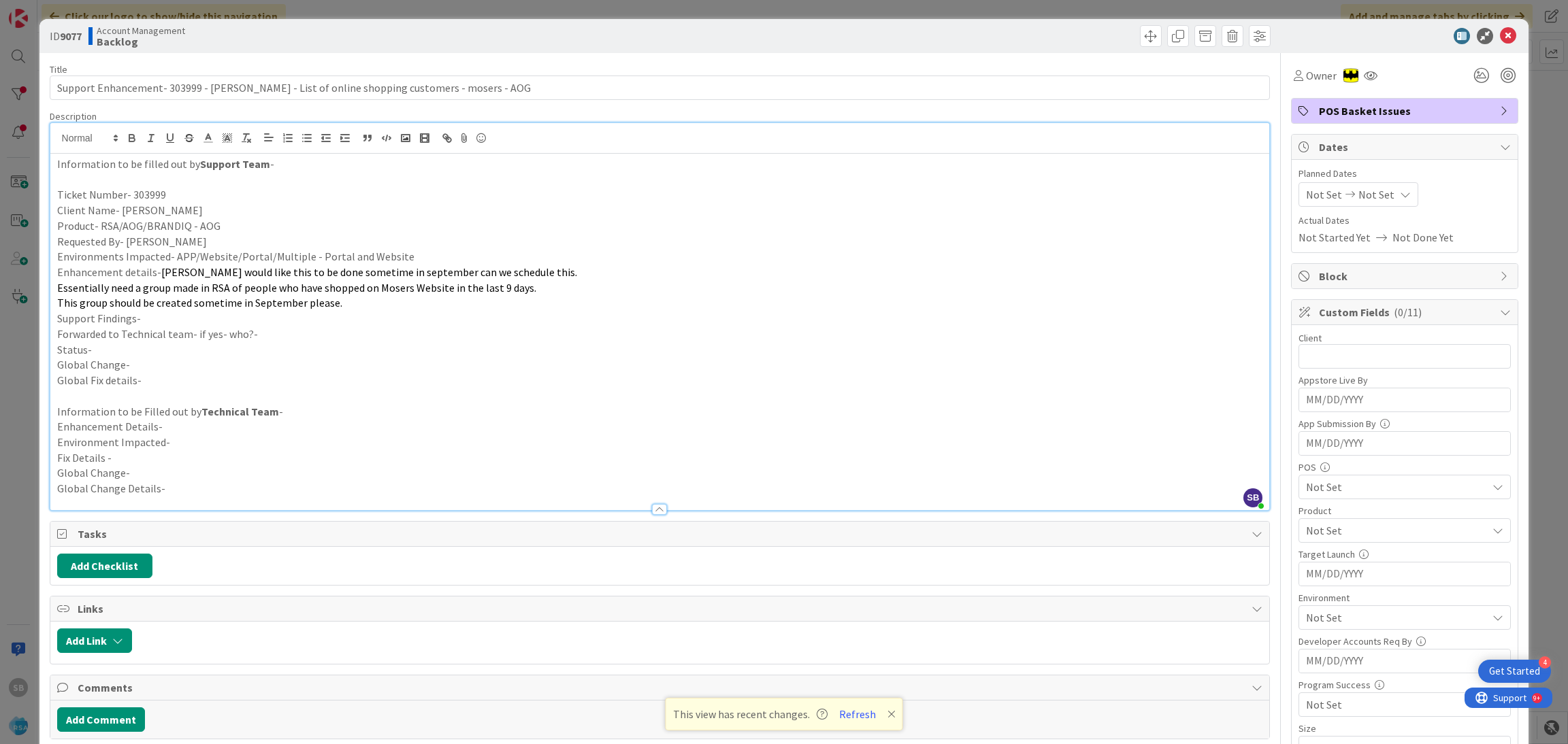
click at [500, 287] on span "Essentially need a group made in RSA of people who have shopped on Mosers Websi…" at bounding box center [296, 288] width 479 height 14
click at [224, 326] on p "Forwarded to Technical team- if yes- who?-" at bounding box center [659, 334] width 1206 height 16
click at [205, 319] on p "Support Findings-" at bounding box center [659, 319] width 1206 height 16
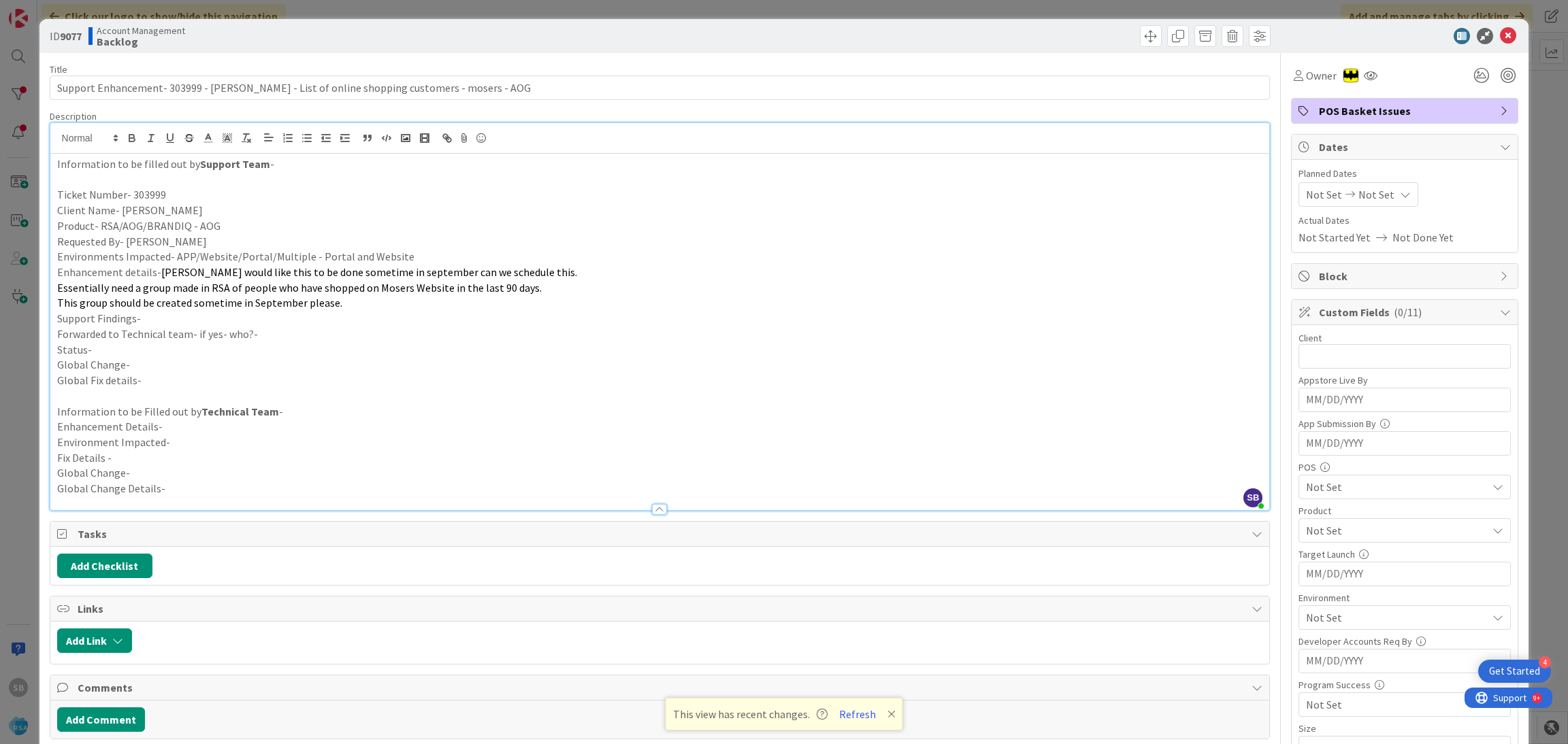
click at [205, 319] on p "Support Findings-" at bounding box center [659, 319] width 1206 height 16
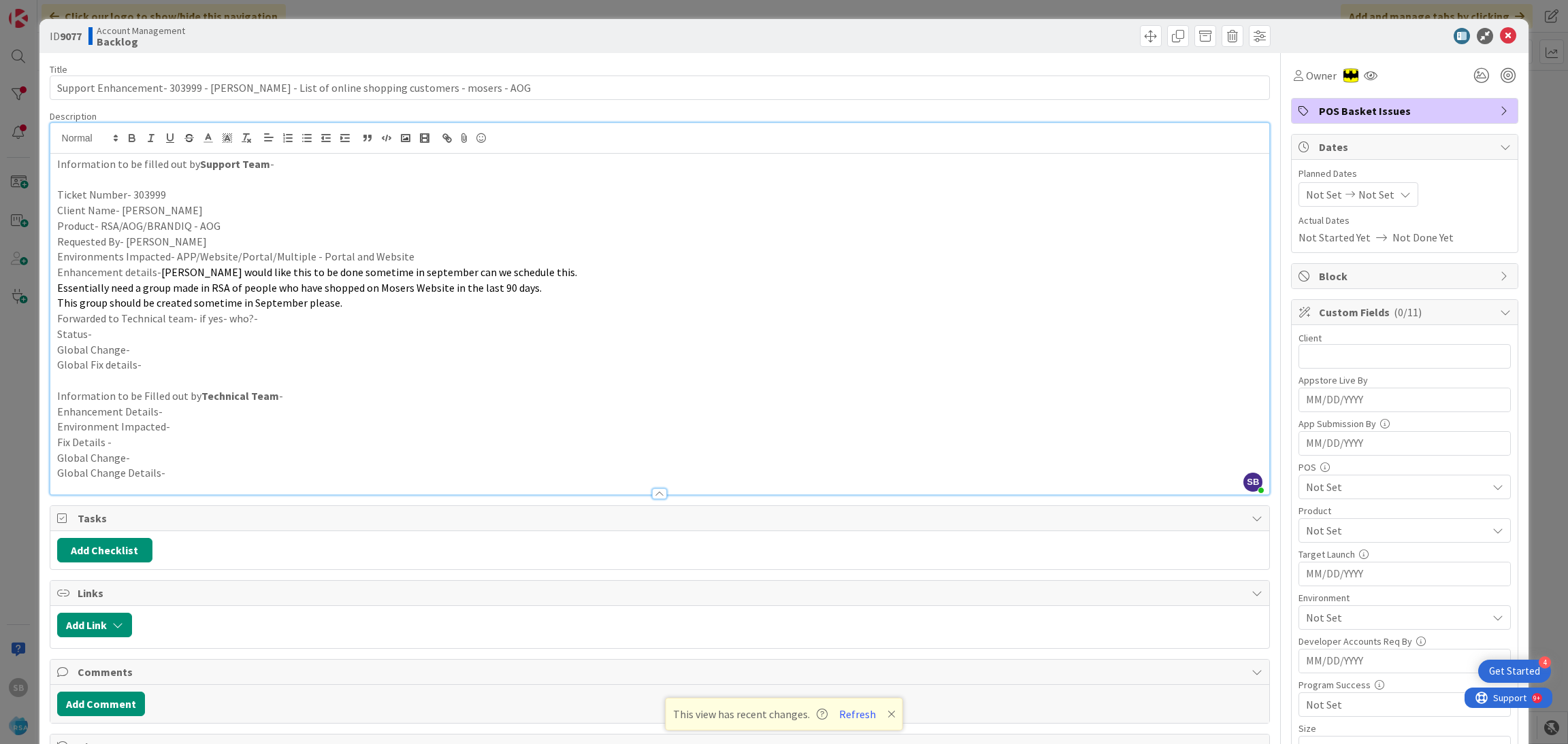
click at [263, 319] on p "Forwarded to Technical team- if yes- who?-" at bounding box center [659, 319] width 1206 height 16
click at [240, 332] on p "Status-" at bounding box center [659, 334] width 1206 height 16
click at [1306, 191] on span "Not Set" at bounding box center [1324, 195] width 36 height 17
click at [1348, 373] on td "18" at bounding box center [1353, 365] width 26 height 26
type input "[DATE]"
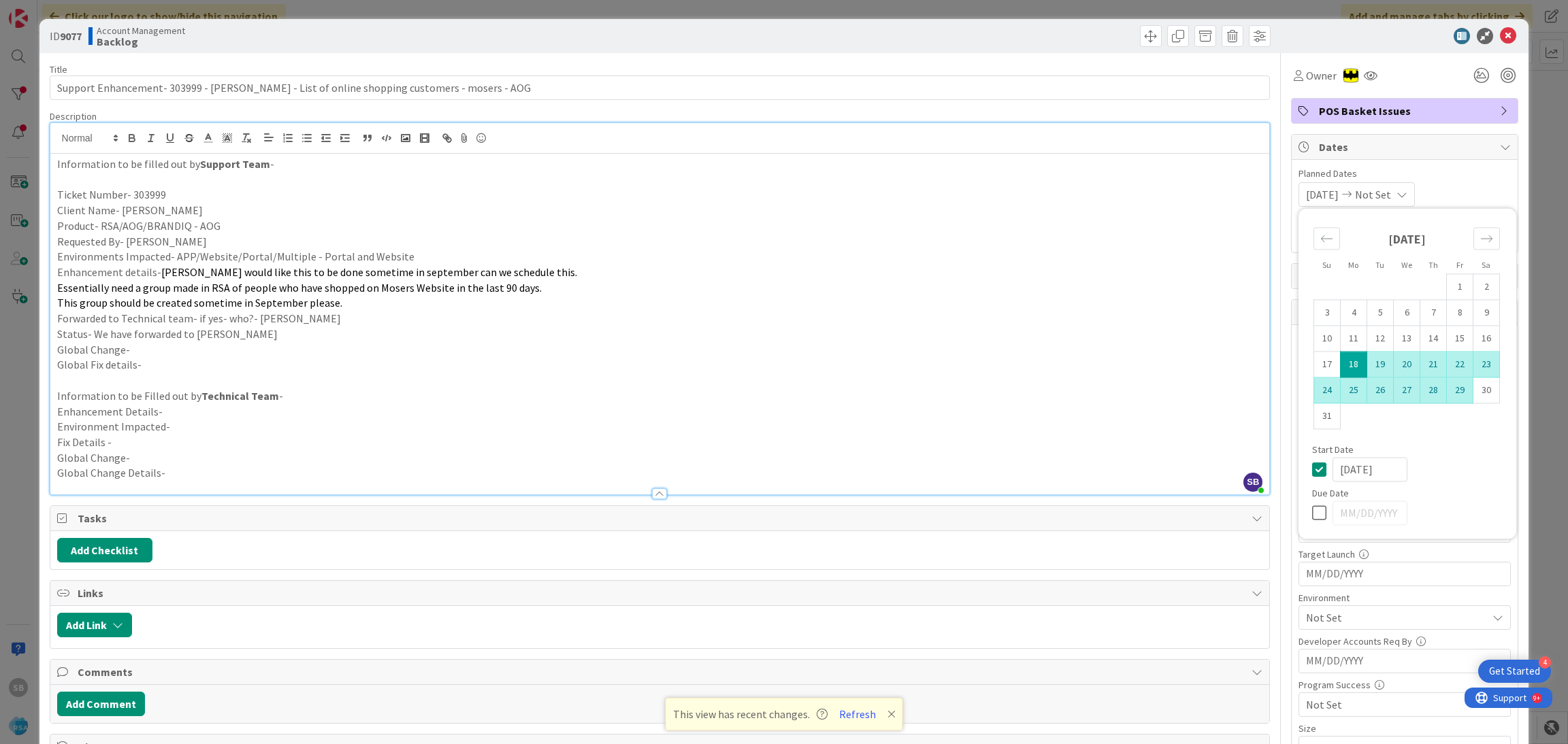
click at [1447, 400] on td "29" at bounding box center [1460, 391] width 26 height 26
type input "[DATE]"
click at [1473, 188] on div "[DATE] [DATE] Su Mo Tu We Th Fr Sa [DATE] 1 2 3 4 5 6 7 8 9 10 11 12 13 14 15 1…" at bounding box center [1404, 195] width 212 height 24
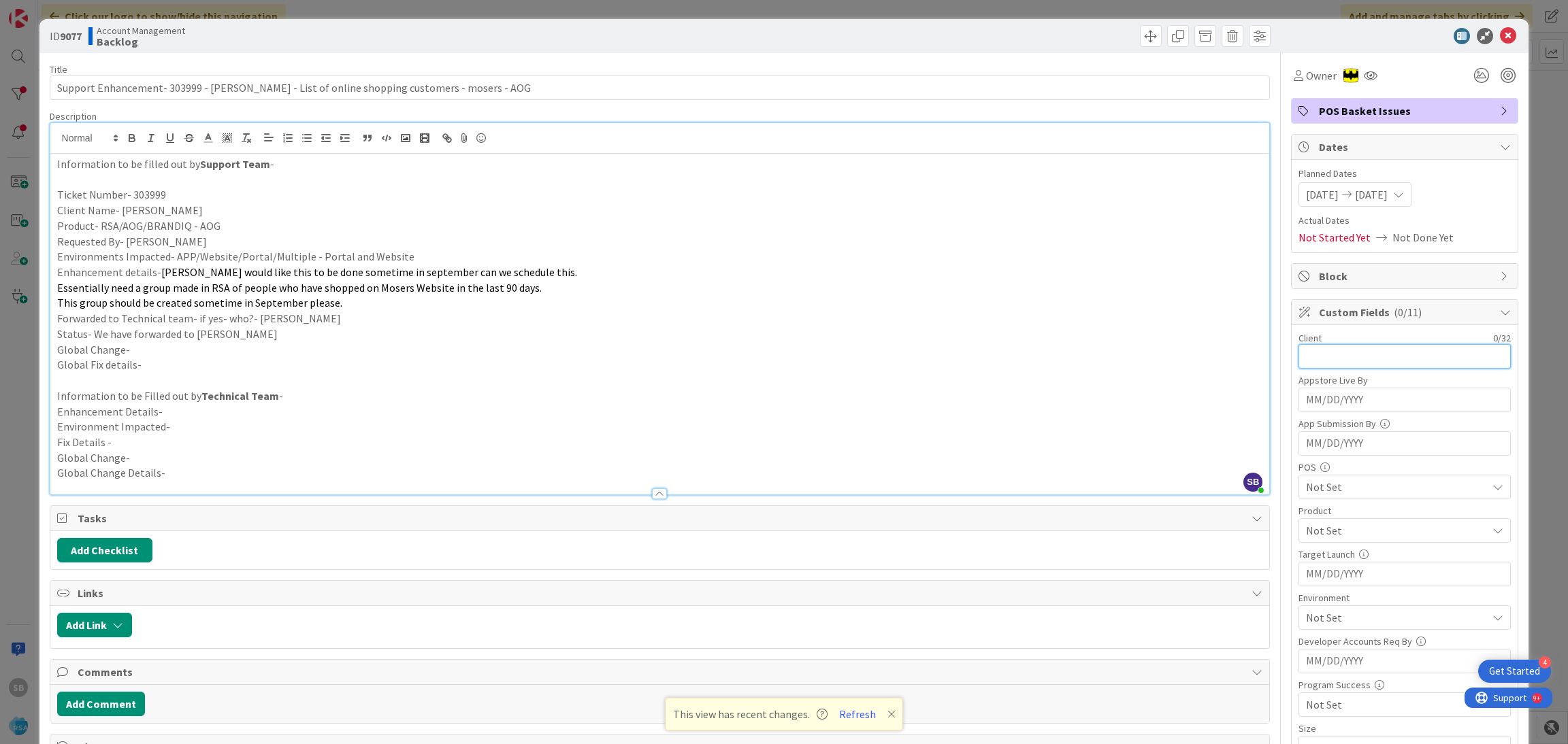
click at [1333, 352] on input "text" at bounding box center [1404, 356] width 212 height 24
type input "[PERSON_NAME]"
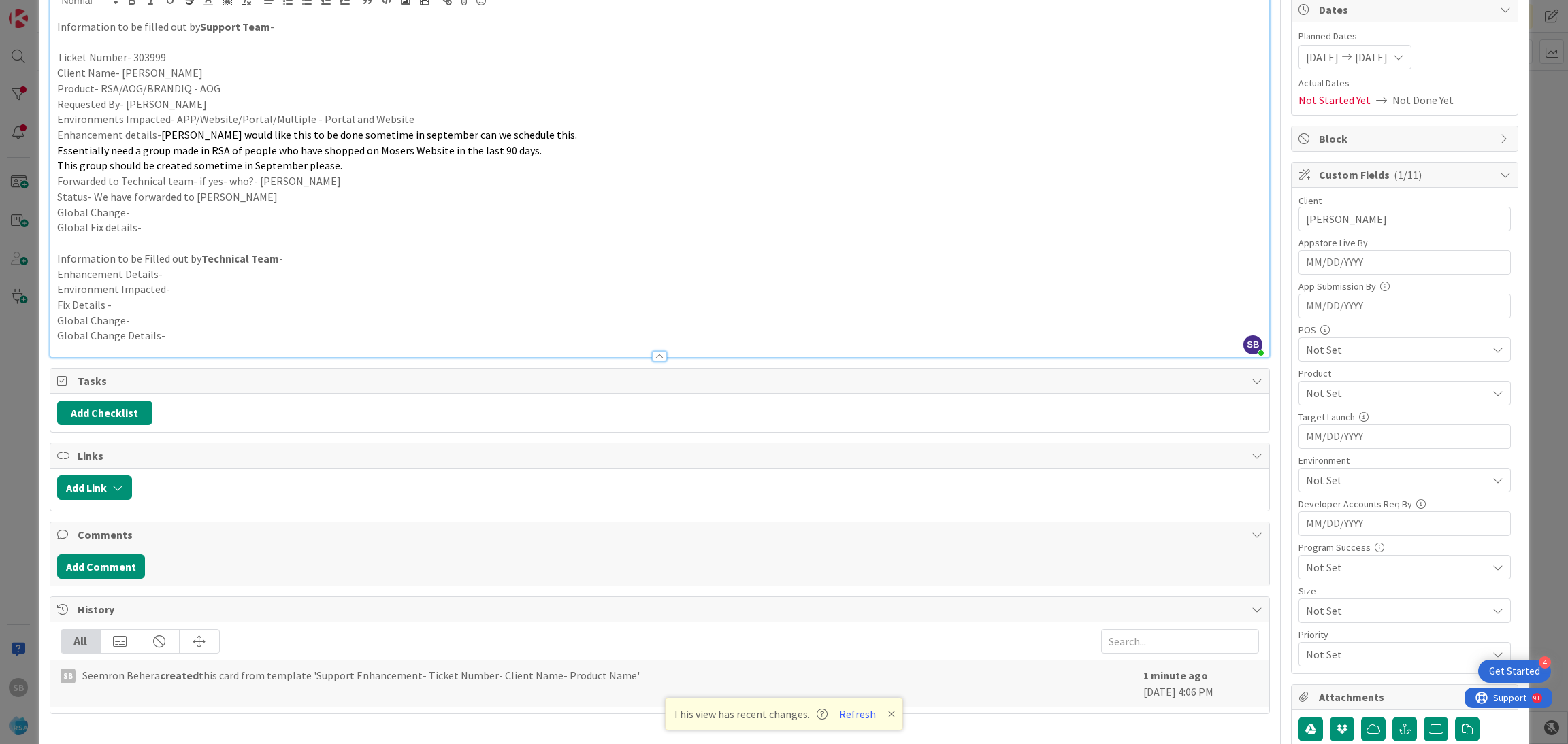
scroll to position [168, 0]
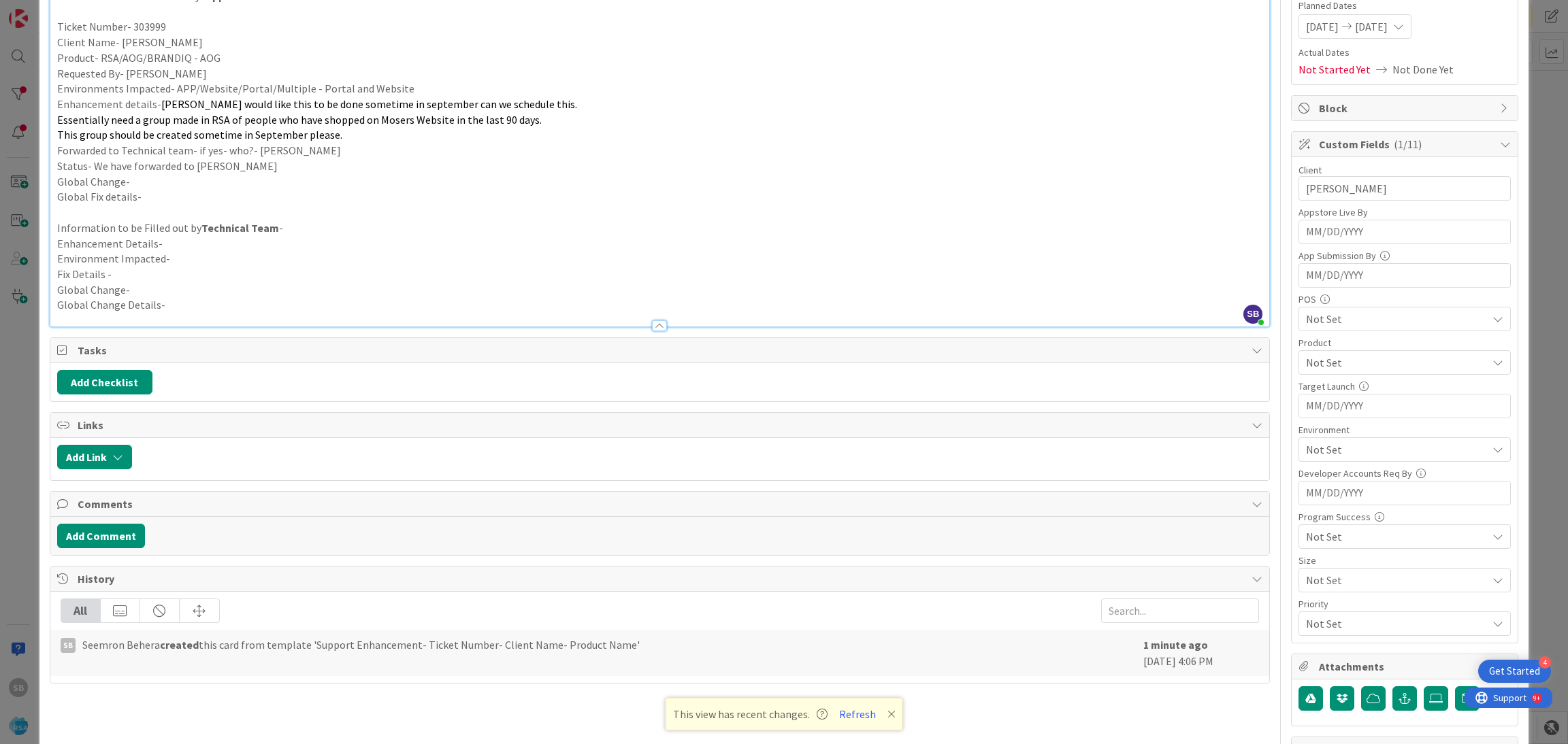
click at [1322, 353] on div "Not Set" at bounding box center [1404, 363] width 212 height 24
click at [1318, 396] on span "RSA" at bounding box center [1327, 394] width 18 height 20
click at [1348, 371] on span "RSA" at bounding box center [1396, 363] width 181 height 17
click at [1329, 373] on div "RSA" at bounding box center [1404, 363] width 212 height 24
click at [1328, 396] on link "RSA" at bounding box center [1401, 394] width 217 height 24
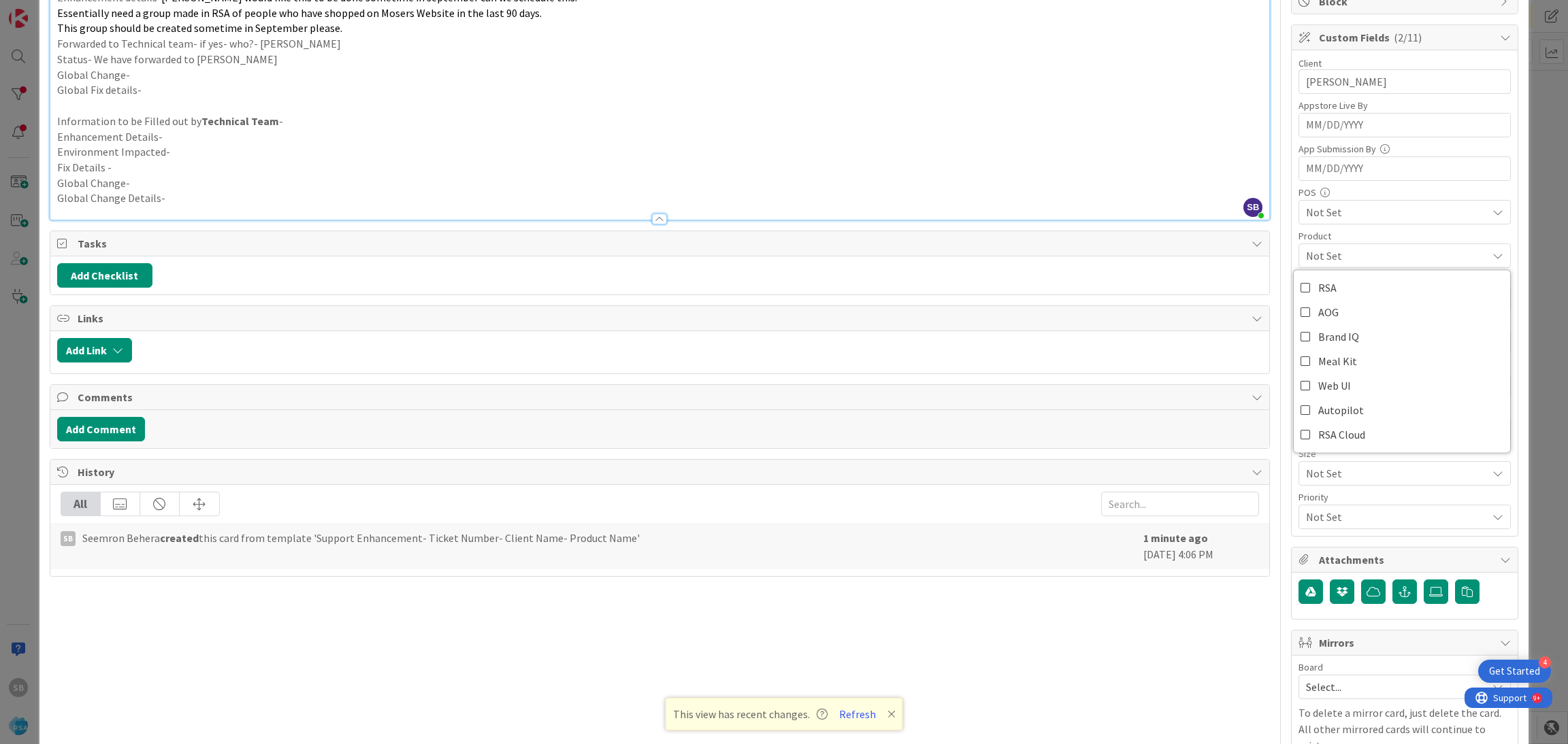
scroll to position [307, 0]
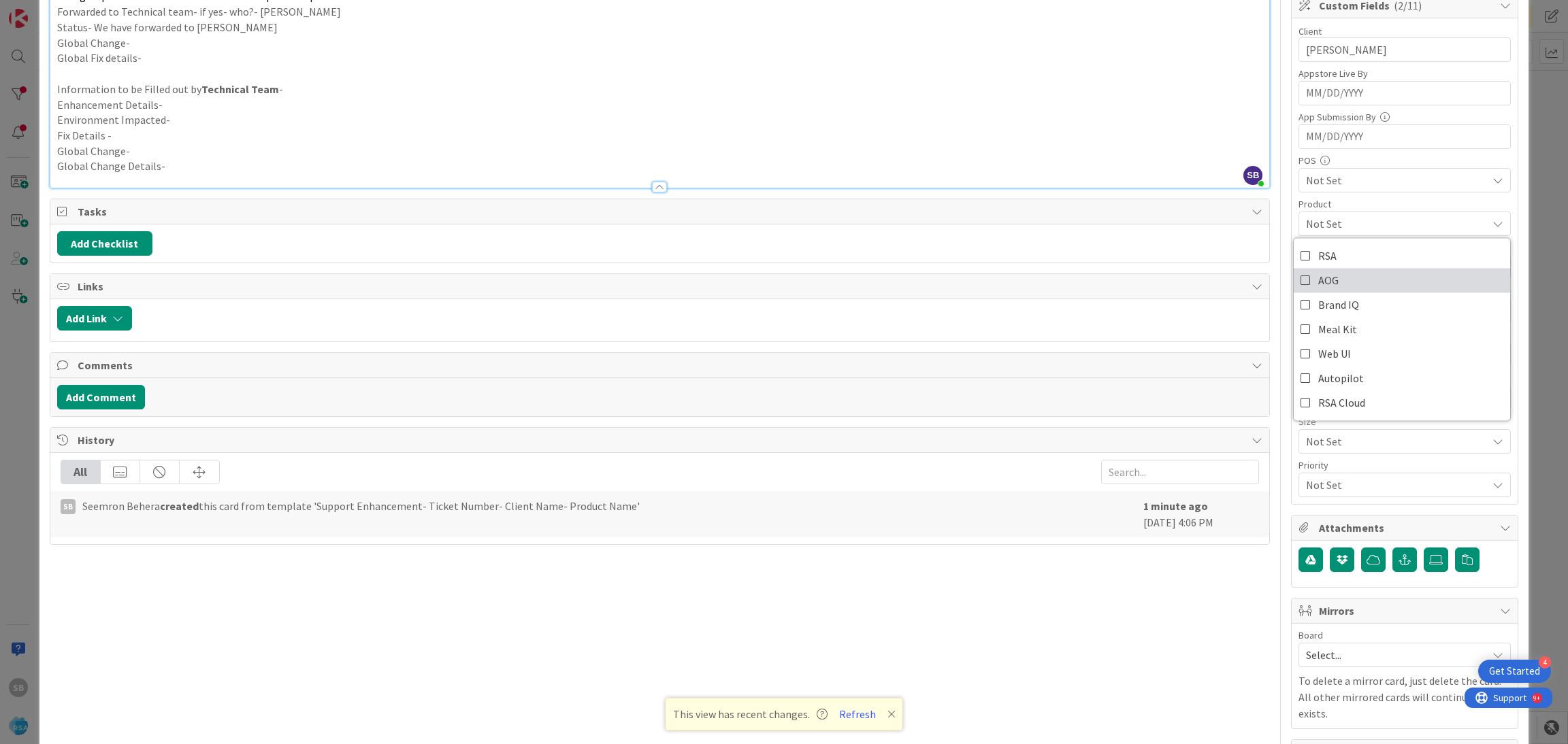
click at [1371, 284] on link "AOG" at bounding box center [1401, 280] width 217 height 24
click at [1352, 242] on div "RSA AOG Brand IQ Meal Kit Web UI Autopilot RSA Cloud" at bounding box center [1402, 329] width 218 height 184
click at [1337, 234] on div "AOG" at bounding box center [1404, 223] width 212 height 24
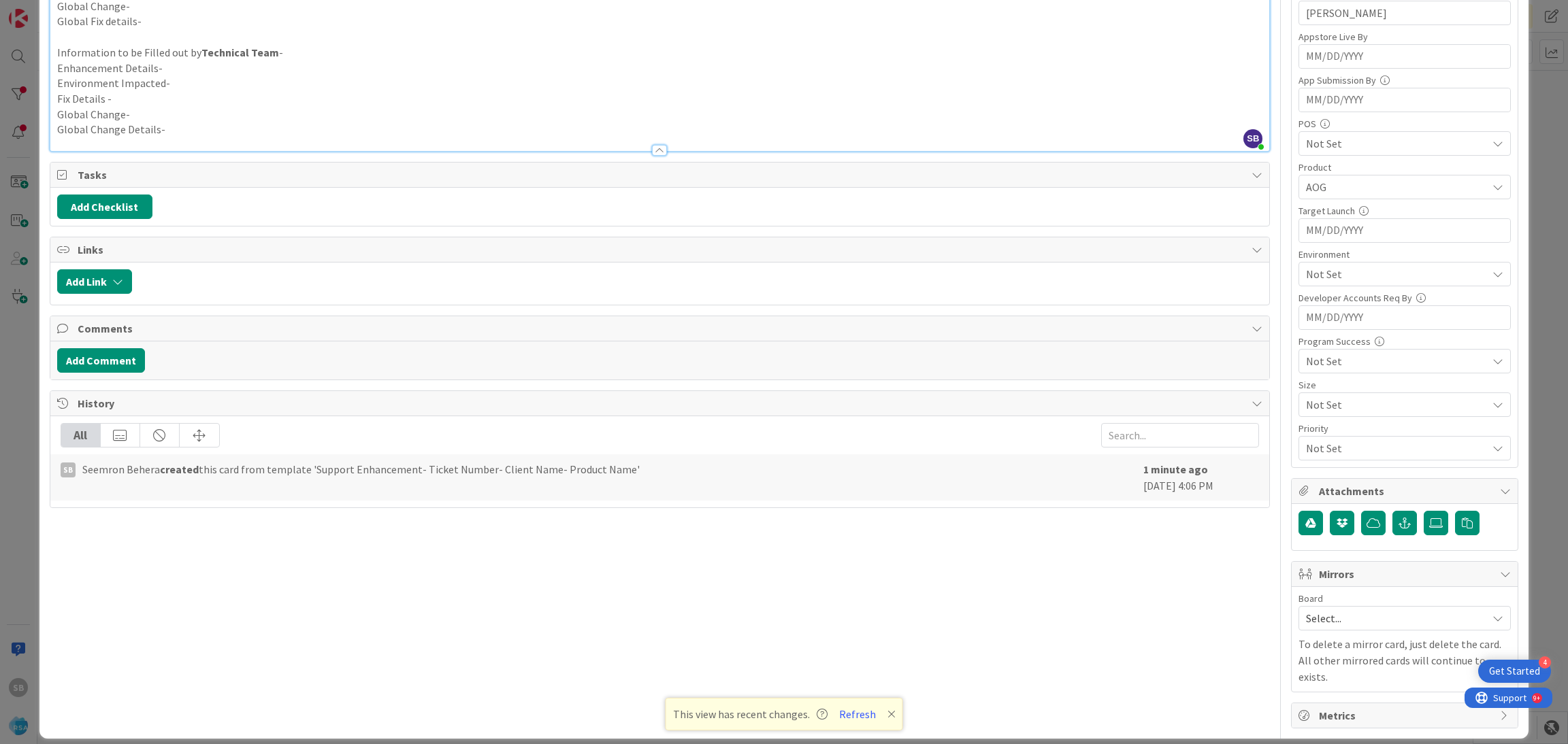
click at [1298, 621] on div "Select..." at bounding box center [1404, 618] width 212 height 24
click at [1325, 717] on span "Software Development" at bounding box center [1413, 706] width 179 height 20
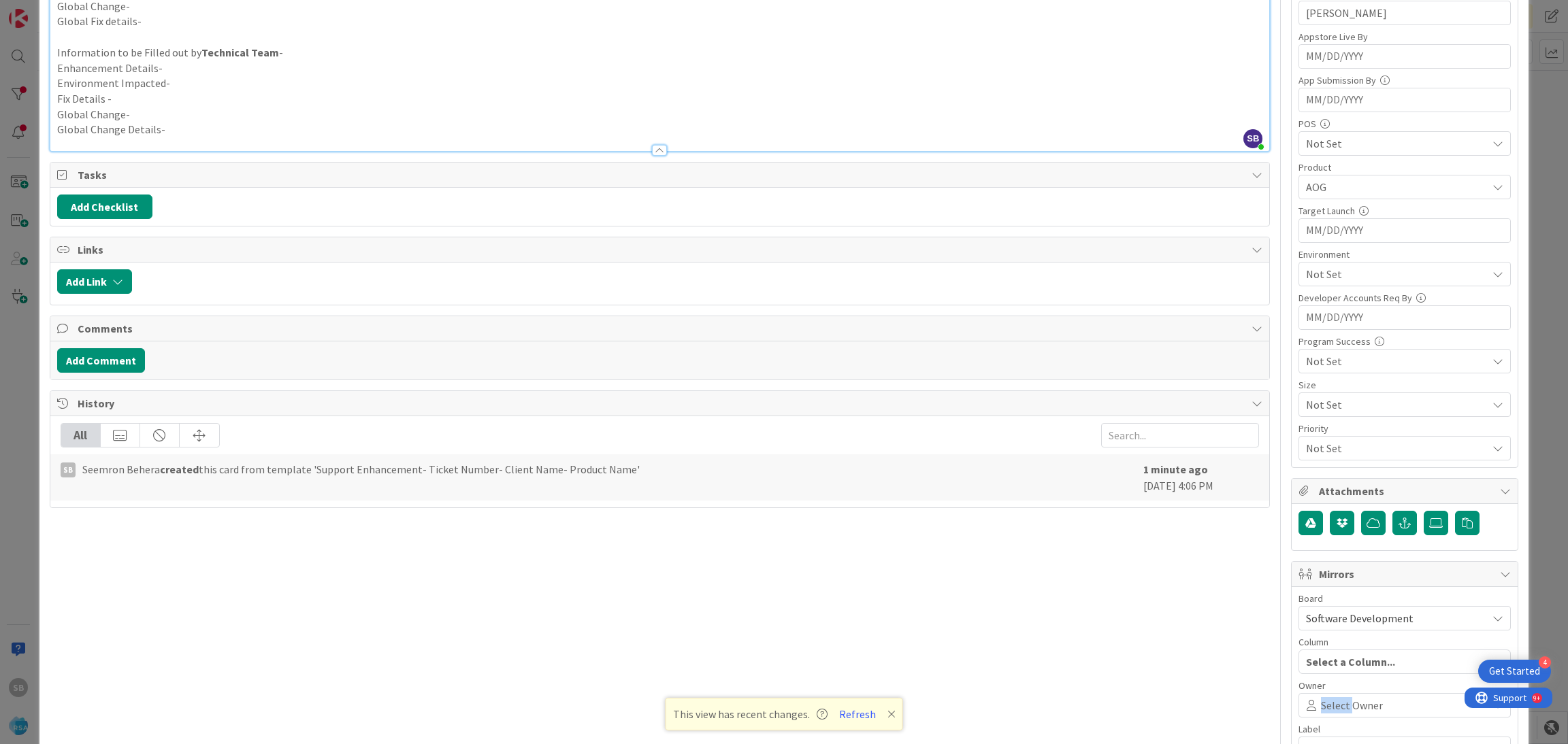
click at [1325, 718] on div "Select Owner" at bounding box center [1404, 705] width 212 height 24
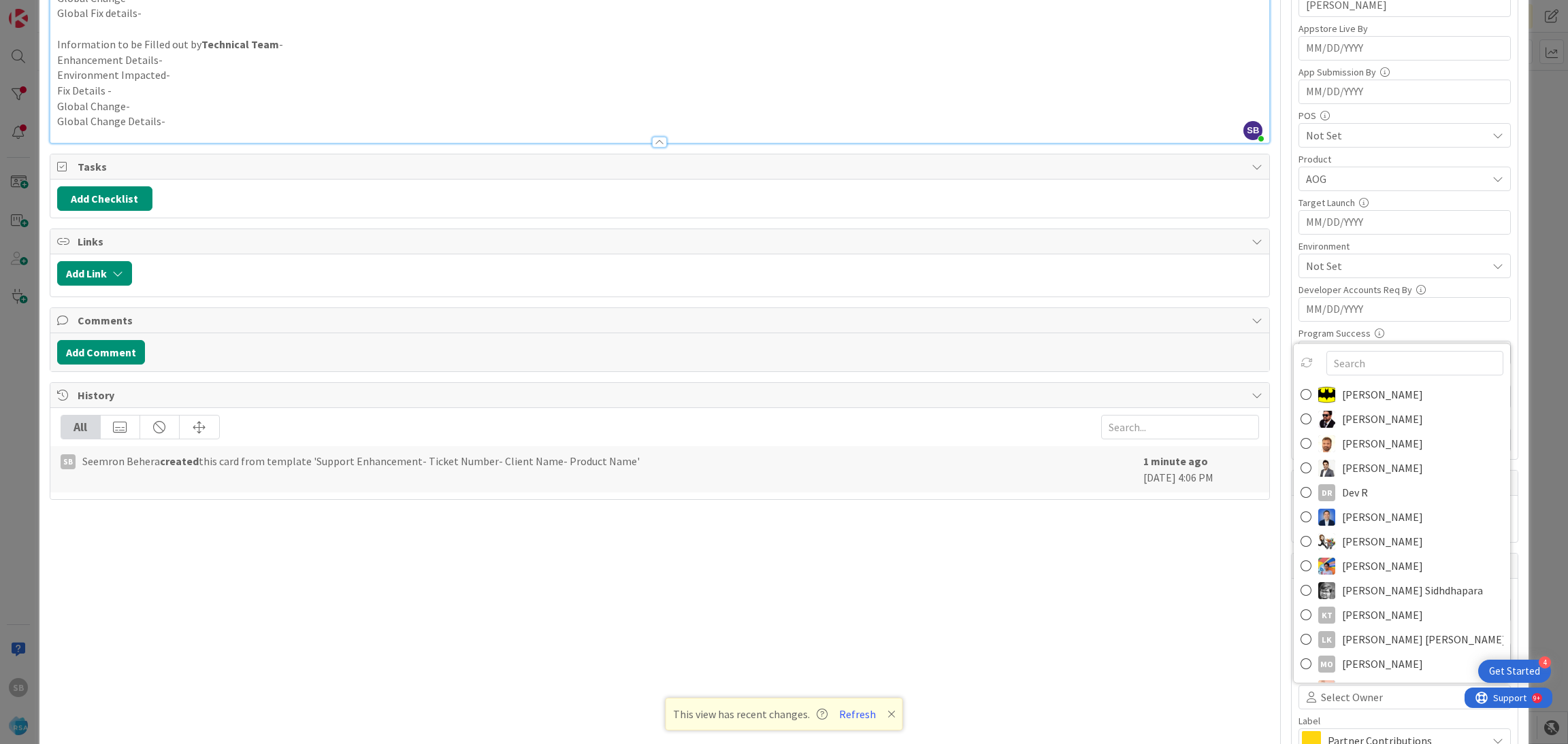
scroll to position [503, 0]
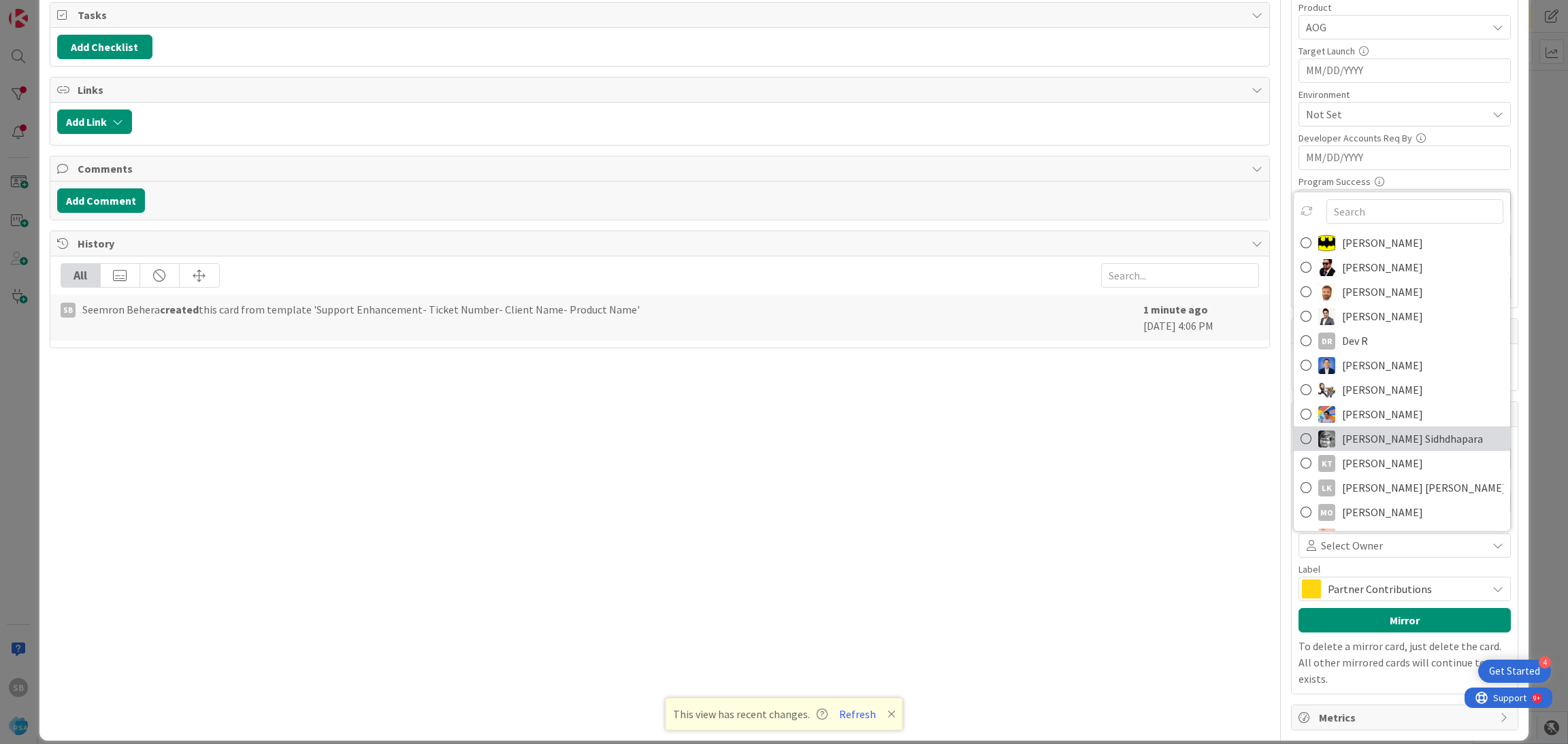
click at [1371, 432] on span "[PERSON_NAME] Sidhdhapara" at bounding box center [1412, 438] width 141 height 20
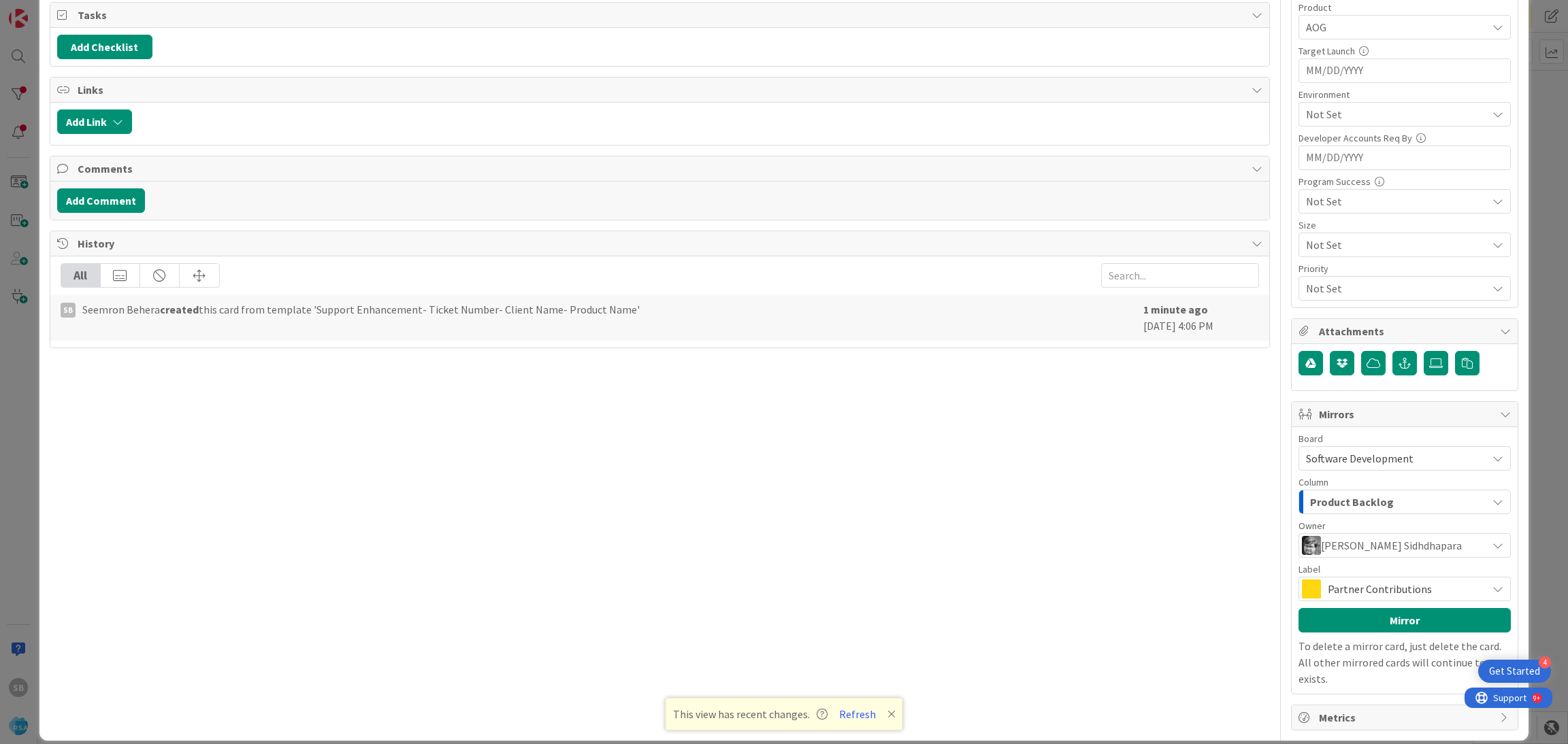
click at [1344, 594] on span "Partner Contributions" at bounding box center [1403, 589] width 152 height 19
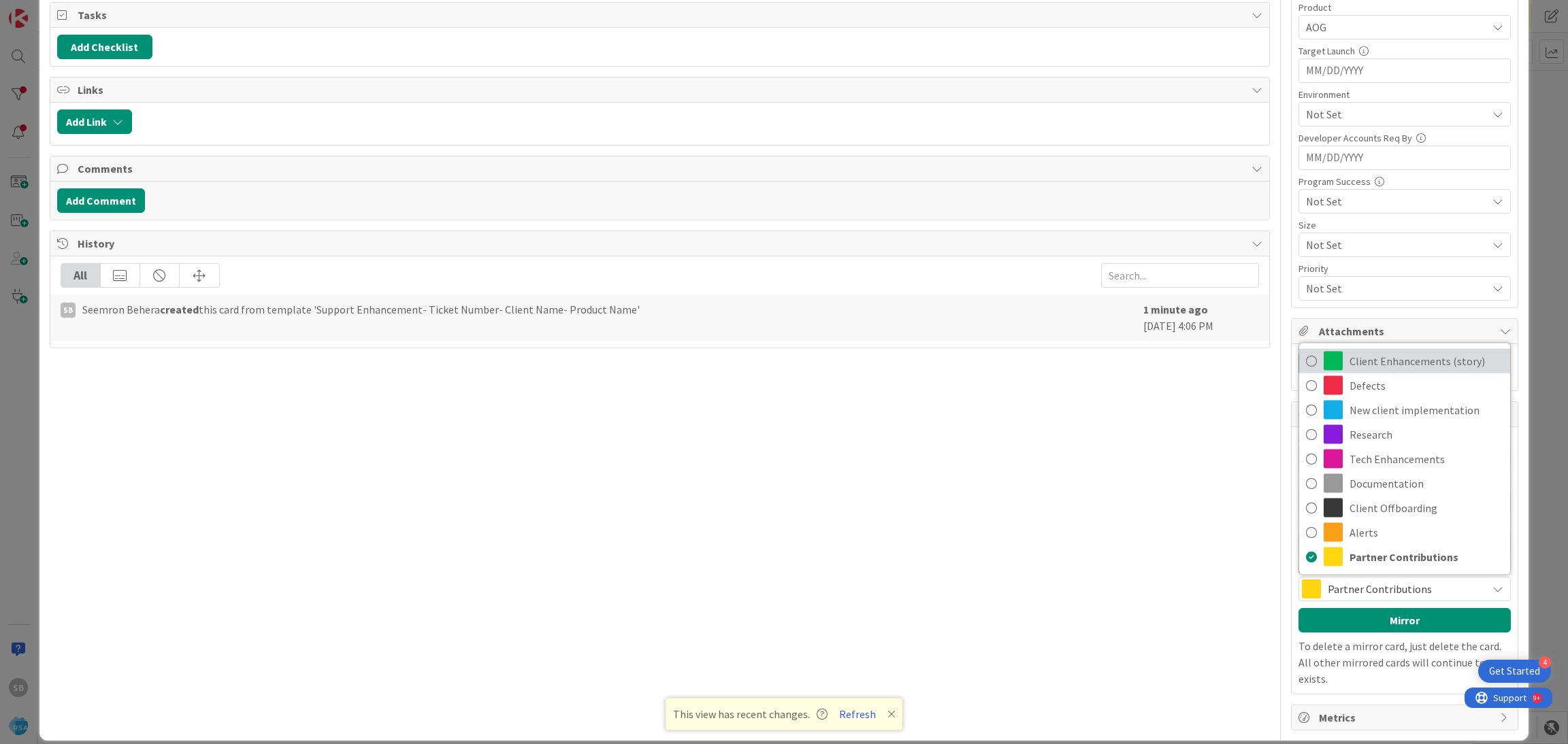
click at [1363, 372] on span "Client Enhancements (story)" at bounding box center [1426, 361] width 154 height 20
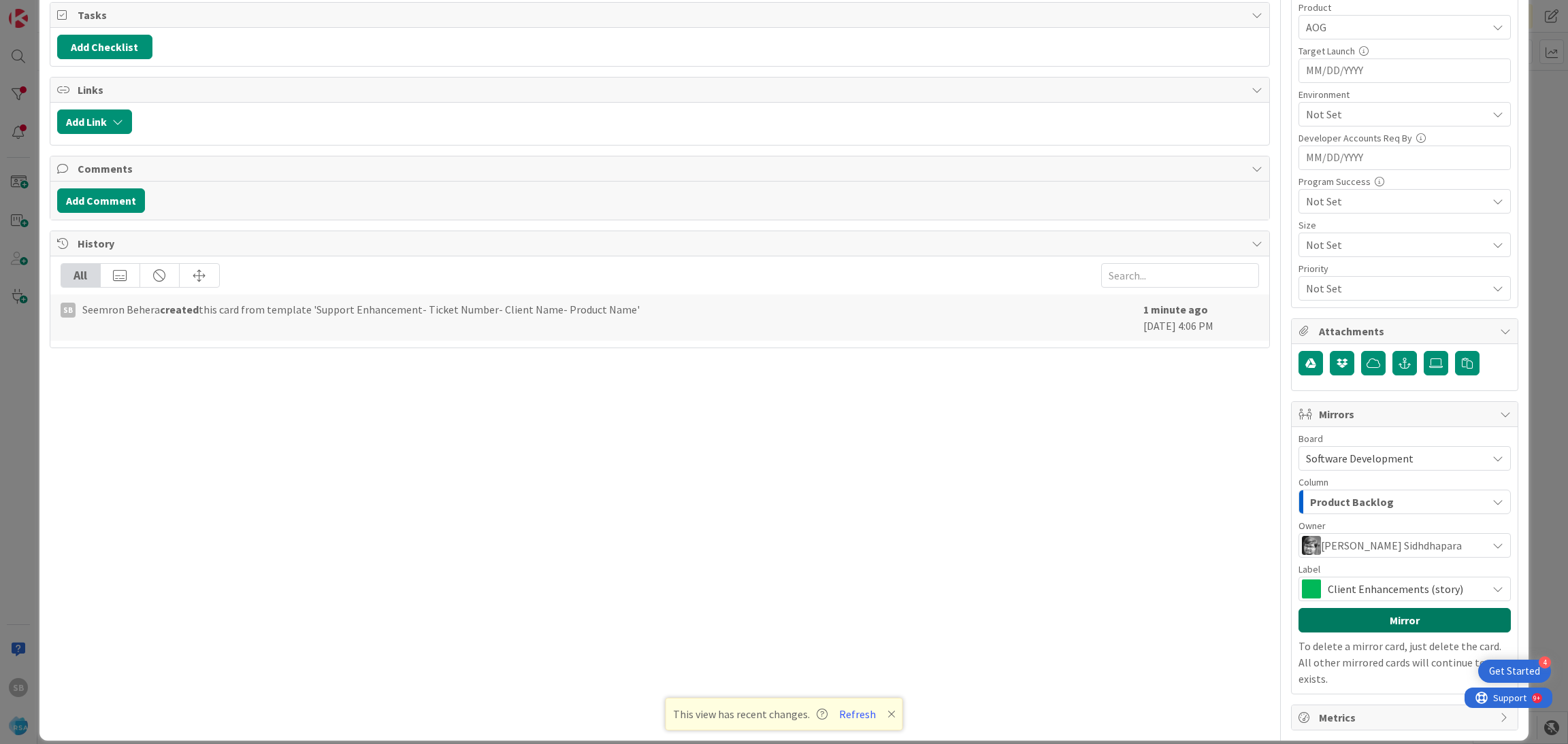
click at [1376, 614] on button "Mirror" at bounding box center [1404, 620] width 212 height 24
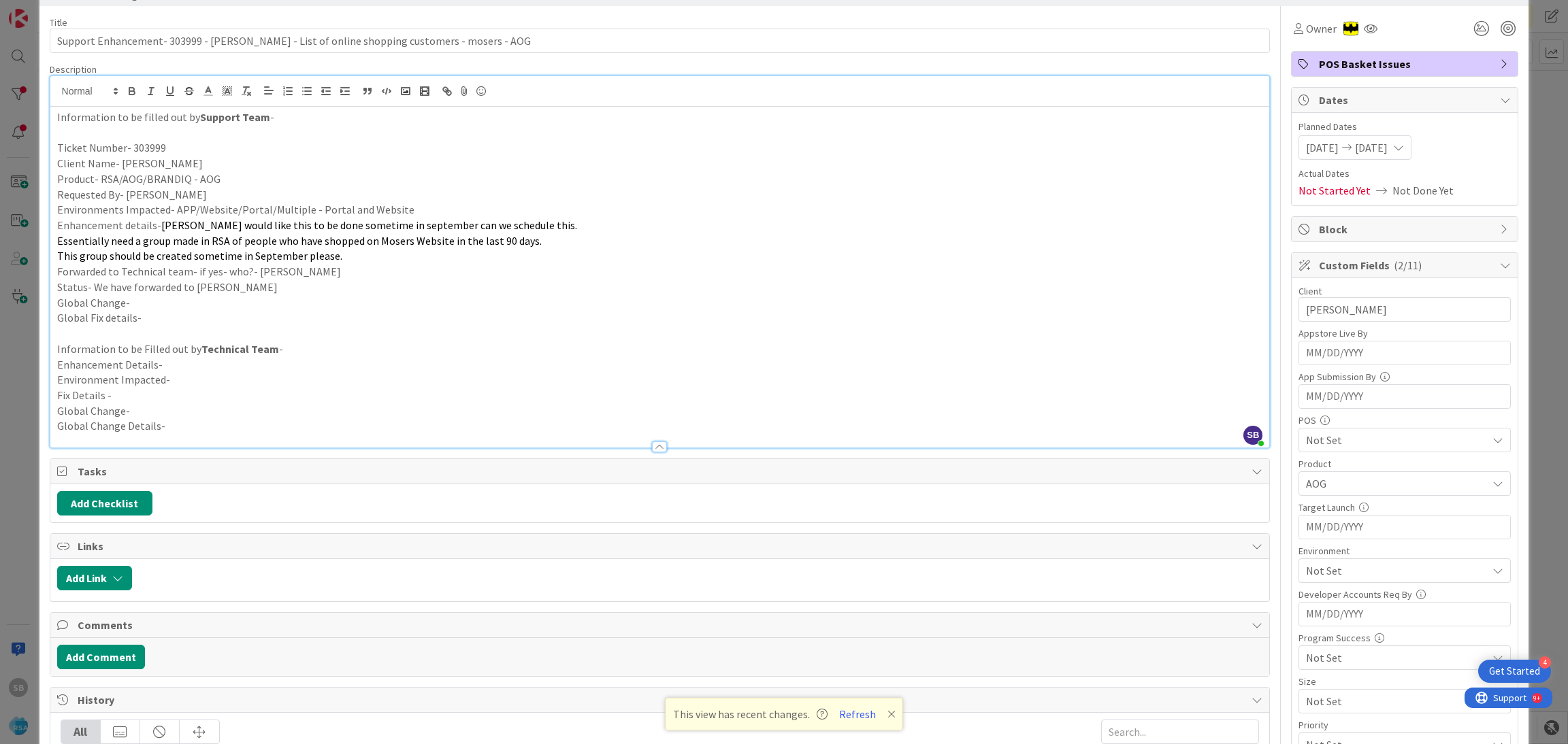
scroll to position [0, 0]
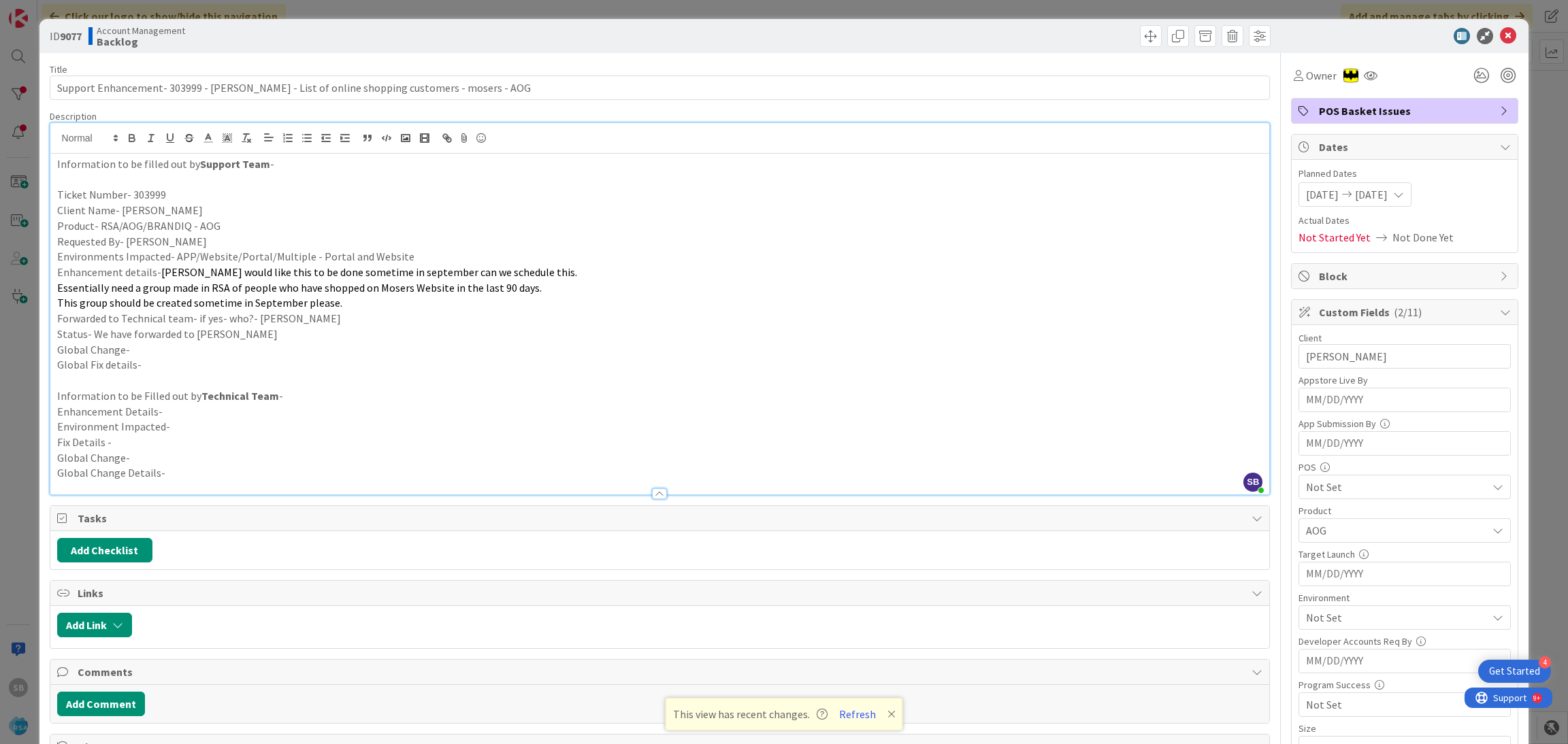
click at [1309, 207] on div "Planned Dates [DATE] [DATE] Su Mo Tu We Th Fr Sa [DATE] 1 2 3 4 5 6 7 8 9 10 11…" at bounding box center [1404, 206] width 212 height 79
click at [1308, 204] on div "[DATE] [DATE]" at bounding box center [1354, 195] width 113 height 24
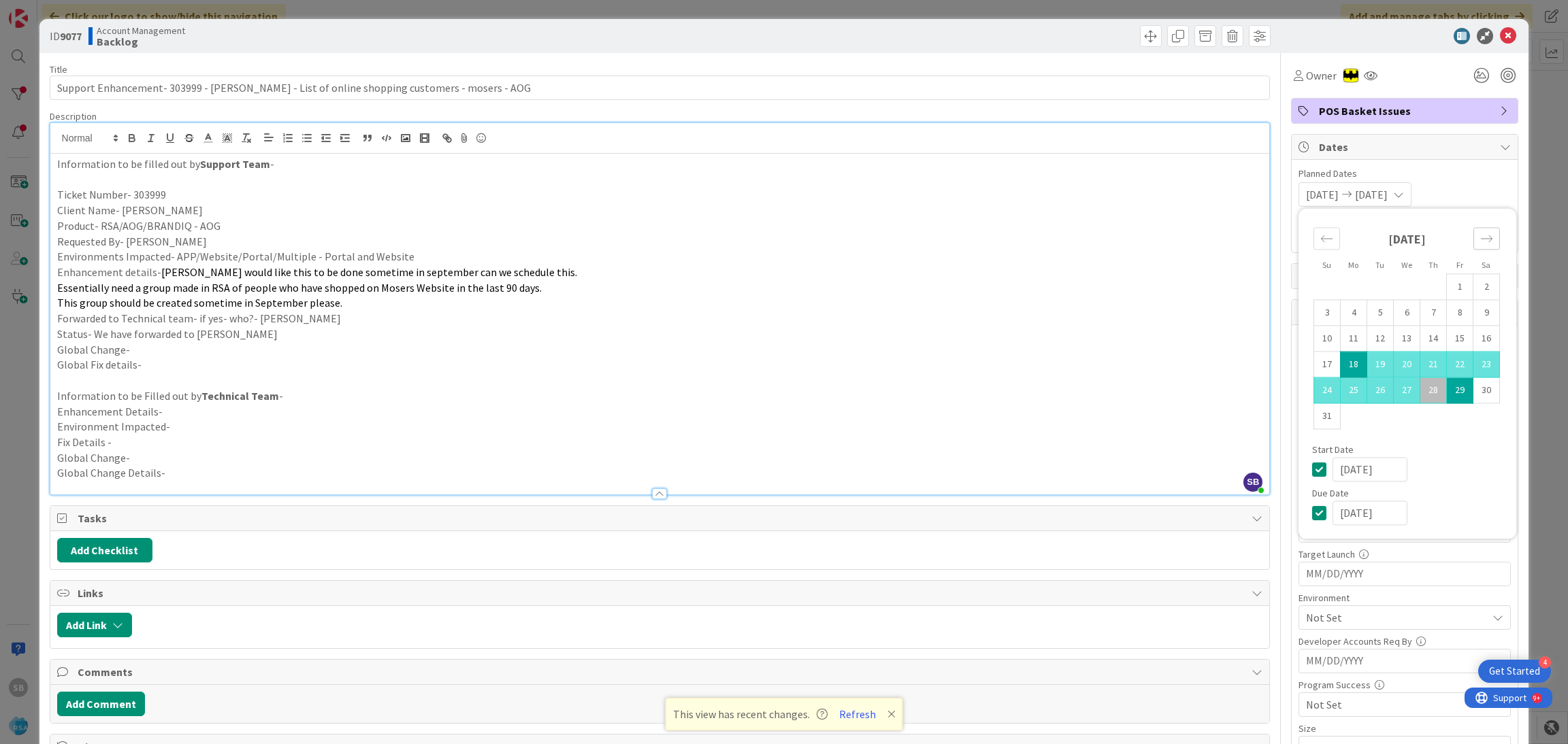
click at [1480, 232] on icon "Move forward to switch to the next month." at bounding box center [1486, 238] width 13 height 13
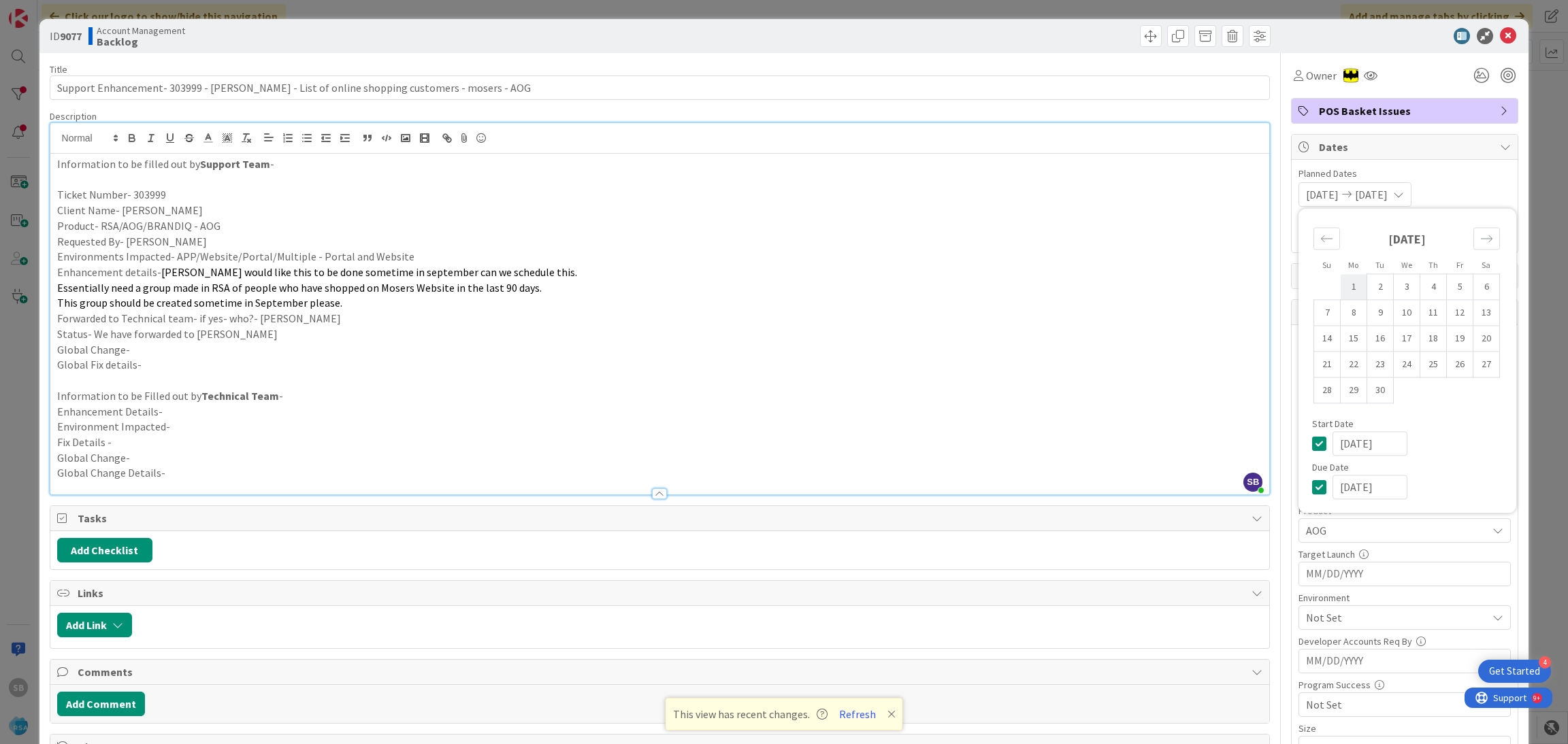
click at [1340, 291] on td "1" at bounding box center [1353, 287] width 26 height 26
type input "[DATE]"
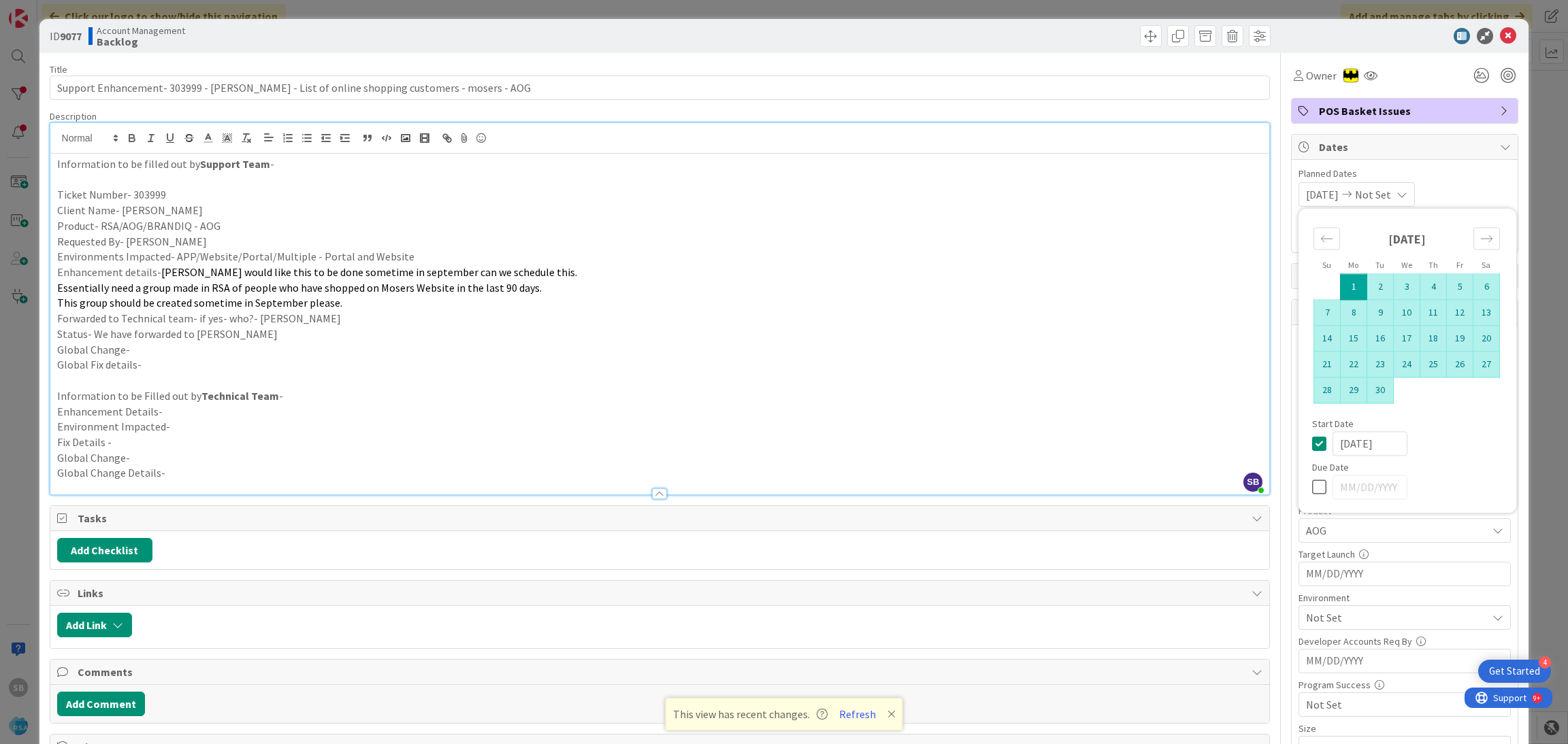
click at [1373, 384] on td "30" at bounding box center [1380, 391] width 26 height 26
type input "[DATE]"
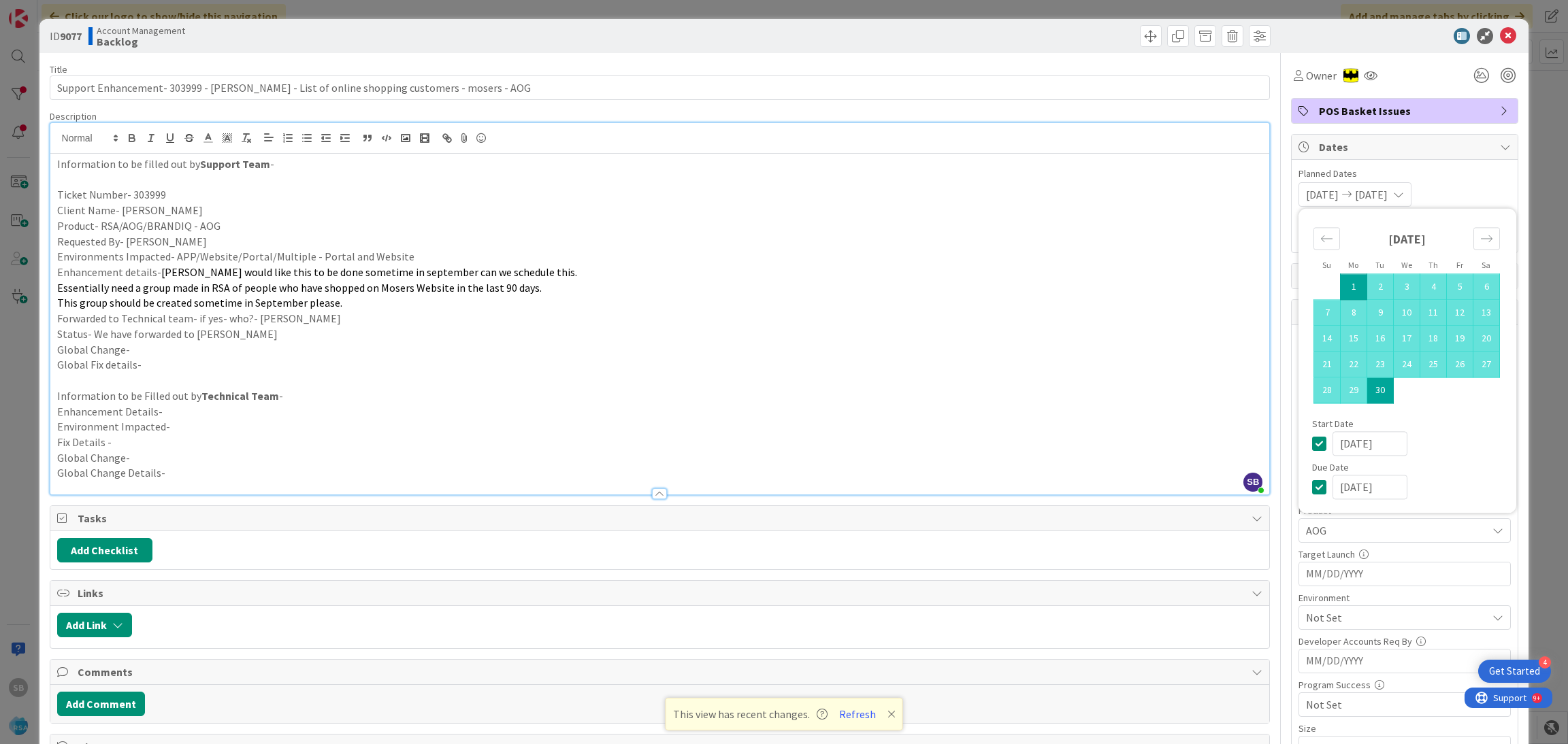
click at [1146, 283] on p "Essentially need a group made in RSA of people who have shopped on Mosers Websi…" at bounding box center [659, 288] width 1206 height 16
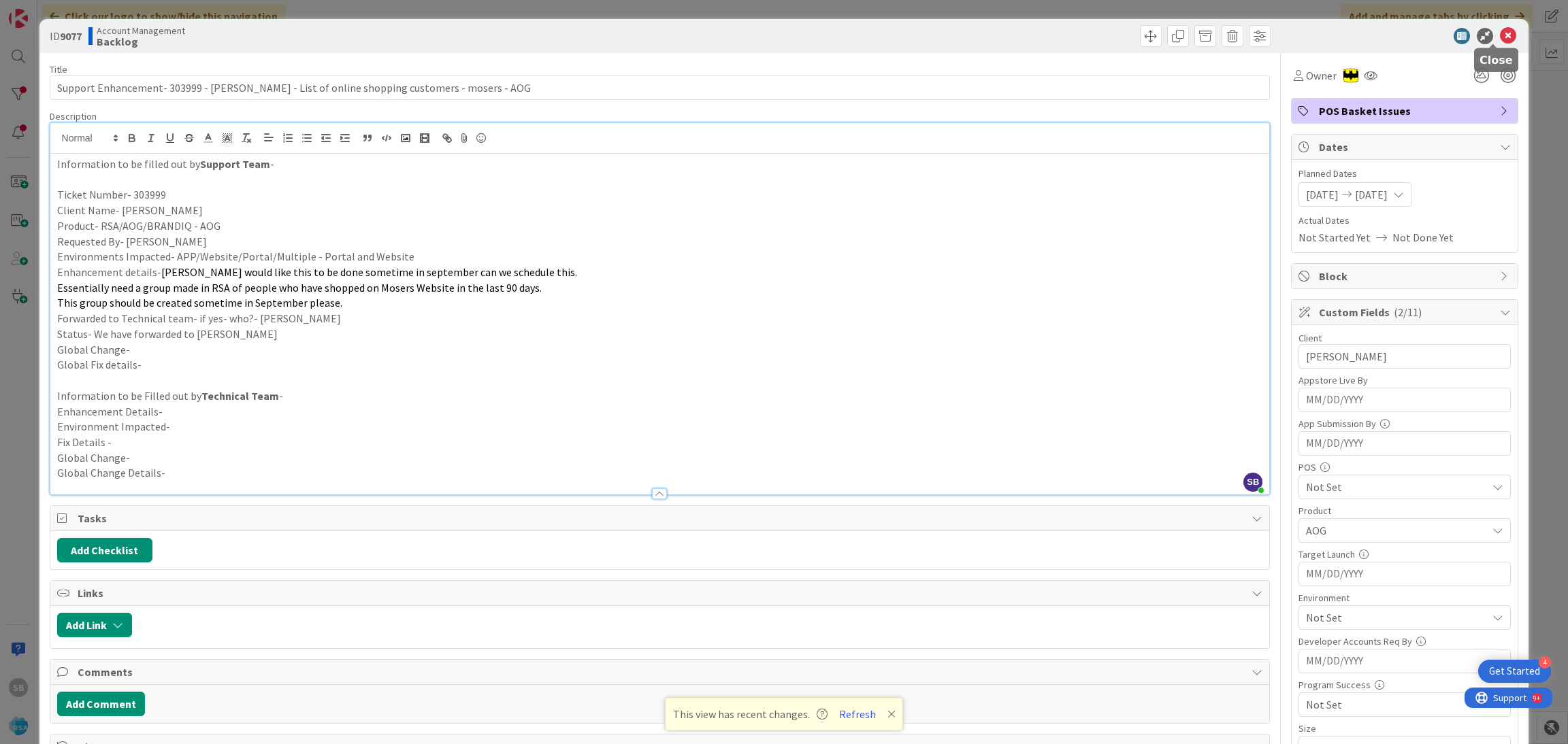
click at [1500, 42] on icon at bounding box center [1508, 36] width 17 height 17
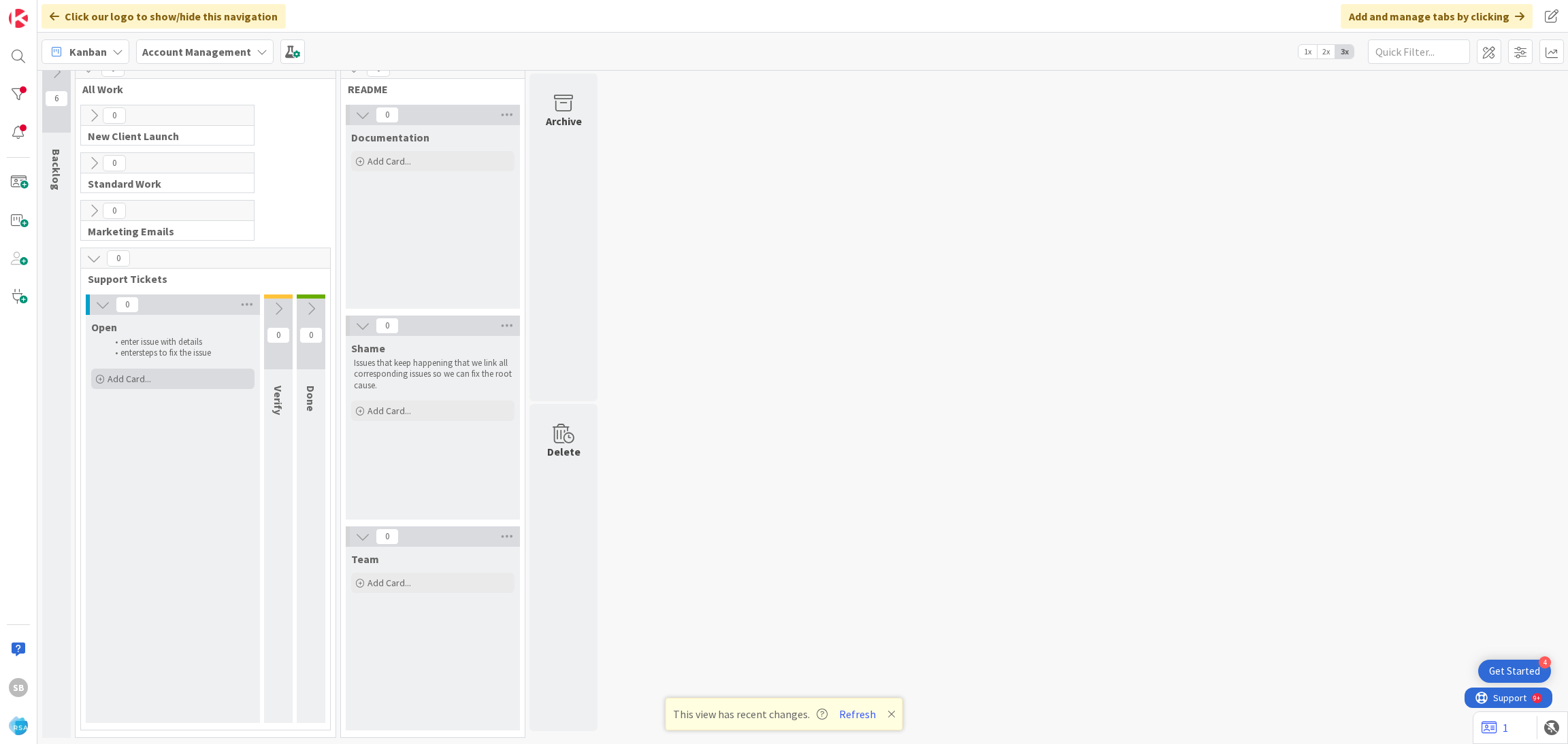
click at [124, 371] on div "Add Card..." at bounding box center [173, 378] width 164 height 20
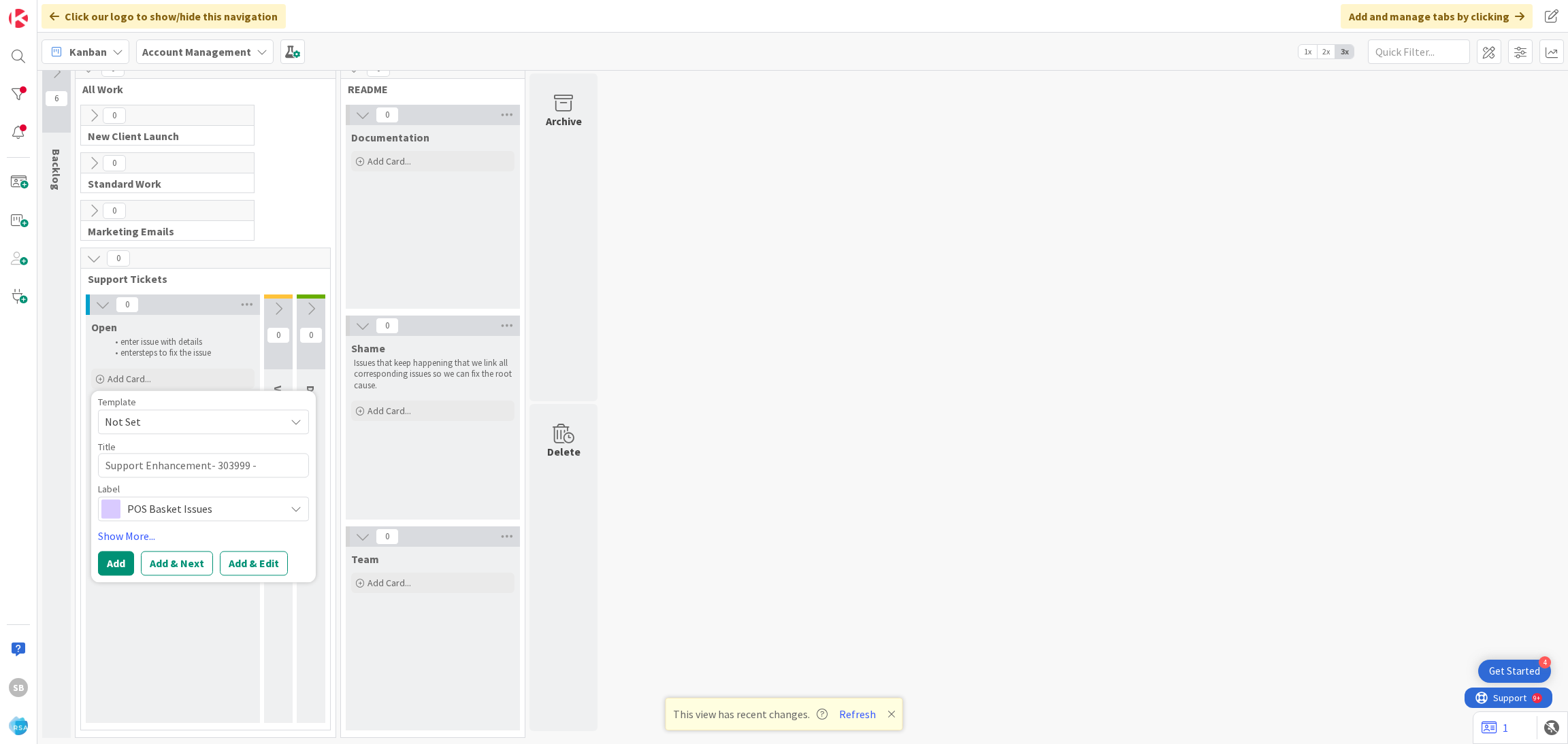
click at [145, 422] on span "Not Set" at bounding box center [189, 422] width 170 height 17
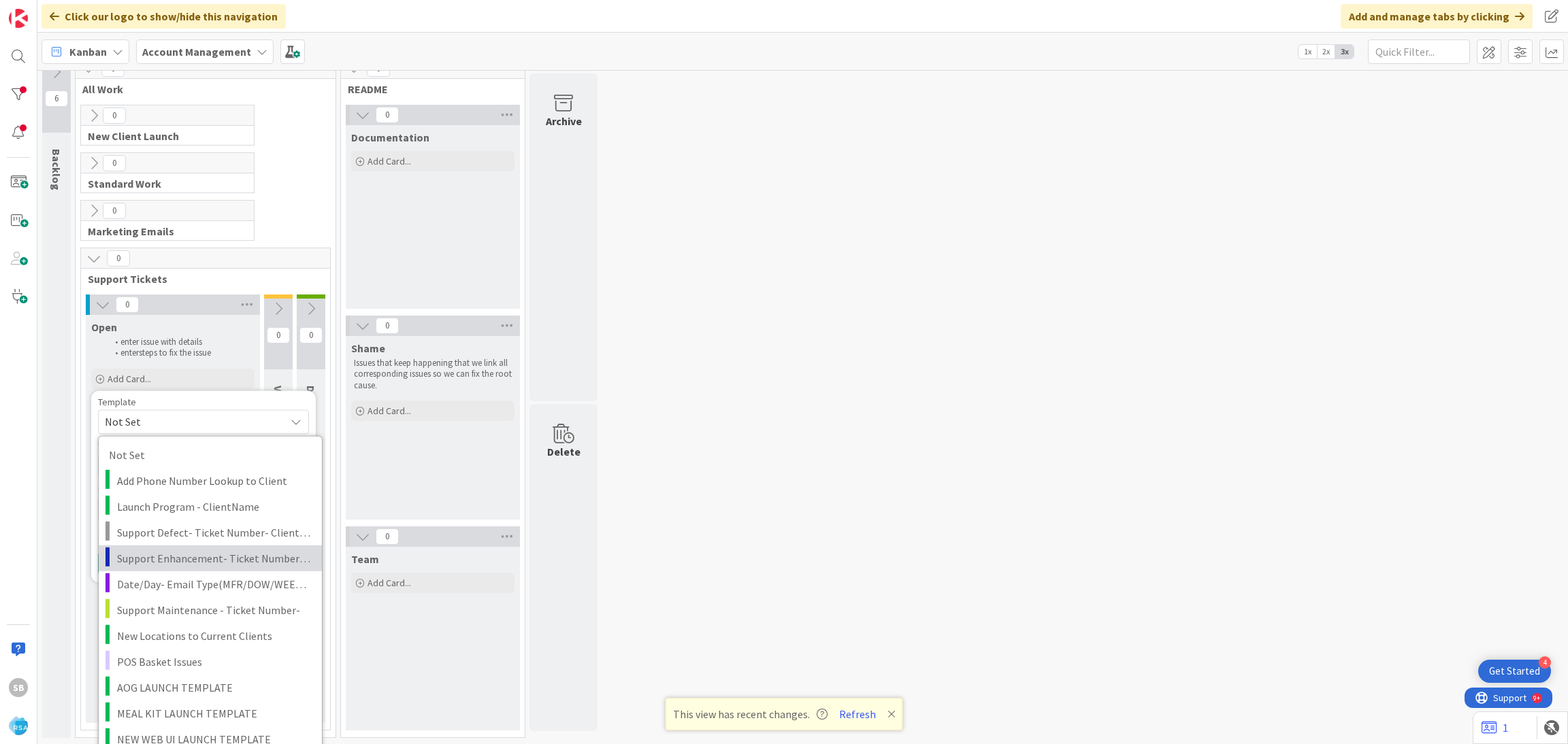
click at [166, 549] on span "Support Enhancement- Ticket Number- Client Name- Product Name" at bounding box center [214, 557] width 195 height 17
type textarea "x"
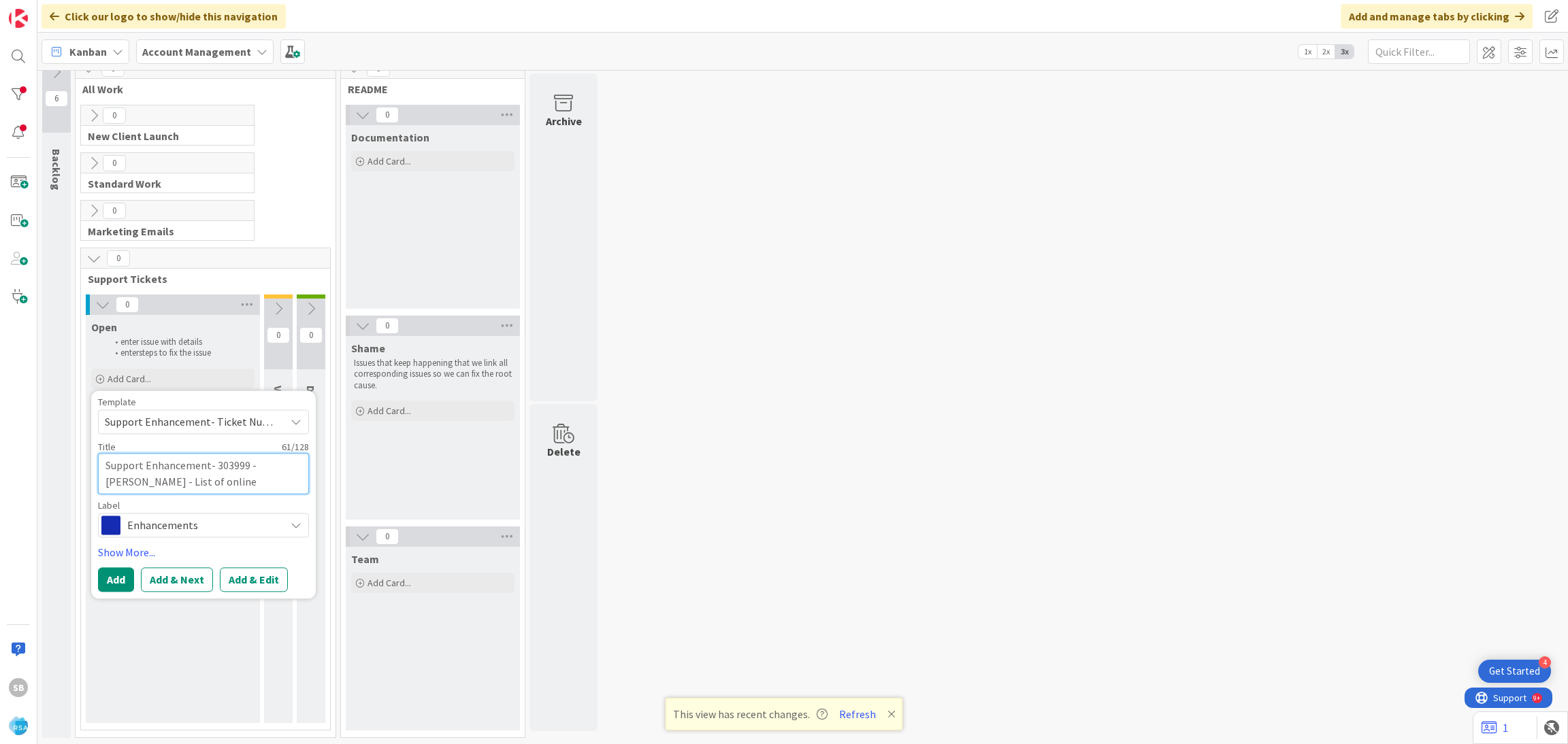
drag, startPoint x: 216, startPoint y: 466, endPoint x: 291, endPoint y: 478, distance: 76.0
click at [291, 478] on textarea "Support Enhancement- Ticket Number- Client Name- Product Name" at bounding box center [203, 474] width 211 height 41
type textarea "Support Enhancement-"
type textarea "x"
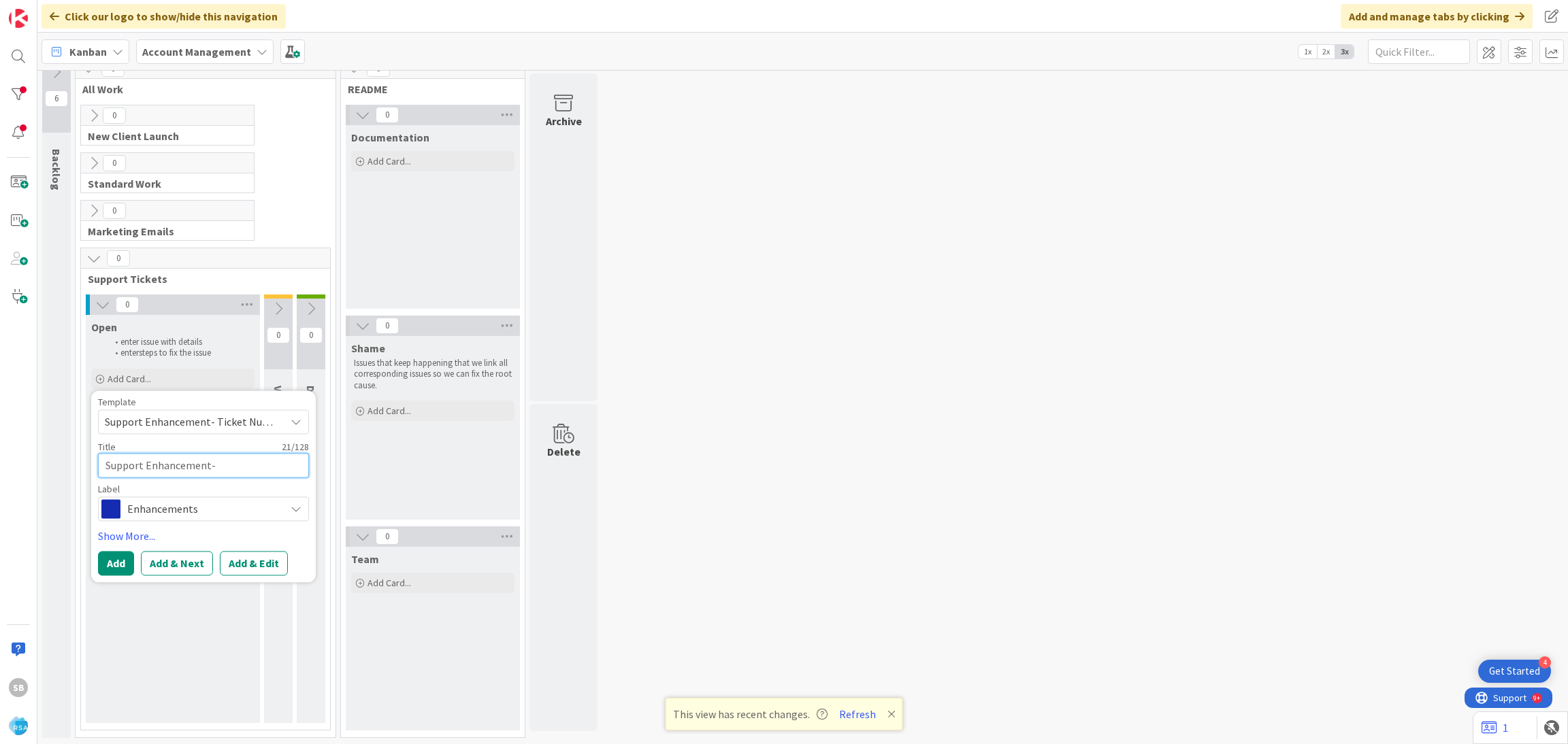
paste textarea "304323"
type textarea "Support Enhancement- 304323"
type textarea "x"
type textarea "Support Enhancement- 304323"
type textarea "x"
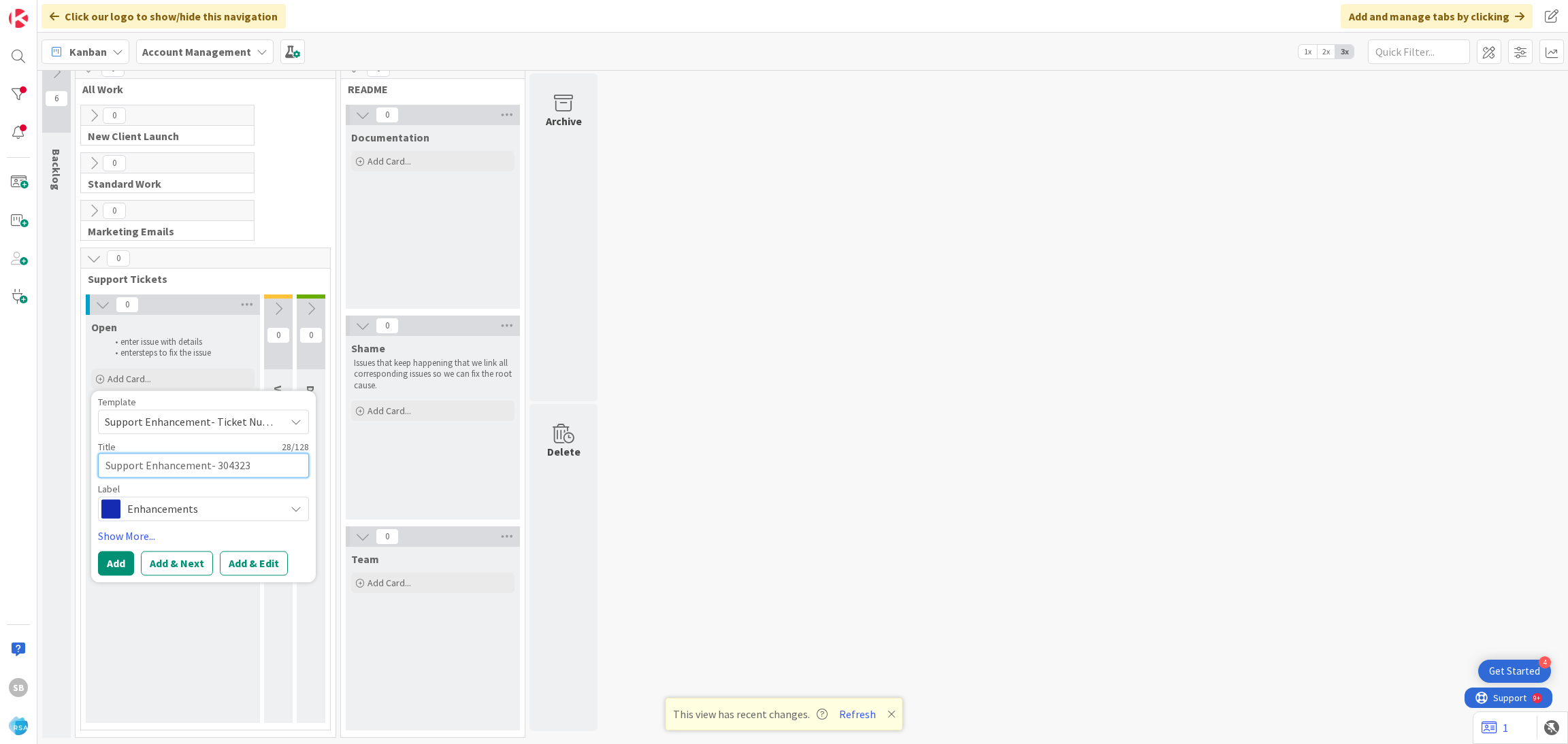
type textarea "Support Enhancement- 304323 -"
type textarea "x"
type textarea "Support Enhancement- 304323 -"
type textarea "x"
paste textarea "Cut Bank Sky Foods"
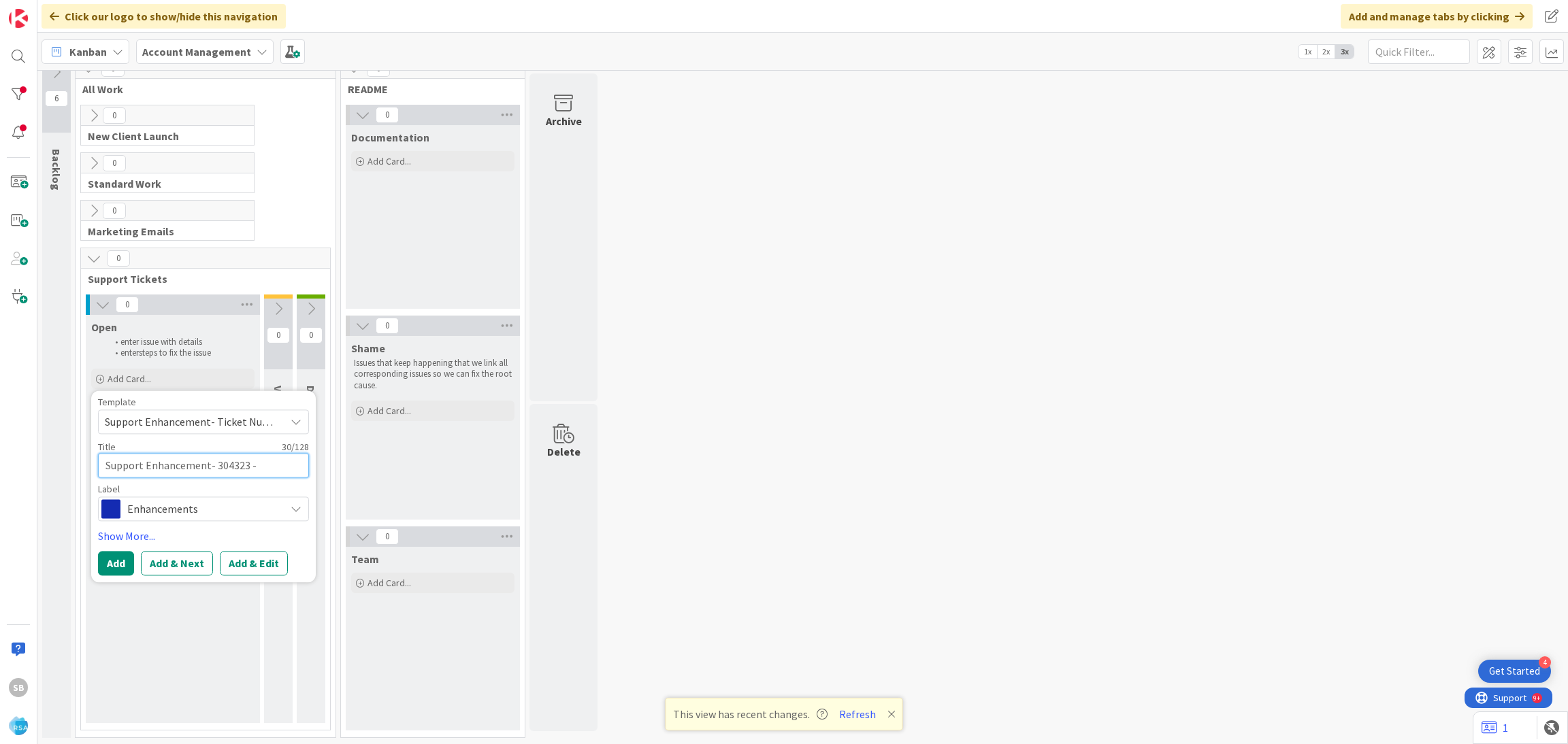
type textarea "Support Enhancement- 304323 - Cut Bank Sky Foods"
type textarea "x"
type textarea "Support Enhancement- 304323 - Cut Bank Sky Foods"
type textarea "x"
type textarea "Support Enhancement- 304323 - Cut Bank Sky Foods -"
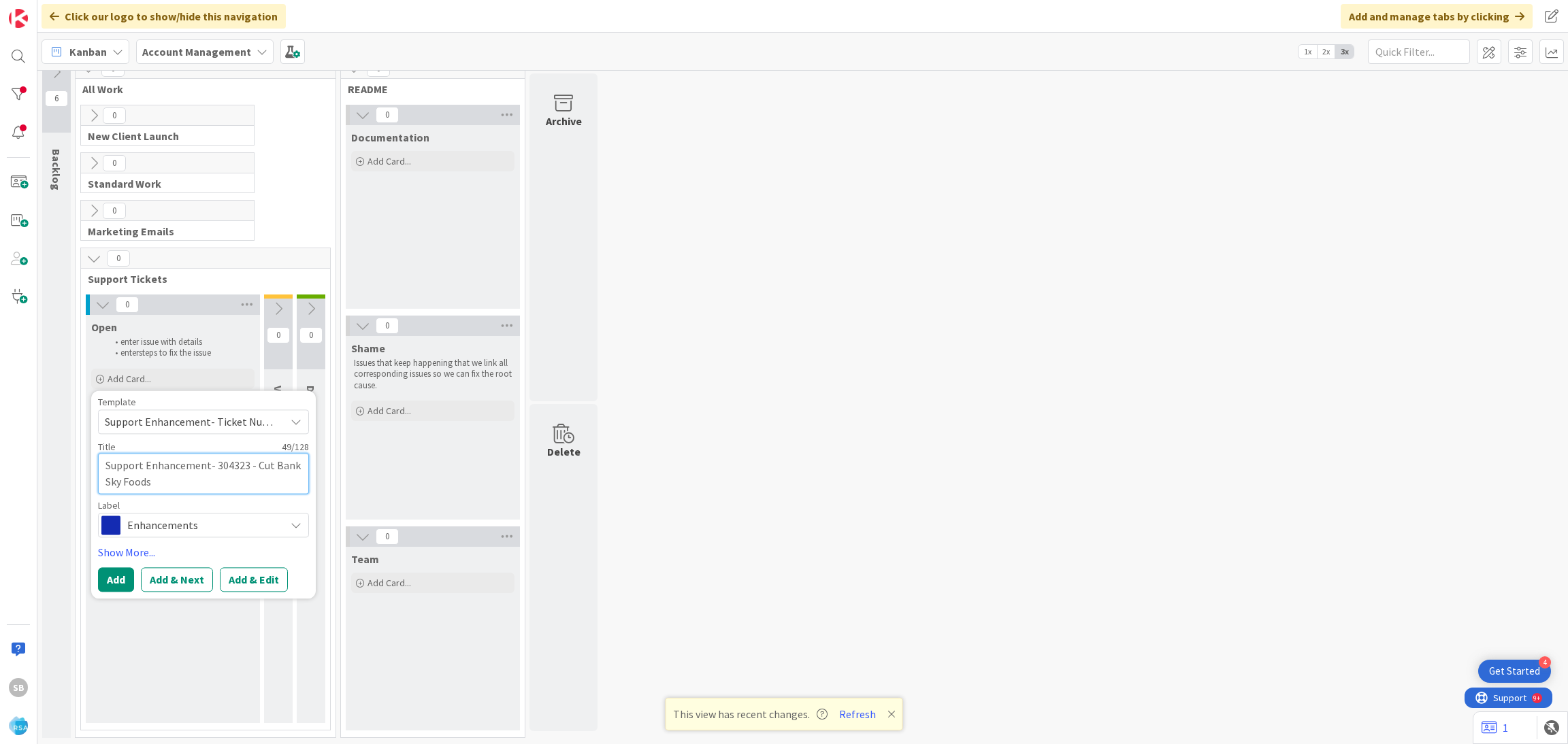
type textarea "x"
type textarea "Support Enhancement- 304323 - Cut Bank Sky Foods -"
type textarea "x"
paste textarea "API Keys - Fuel Rewards - Cut Bank Big Sky Foods"
type textarea "Support Enhancement- 304323 - Cut Bank Sky Foods - API Keys - Fuel Rewards - Cu…"
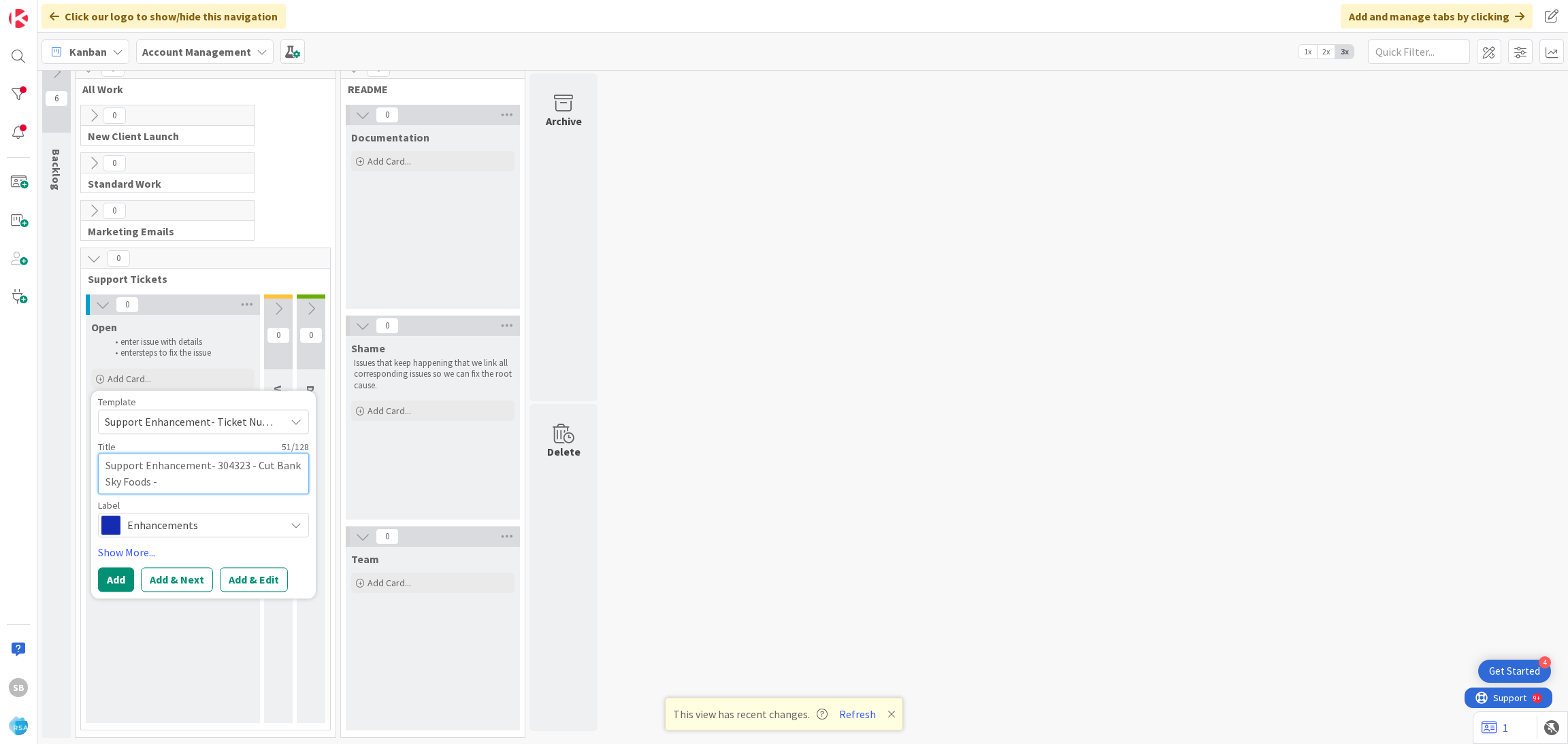
type textarea "x"
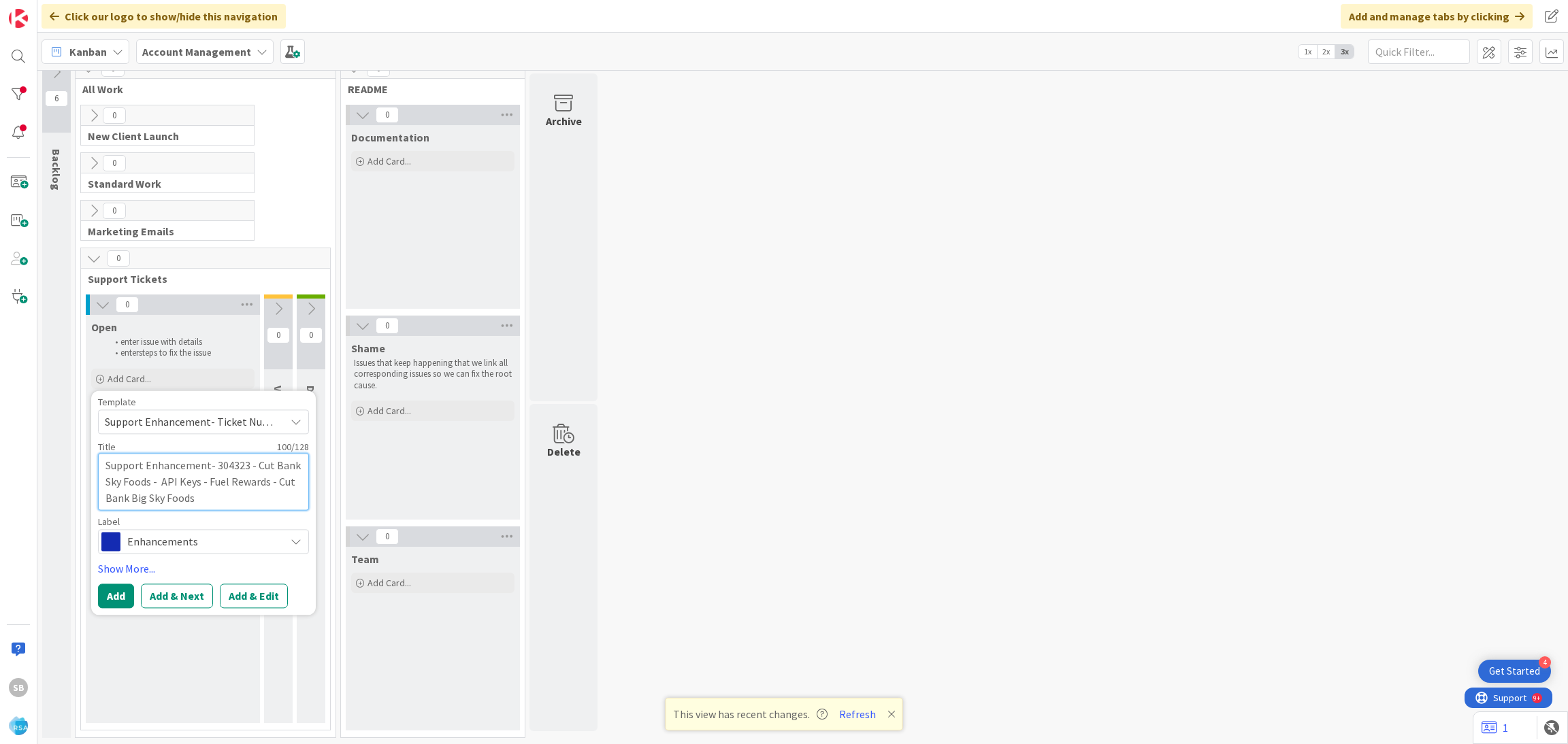
type textarea "Support Enhancement- 304323 - Cut Bank Sky Foods - API Keys - Fuel Rewards - Cu…"
type textarea "x"
type textarea "Support Enhancement- 304323 - Cut Bank Sky Foods - API Keys - Fuel Rewards - Cu…"
type textarea "x"
type textarea "Support Enhancement- 304323 - Cut Bank Sky Foods - API Keys - Fuel Rewards - Cu…"
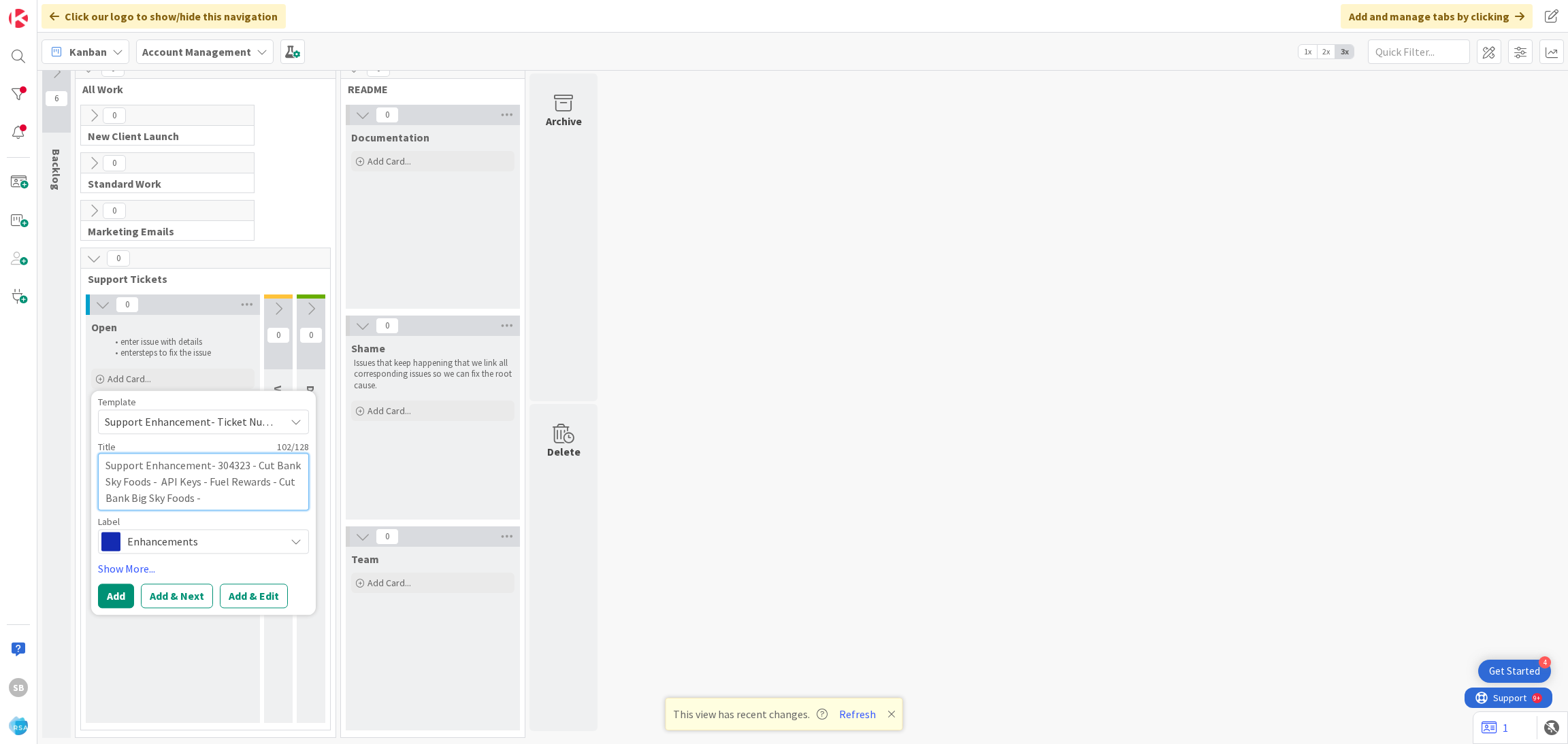
type textarea "x"
type textarea "Support Enhancement- 304323 - Cut Bank Sky Foods - API Keys - Fuel Rewards - Cu…"
type textarea "x"
type textarea "Support Enhancement- 304323 - Cut Bank Sky Foods - API Keys - Fuel Rewards - Cu…"
type textarea "x"
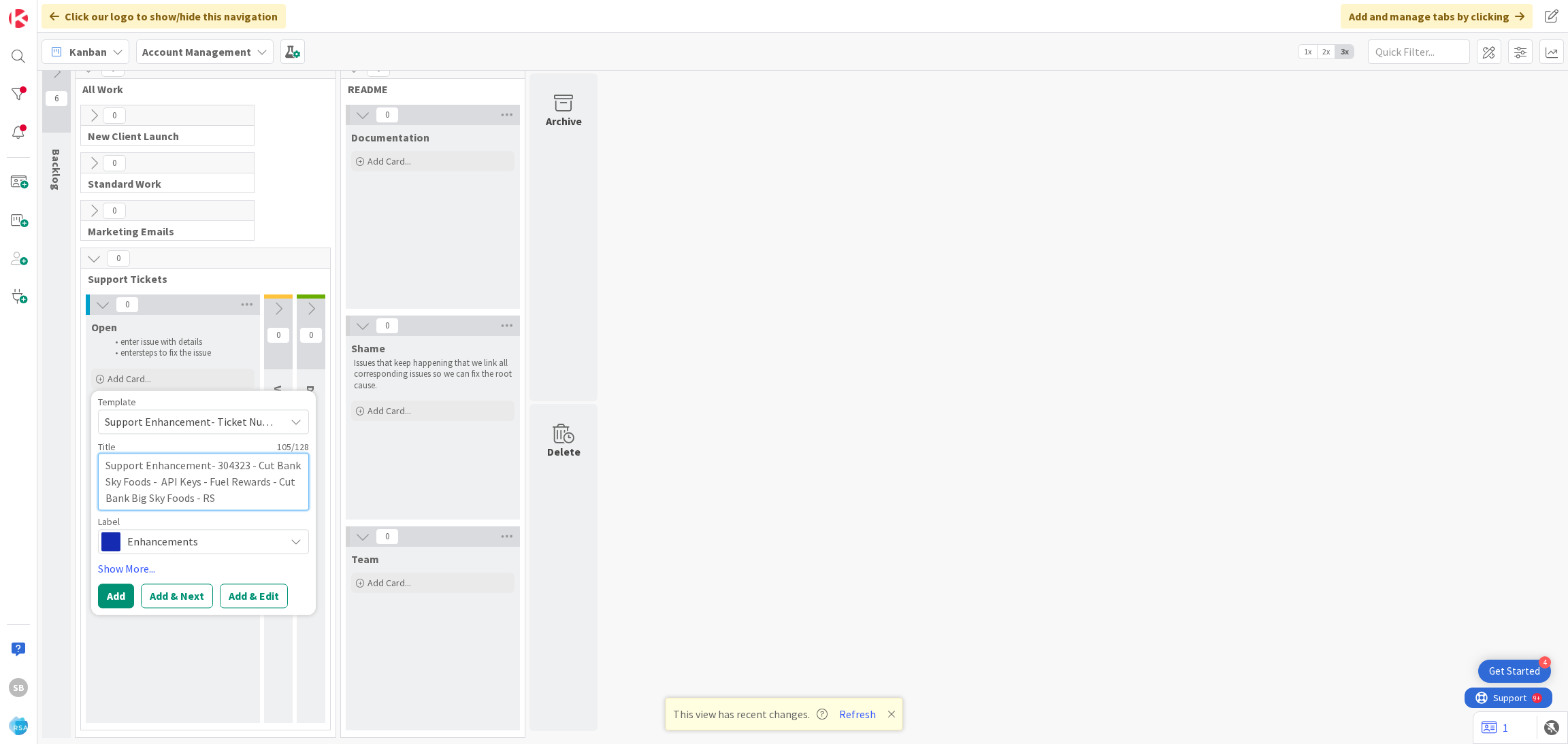
type textarea "Support Enhancement- 304323 - Cut Bank Sky Foods - API Keys - Fuel Rewards - Cu…"
type textarea "x"
type textarea "Support Enhancement- 304323 - Cut Bank Sky Foods - API Keys - Fuel Rewards - Cu…"
click at [268, 591] on button "Add & Edit" at bounding box center [254, 596] width 68 height 24
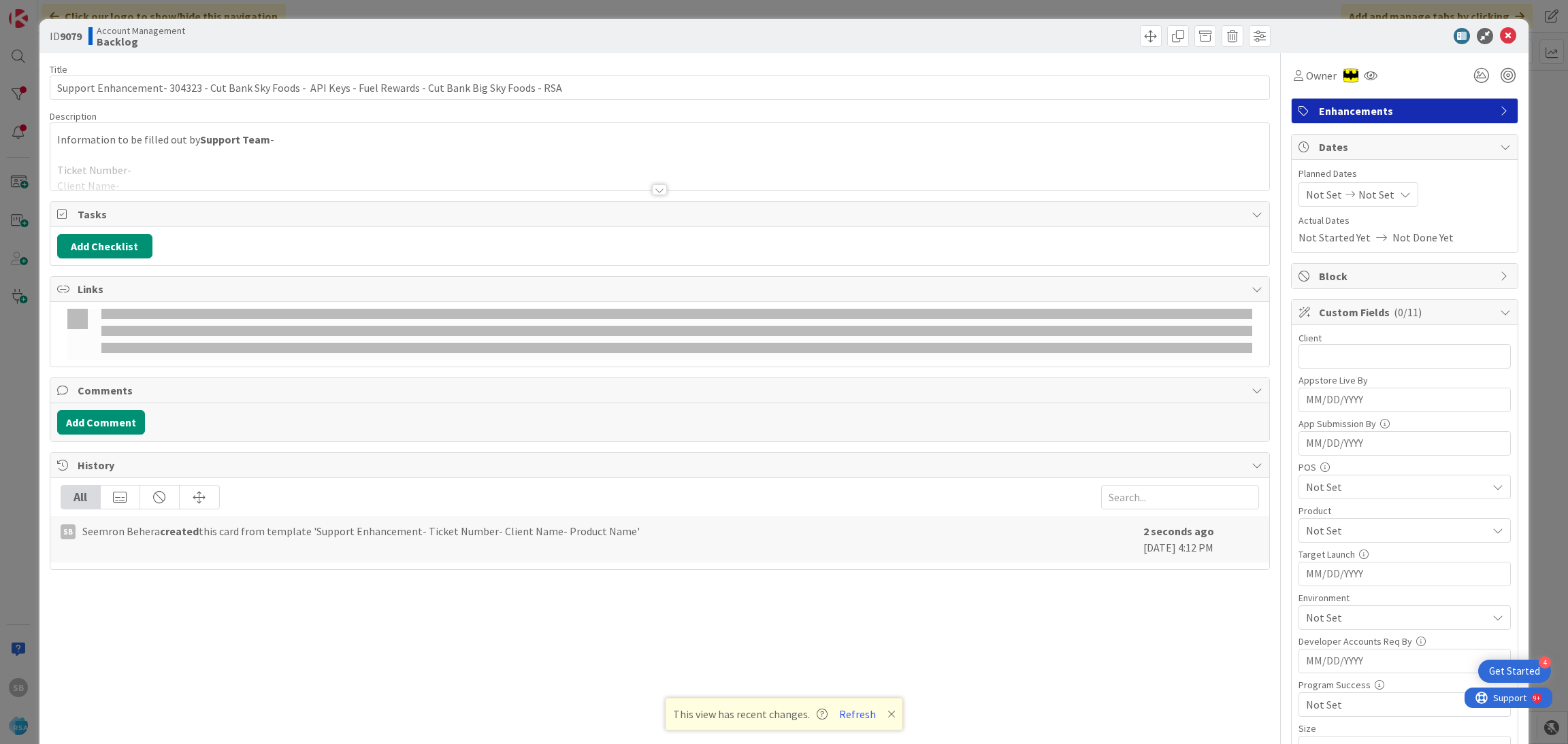
click at [203, 141] on strong "Support Team" at bounding box center [235, 139] width 70 height 14
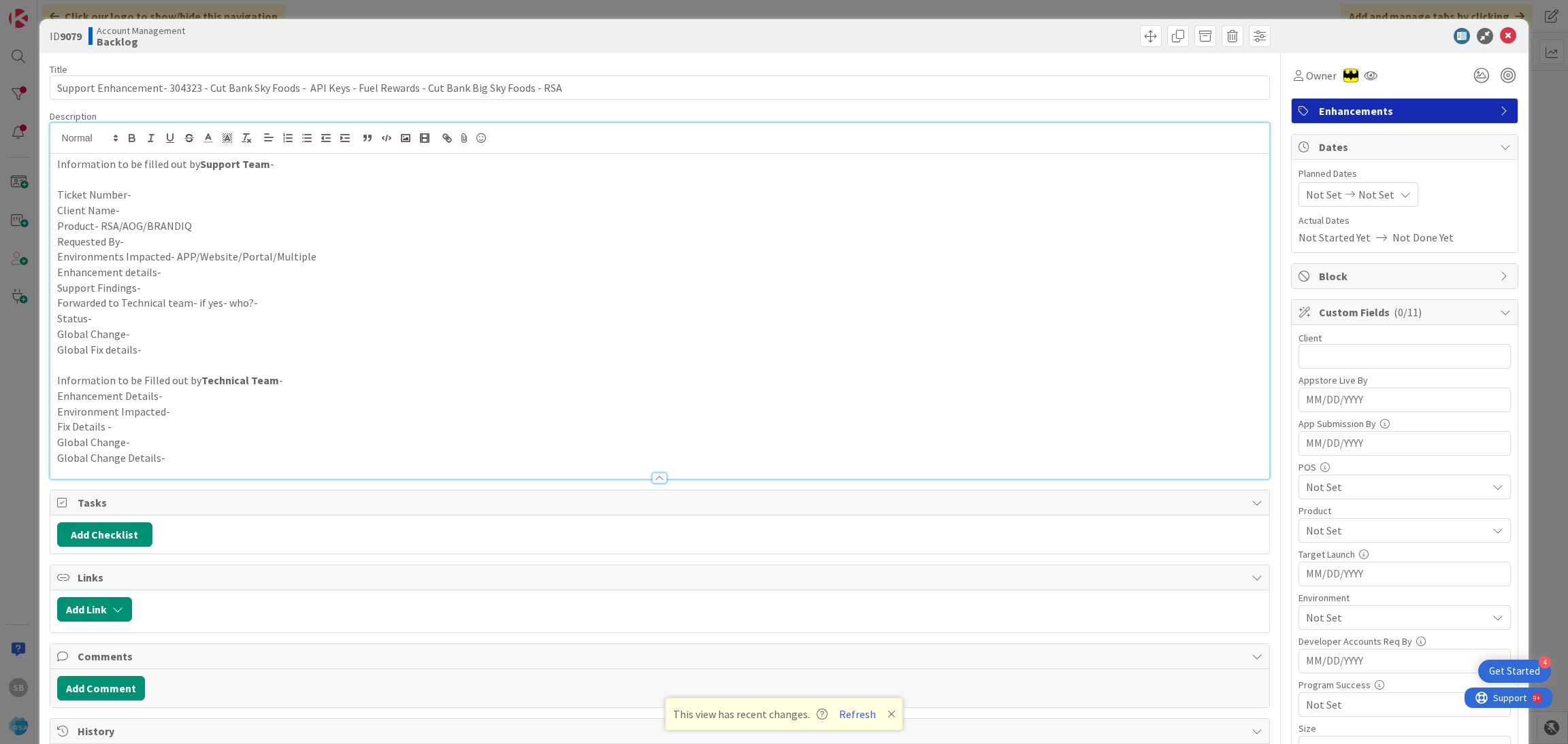
click at [175, 210] on p "Client Name-" at bounding box center [659, 210] width 1206 height 16
click at [157, 193] on p "Ticket Number-" at bounding box center [659, 195] width 1206 height 16
click at [146, 211] on p "Client Name-" at bounding box center [659, 210] width 1206 height 16
click at [203, 232] on p "Product- RSA/AOG/BRANDIQ" at bounding box center [659, 226] width 1206 height 16
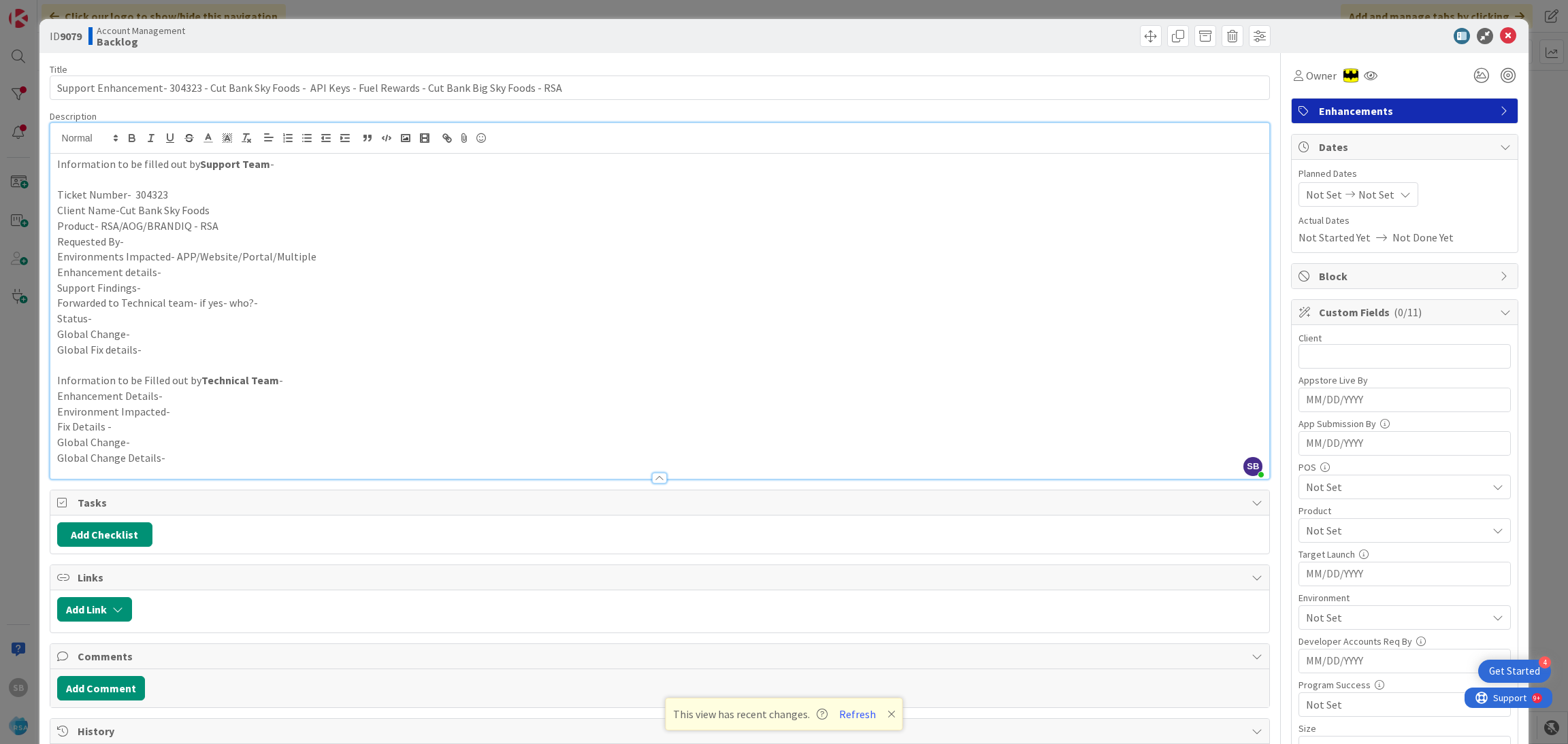
click at [192, 238] on p "Requested By-" at bounding box center [659, 241] width 1206 height 16
click at [162, 240] on p "Requested By-" at bounding box center [659, 241] width 1206 height 16
click at [313, 253] on p "Environments Impacted- APP/Website/Portal/Multiple" at bounding box center [659, 257] width 1206 height 16
click at [273, 266] on p "Enhancement details-" at bounding box center [659, 272] width 1206 height 16
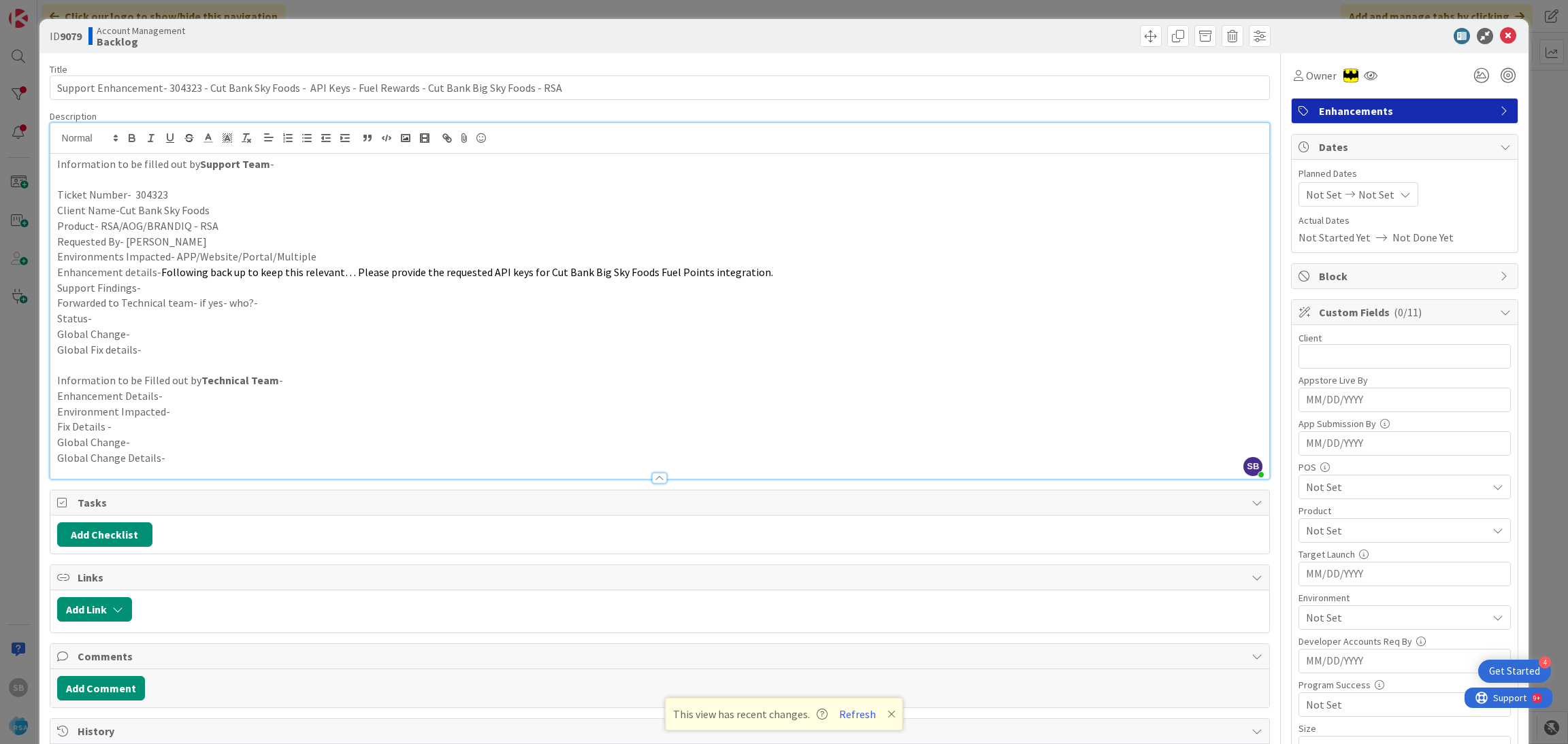
click at [363, 267] on span "Following back up to keep this relevant… Please provide the requested API keys …" at bounding box center [467, 272] width 612 height 14
click at [354, 263] on p "Environments Impacted- APP/Website/Portal/Multiple" at bounding box center [659, 257] width 1206 height 16
click at [318, 297] on p "Forwarded to Technical team- if yes- who?-" at bounding box center [659, 303] width 1206 height 16
click at [146, 285] on p "Support Findings-" at bounding box center [659, 288] width 1206 height 16
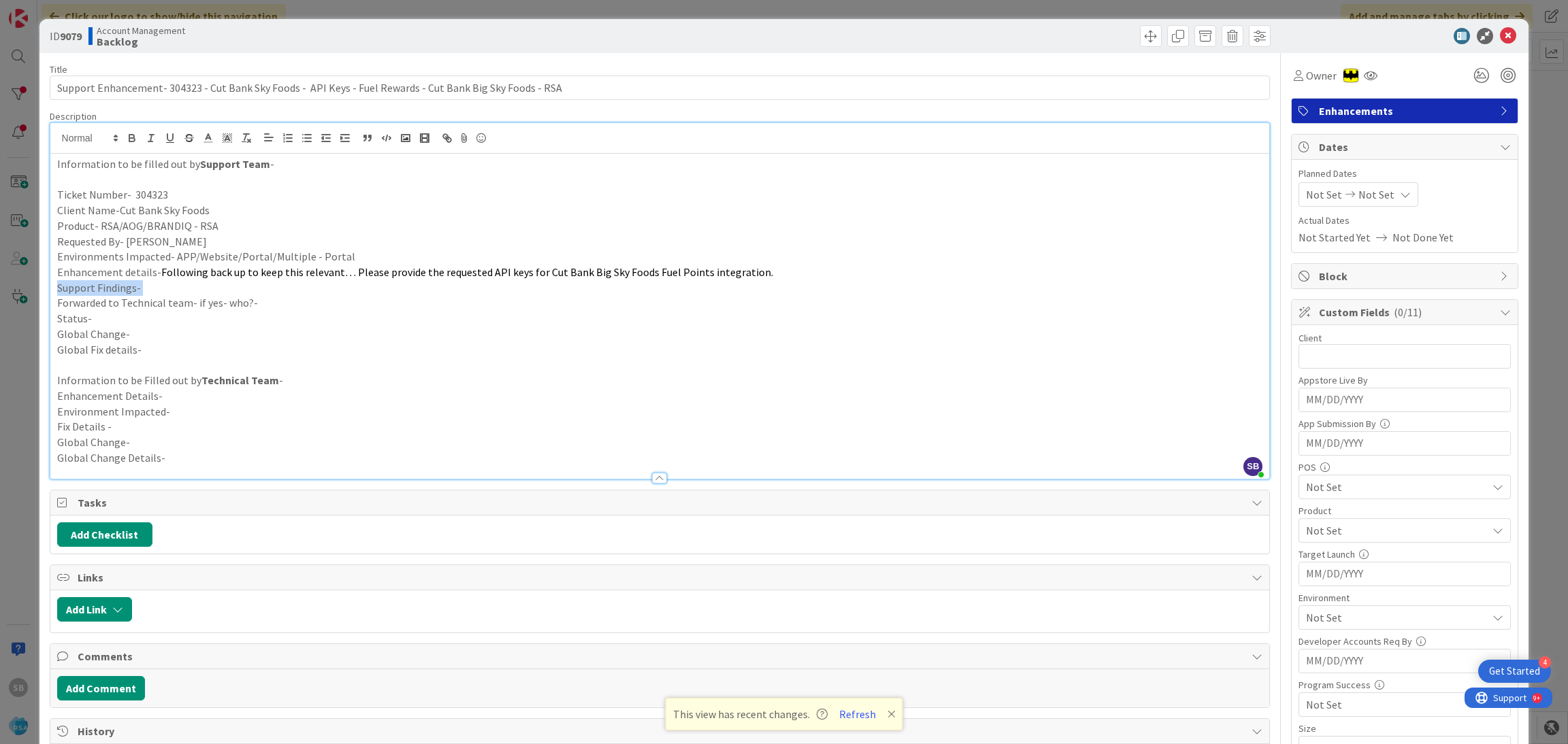
click at [146, 285] on p "Support Findings-" at bounding box center [659, 288] width 1206 height 16
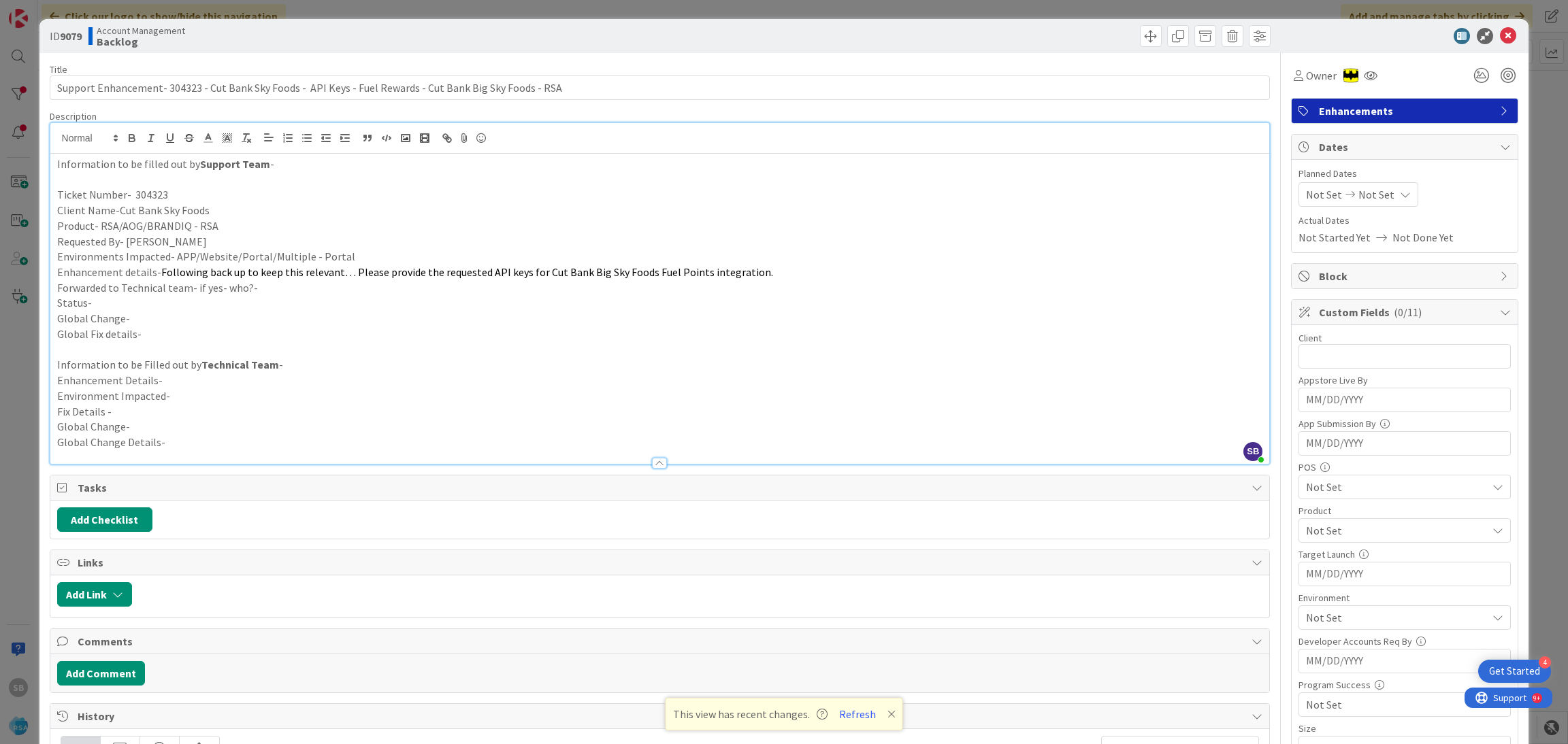
click at [268, 290] on p "Forwarded to Technical team- if yes- who?-" at bounding box center [659, 288] width 1206 height 16
click at [244, 307] on p "Status-" at bounding box center [659, 303] width 1206 height 16
click at [1309, 192] on span "Not Set" at bounding box center [1324, 195] width 36 height 17
click at [1340, 367] on td "18" at bounding box center [1353, 365] width 26 height 26
type input "[DATE]"
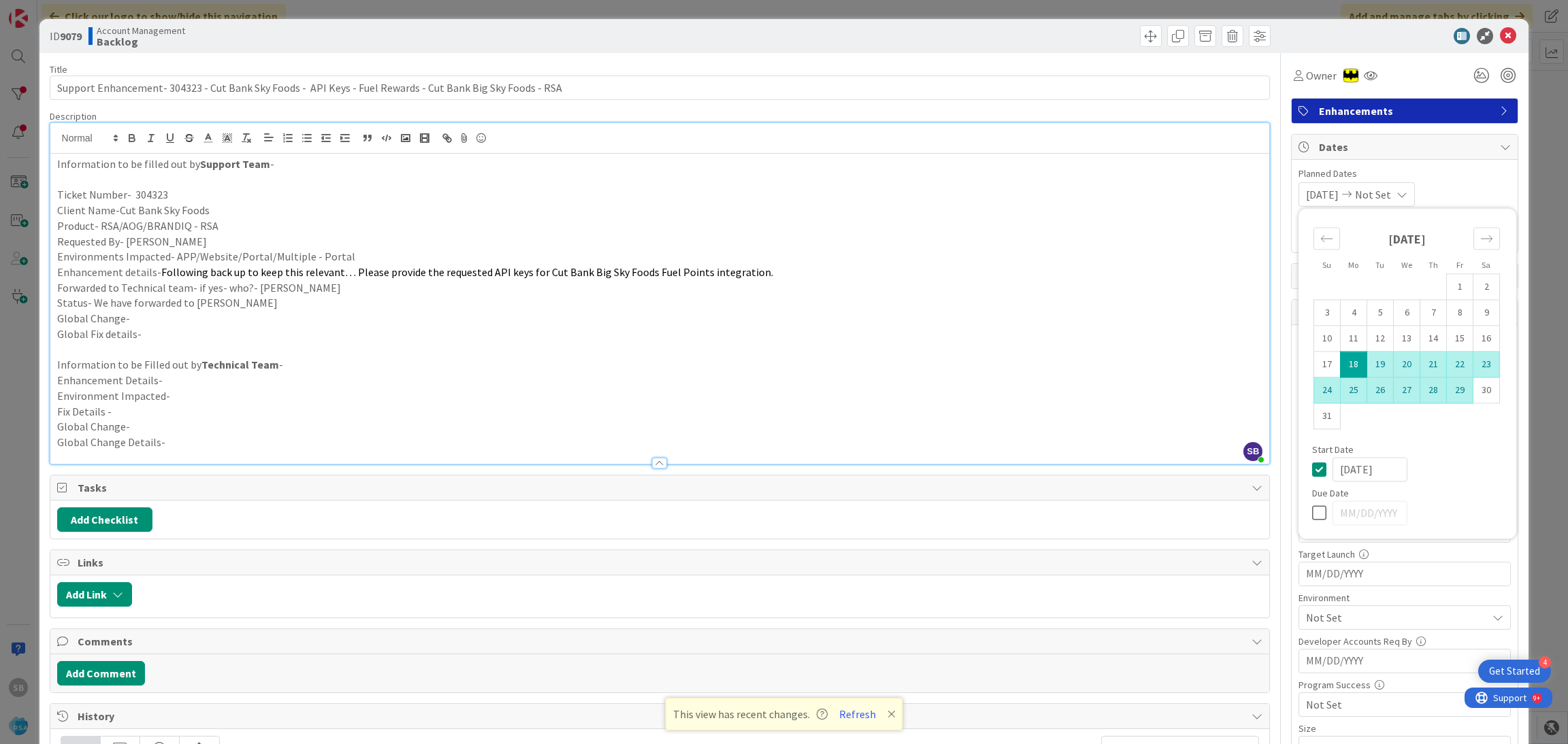
click at [1447, 393] on td "29" at bounding box center [1460, 391] width 26 height 26
type input "[DATE]"
click at [1470, 170] on span "Planned Dates" at bounding box center [1404, 173] width 212 height 14
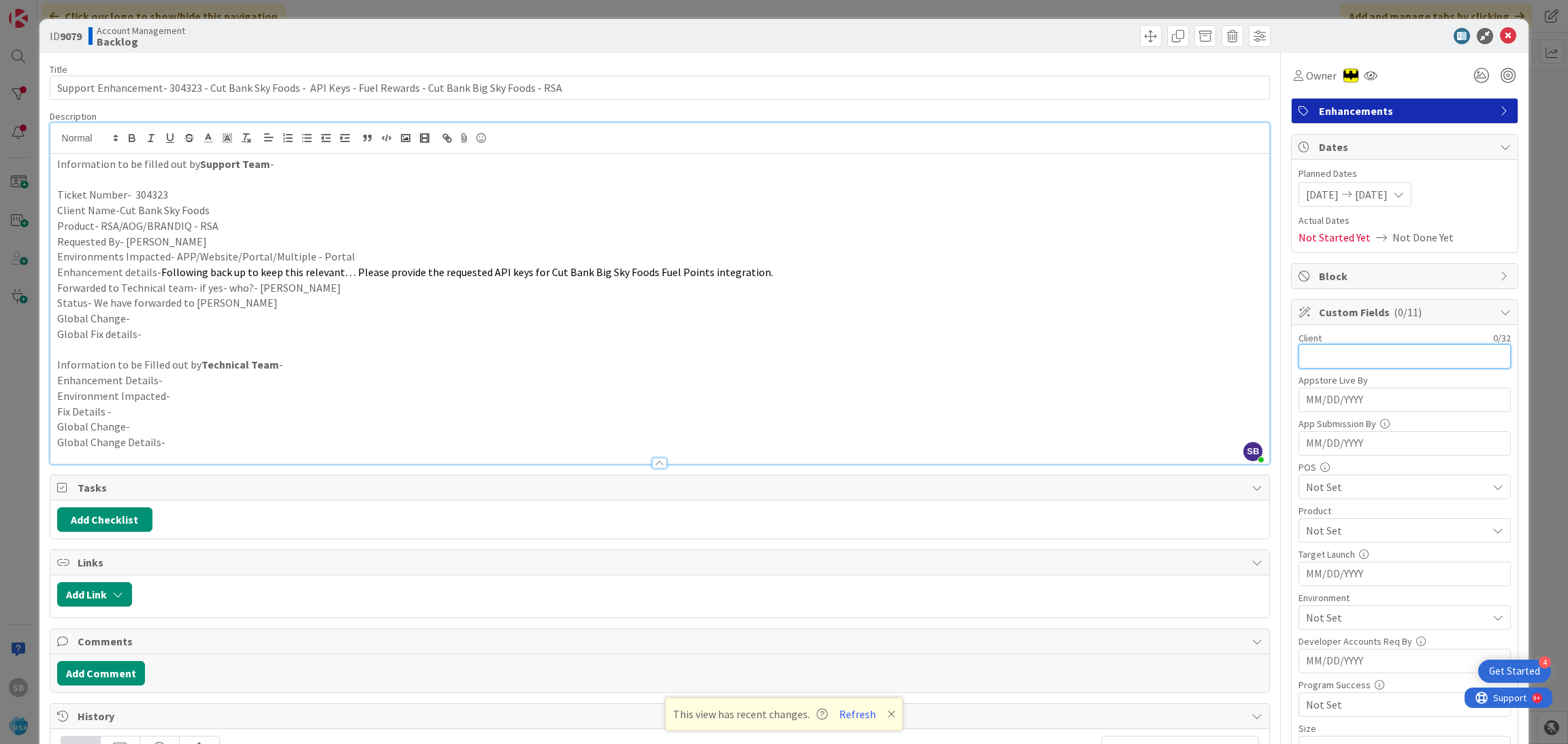
click at [1349, 360] on input "text" at bounding box center [1404, 356] width 212 height 24
type input "Cut Bank Sky Foods"
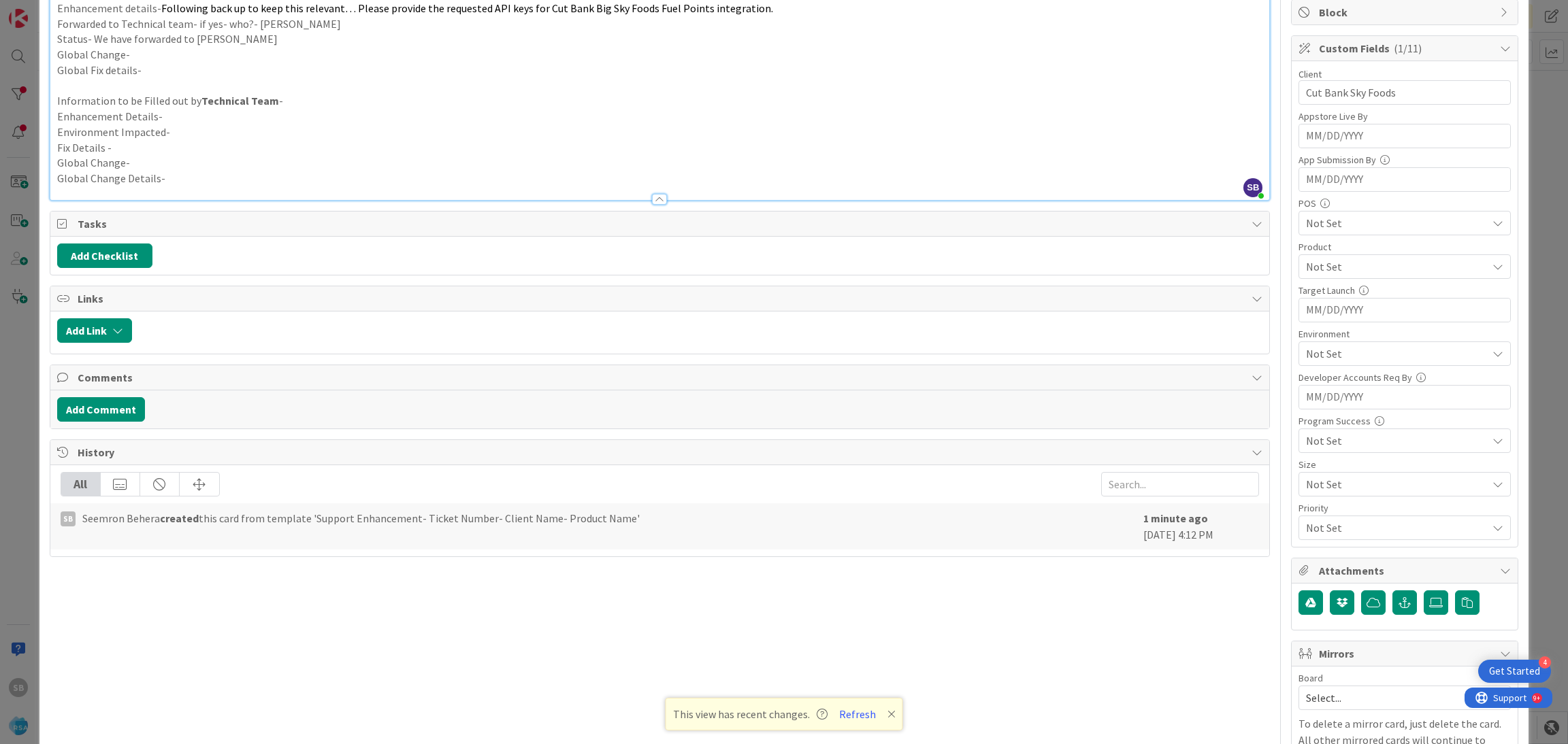
click at [1333, 353] on span "Not Set" at bounding box center [1396, 354] width 181 height 17
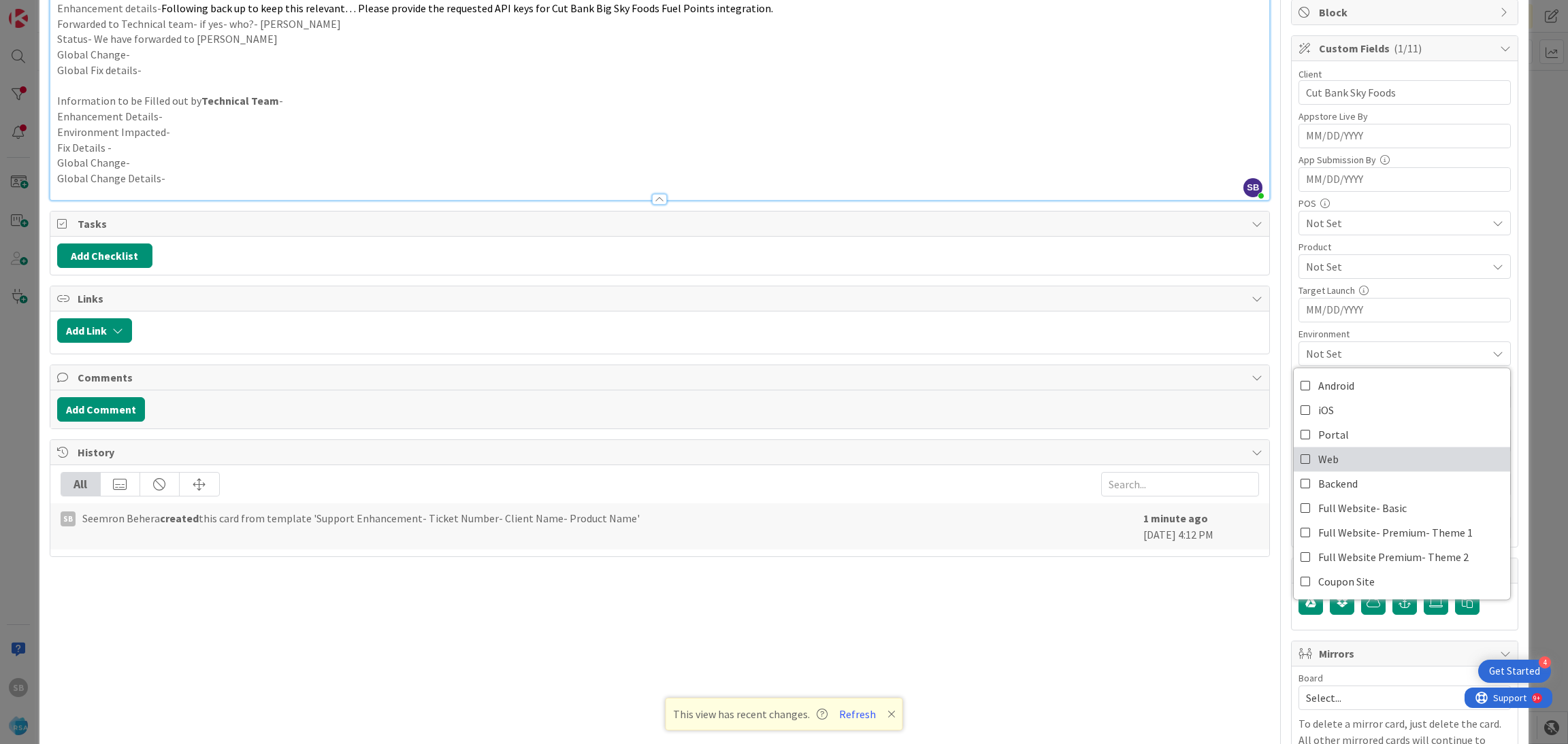
click at [1320, 459] on span "Web" at bounding box center [1328, 459] width 20 height 20
click at [1311, 218] on span "Not Set" at bounding box center [1396, 223] width 181 height 17
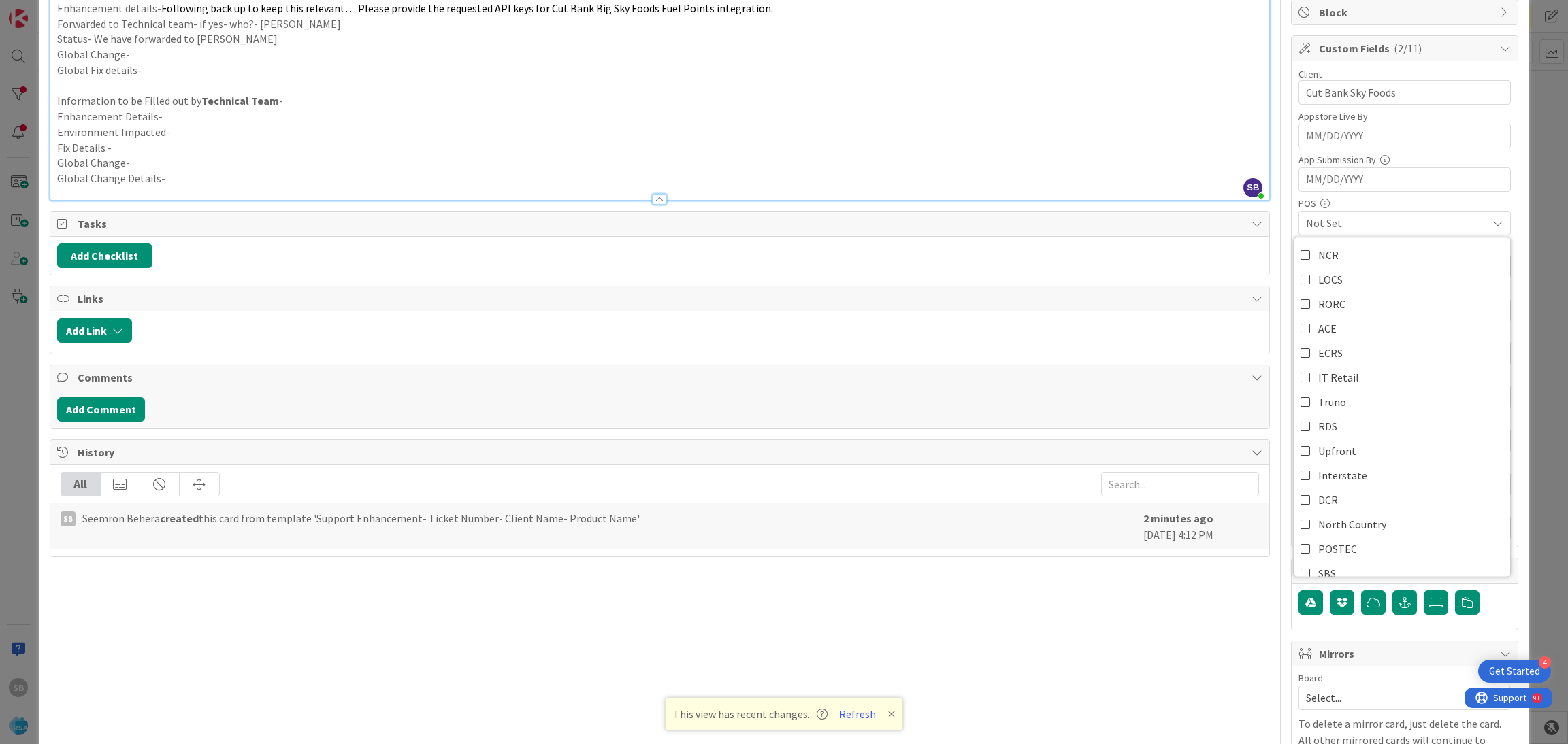
click at [1326, 225] on span "Not Set" at bounding box center [1396, 223] width 181 height 17
click at [1330, 277] on div "Not Set" at bounding box center [1404, 266] width 212 height 24
click at [1318, 293] on span "RSA" at bounding box center [1327, 298] width 18 height 20
click at [1338, 275] on span "RSA" at bounding box center [1396, 267] width 181 height 17
click at [1314, 357] on span "Web" at bounding box center [1396, 354] width 181 height 17
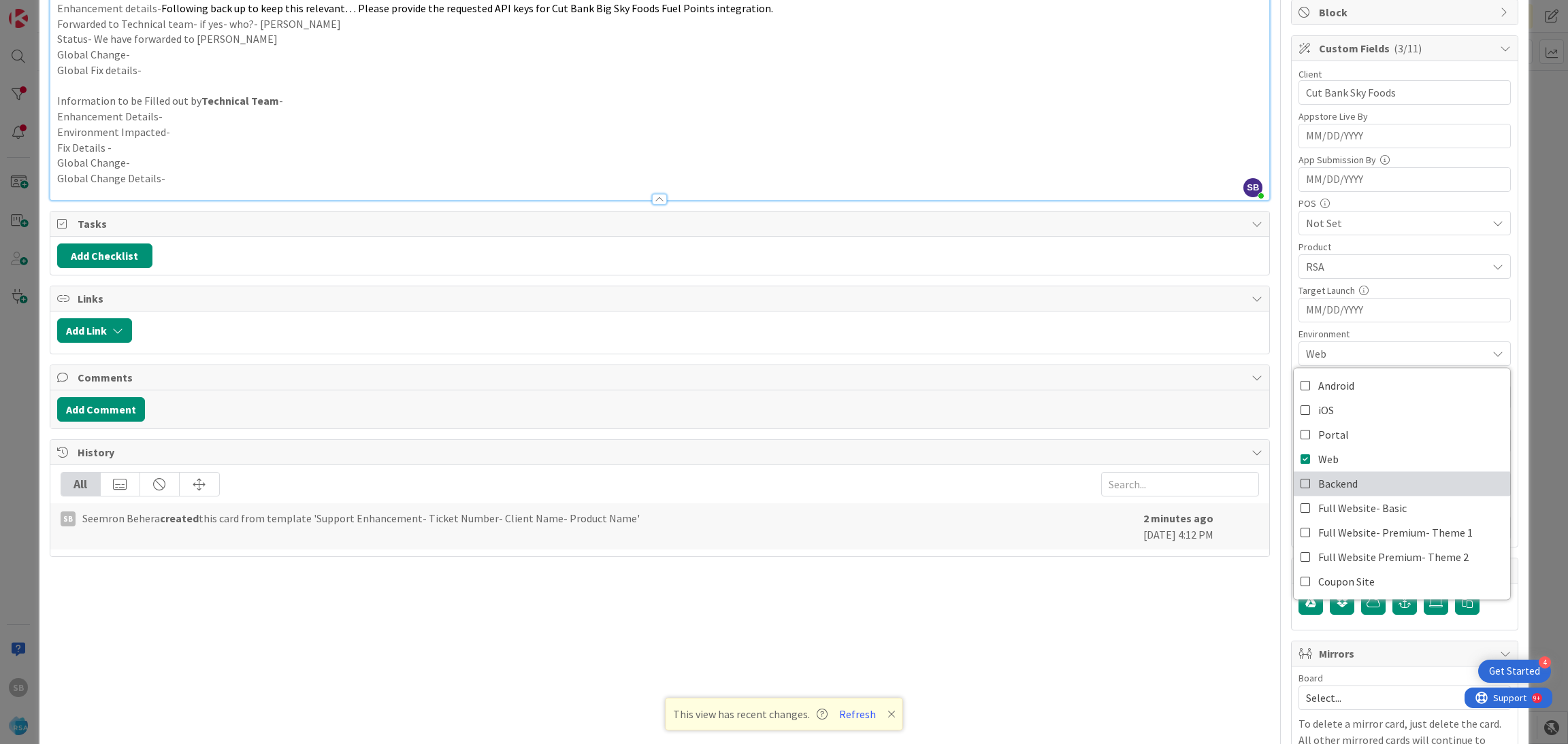
click at [1318, 477] on span "Backend" at bounding box center [1338, 484] width 39 height 20
click at [1330, 461] on link "Web" at bounding box center [1401, 459] width 217 height 24
click at [1358, 350] on span "Backend" at bounding box center [1396, 354] width 181 height 17
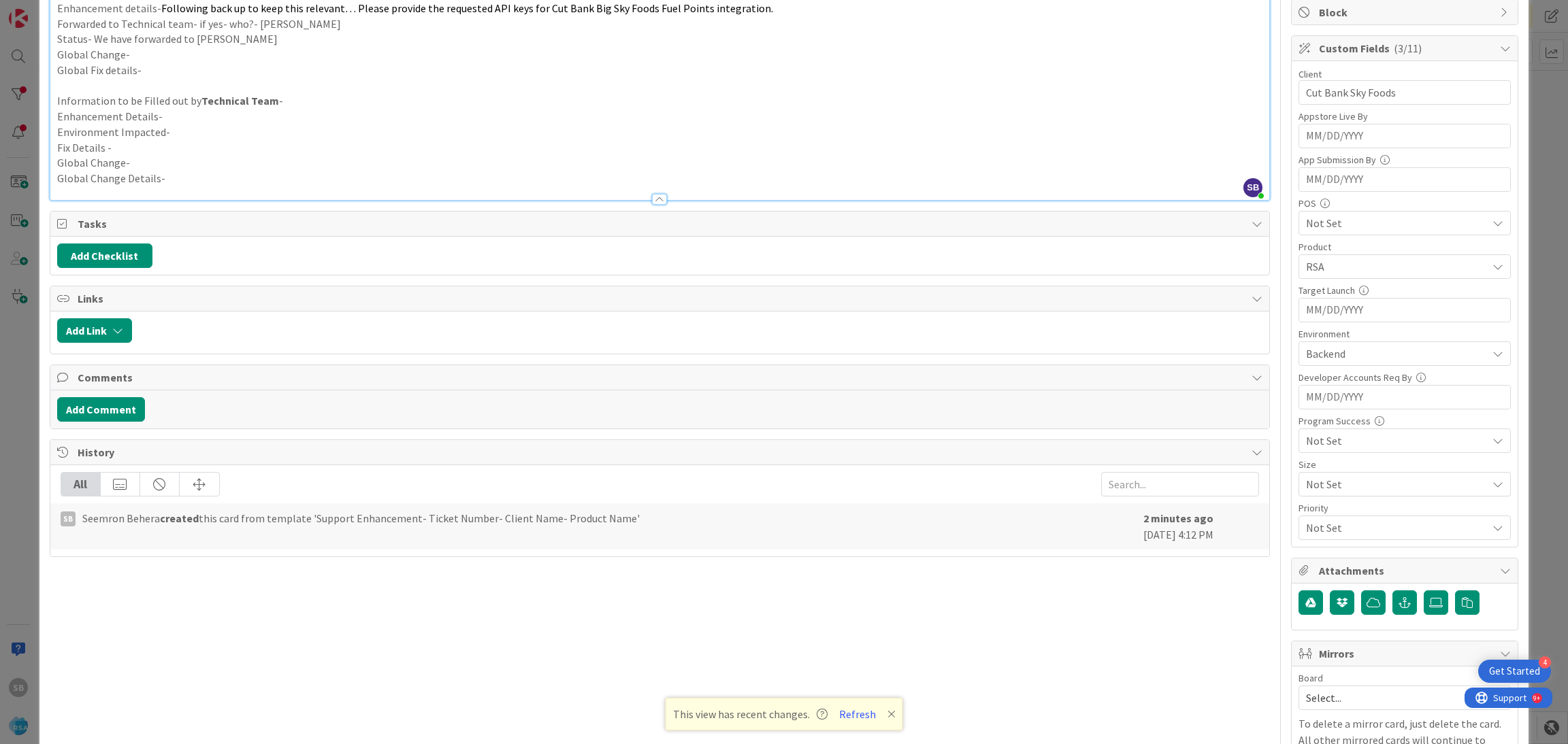
scroll to position [344, 0]
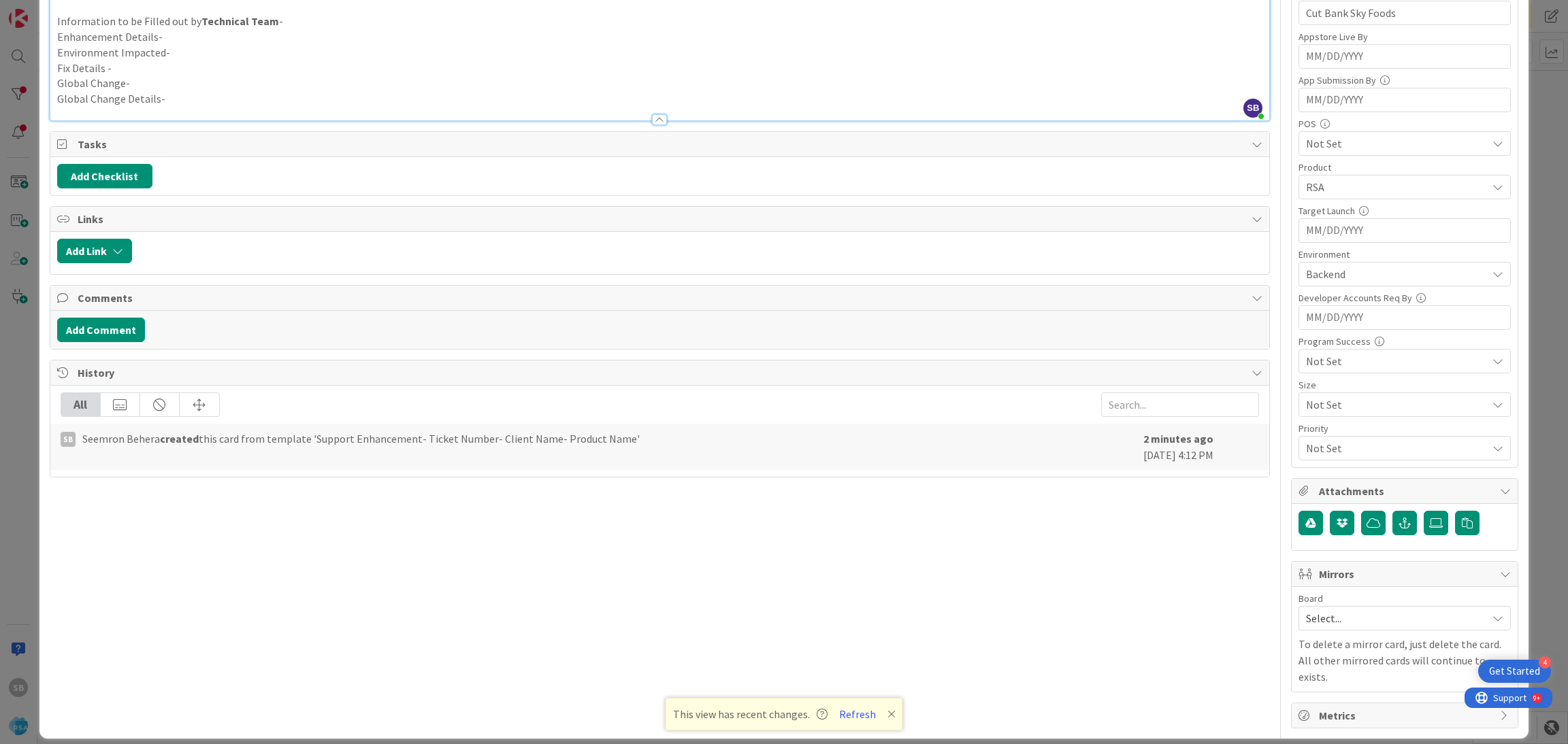
click at [1403, 624] on span "Select..." at bounding box center [1393, 618] width 174 height 19
click at [1370, 702] on span "Software Development" at bounding box center [1413, 706] width 179 height 20
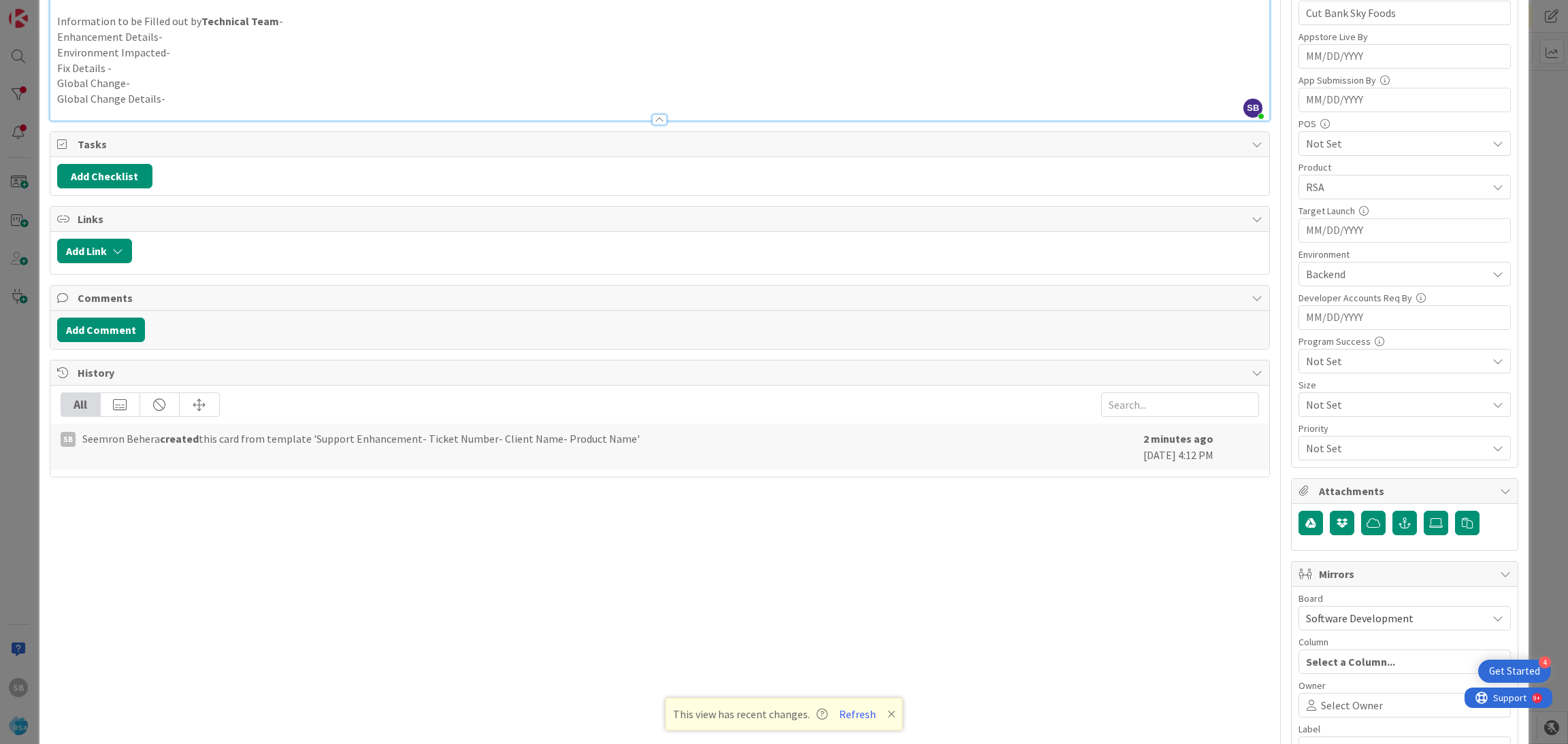
click at [1383, 702] on span at bounding box center [1432, 705] width 100 height 11
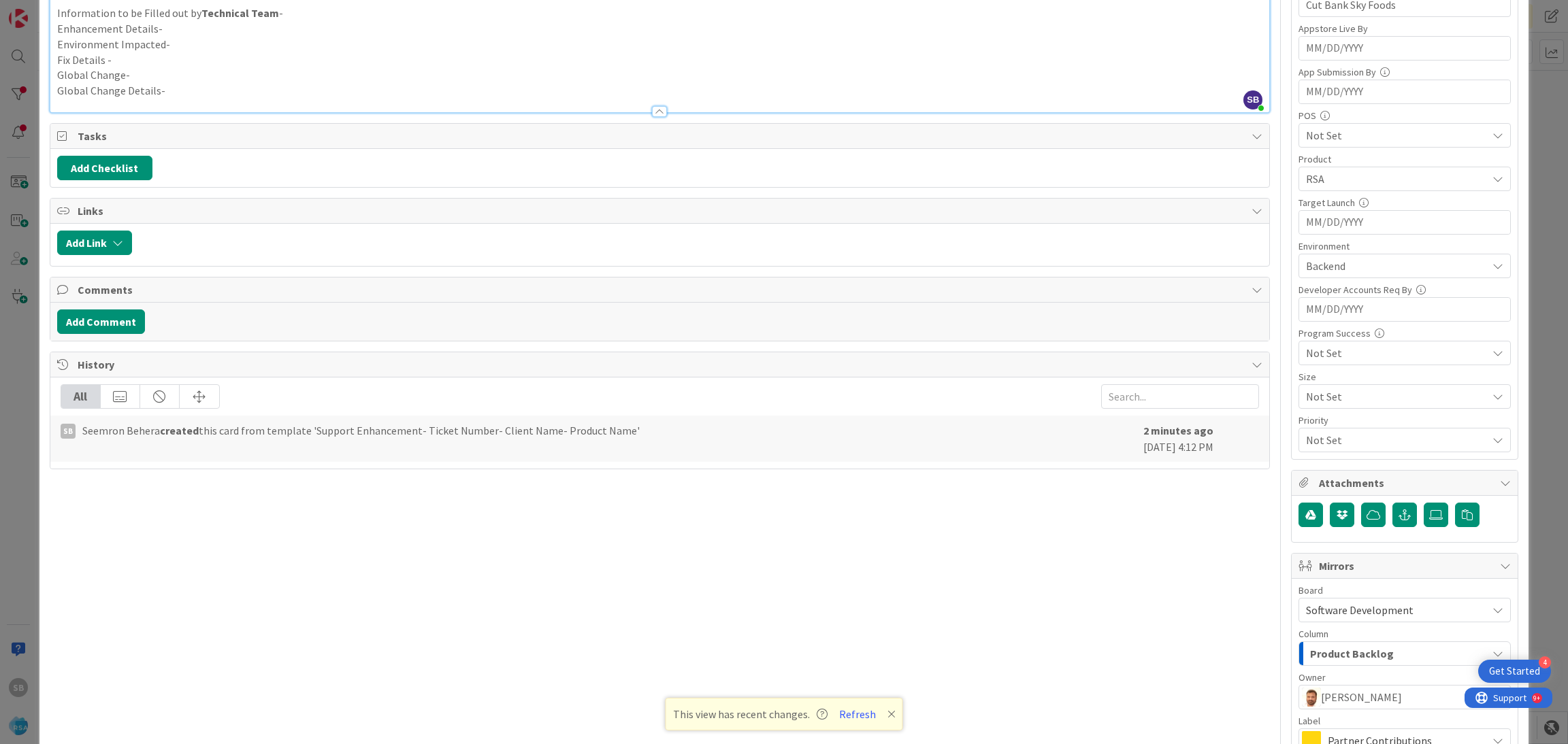
scroll to position [506, 0]
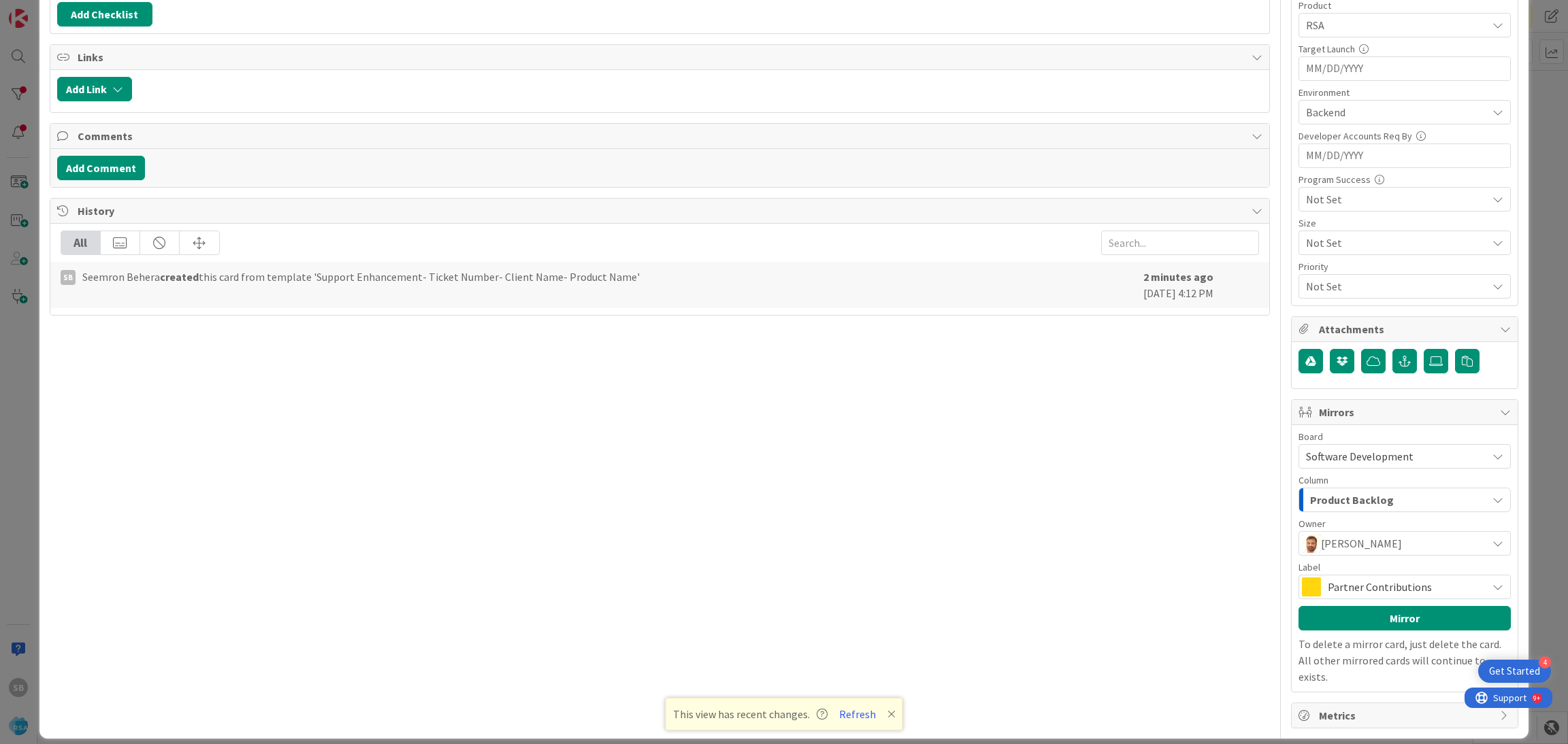
click at [1368, 538] on div "[PERSON_NAME]" at bounding box center [1404, 543] width 205 height 19
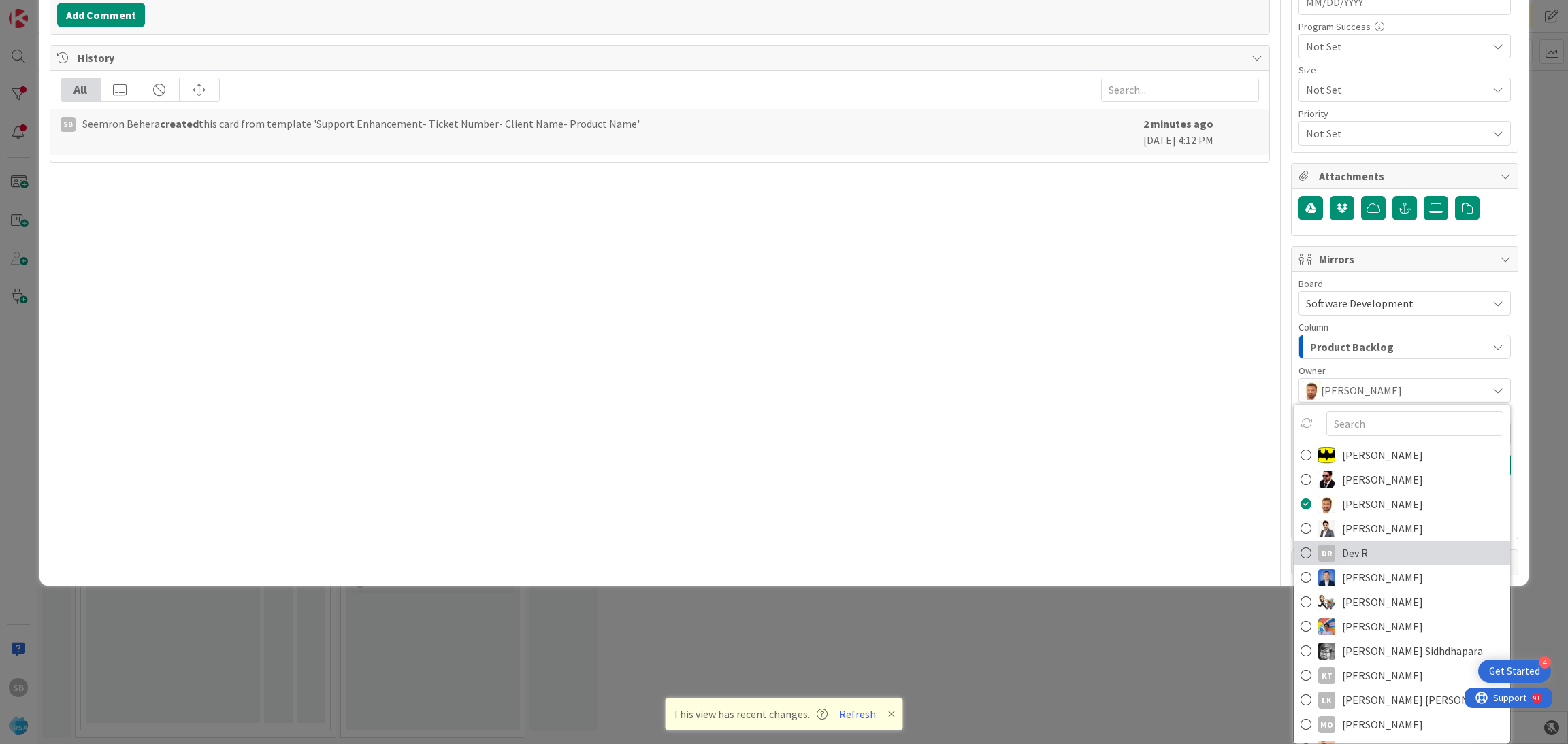
click at [1358, 552] on link "DR [PERSON_NAME]" at bounding box center [1401, 553] width 217 height 24
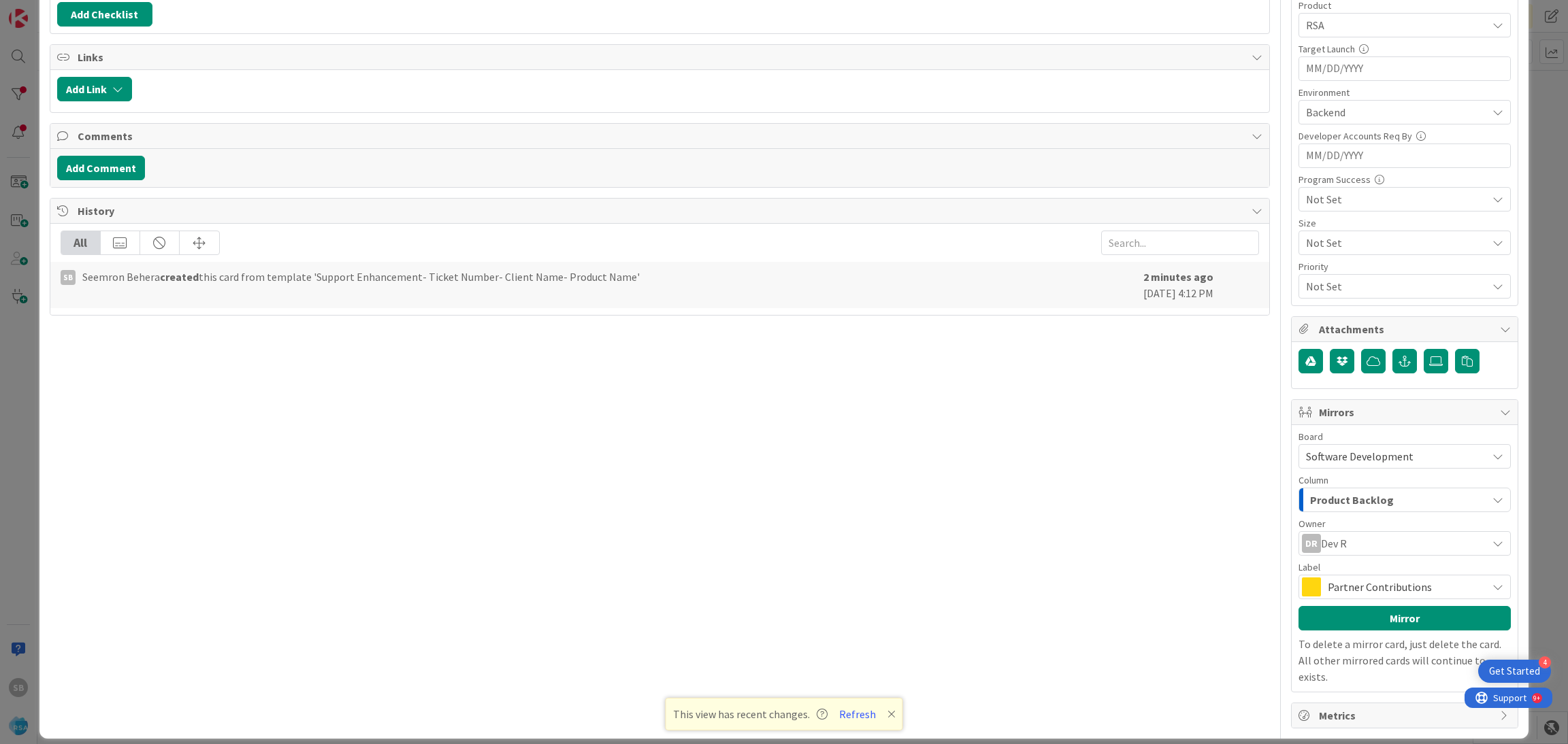
click at [1361, 596] on span "Partner Contributions" at bounding box center [1403, 587] width 152 height 19
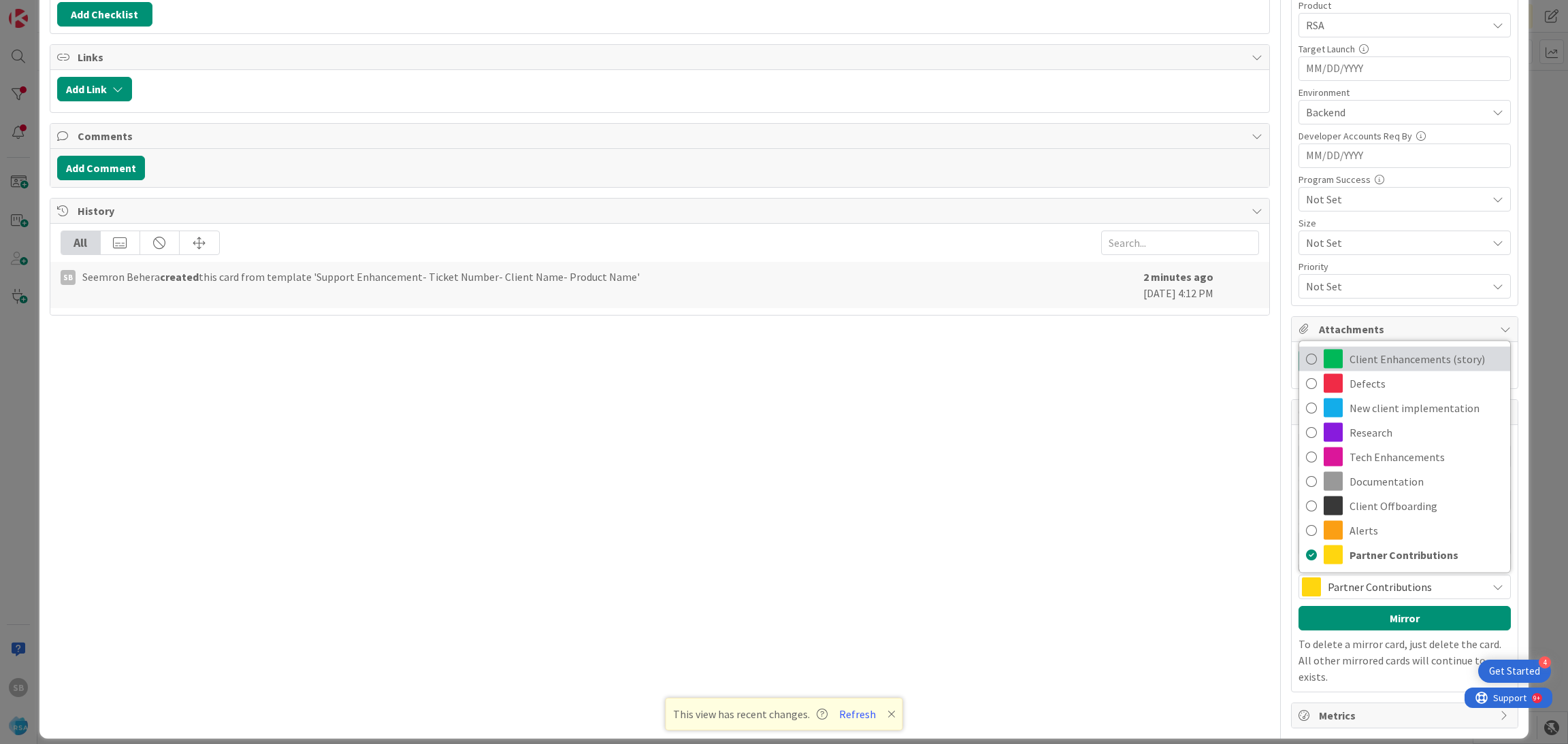
click at [1362, 369] on span "Client Enhancements (story)" at bounding box center [1426, 359] width 154 height 20
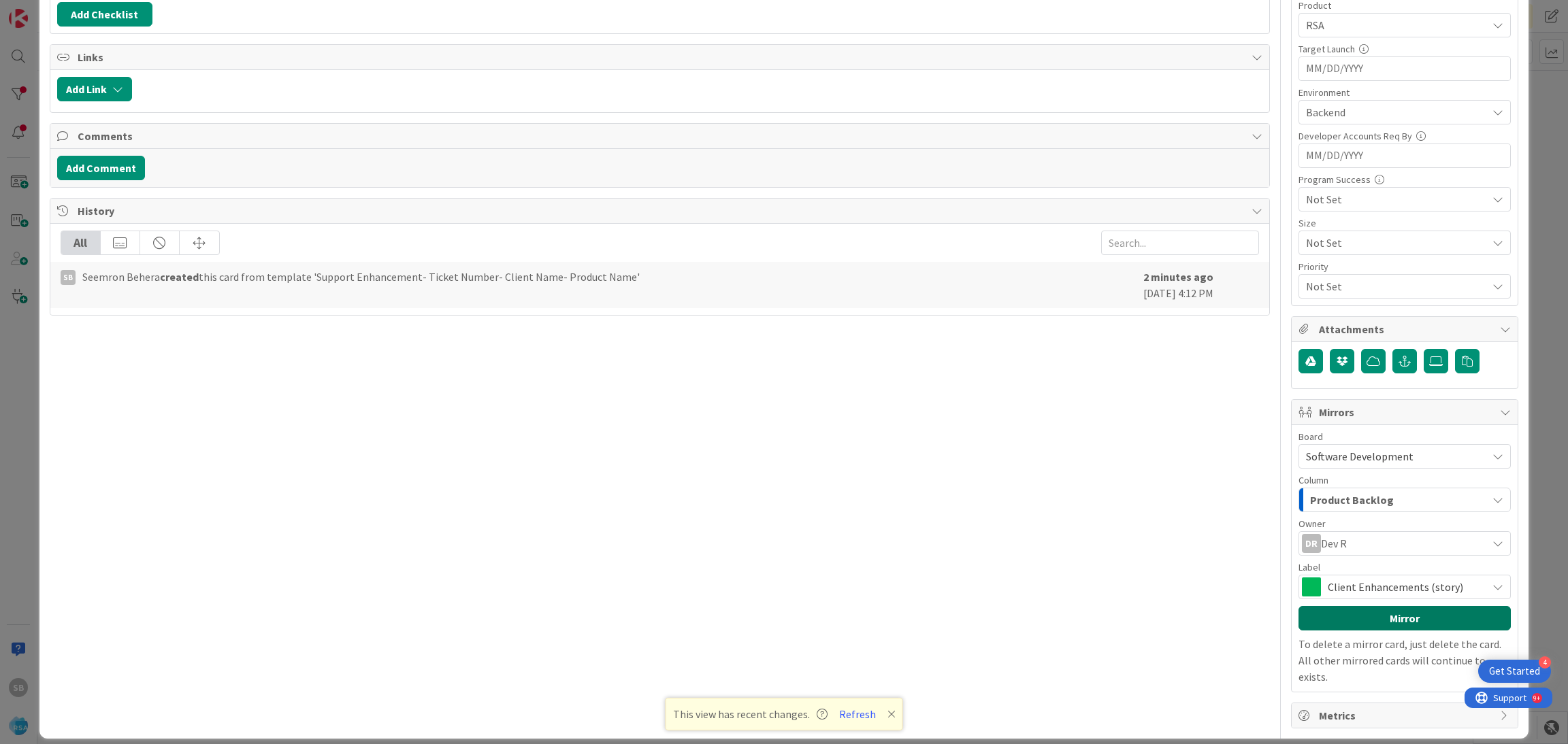
click at [1348, 618] on button "Mirror" at bounding box center [1404, 618] width 212 height 24
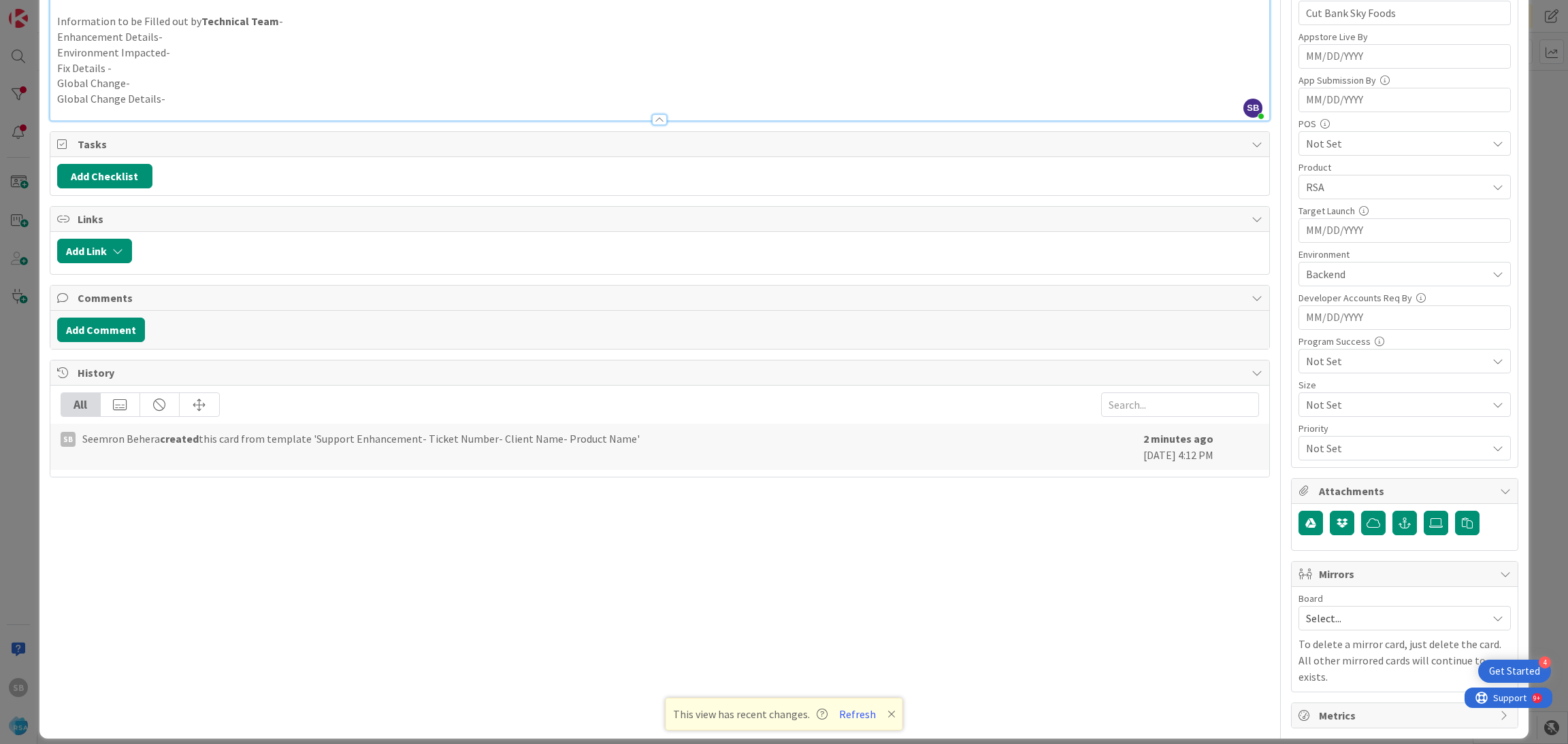
scroll to position [0, 0]
